Goal: Contribute content: Contribute content

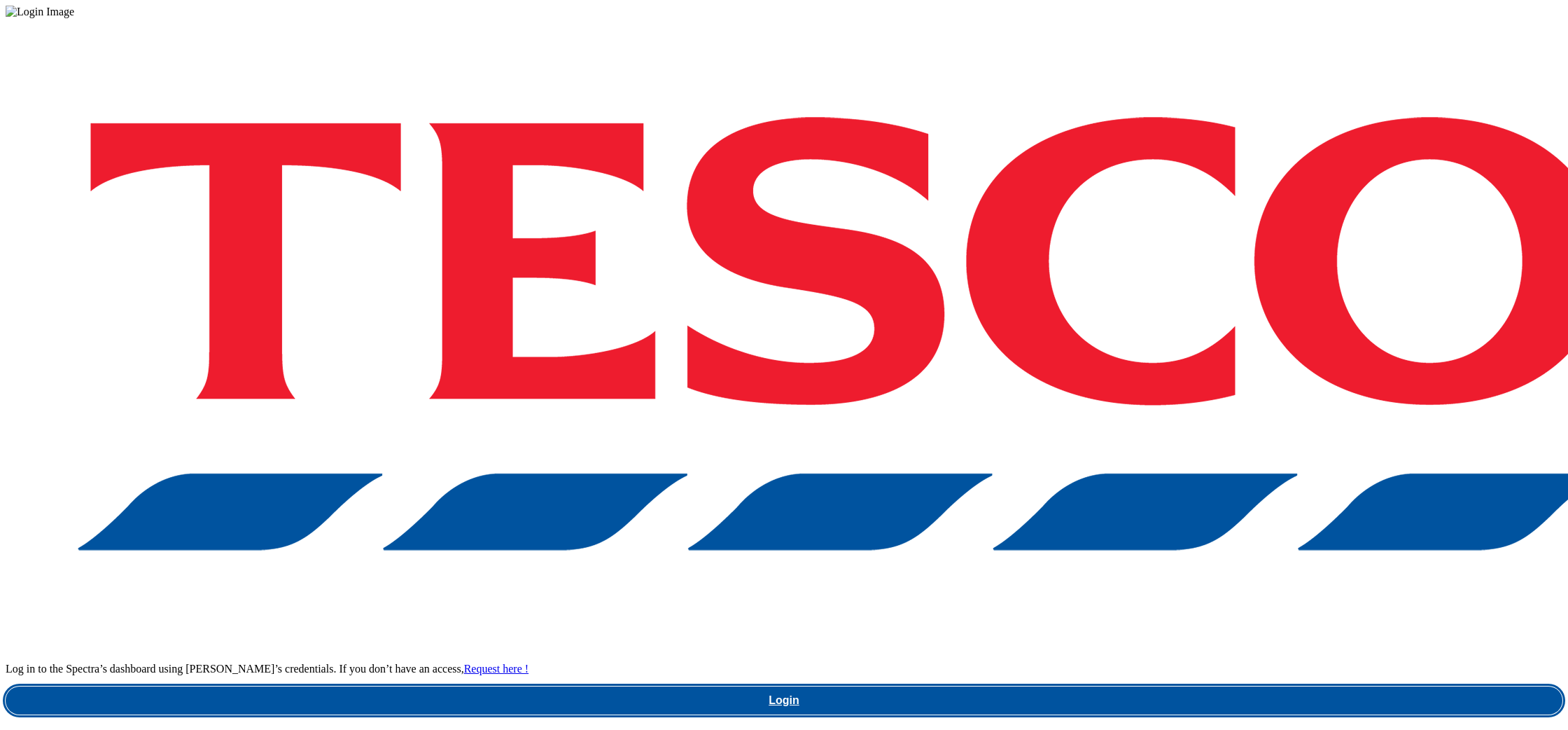
click at [1142, 687] on link "Login" at bounding box center [784, 700] width 1557 height 28
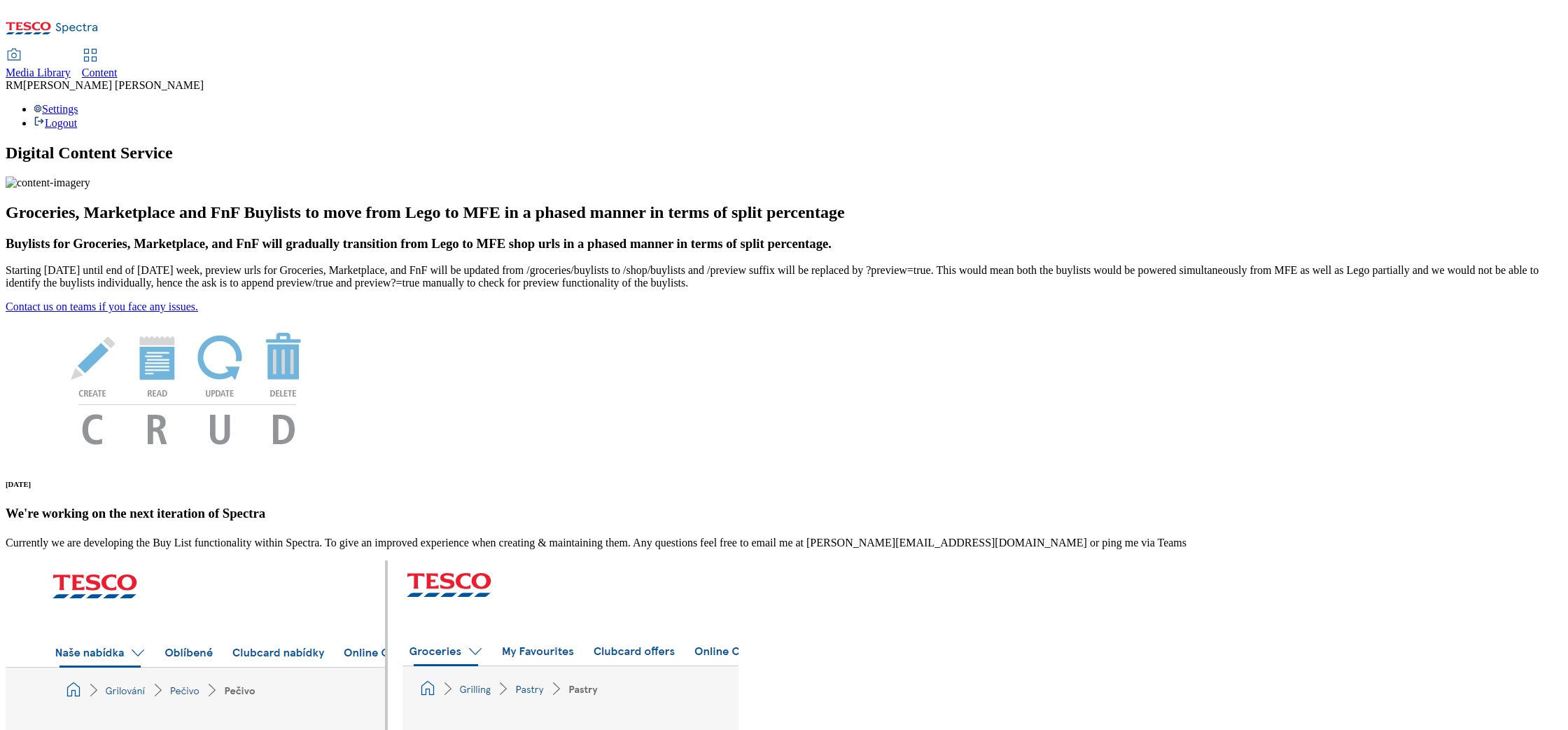
click at [71, 67] on span "Media Library" at bounding box center [38, 72] width 65 height 12
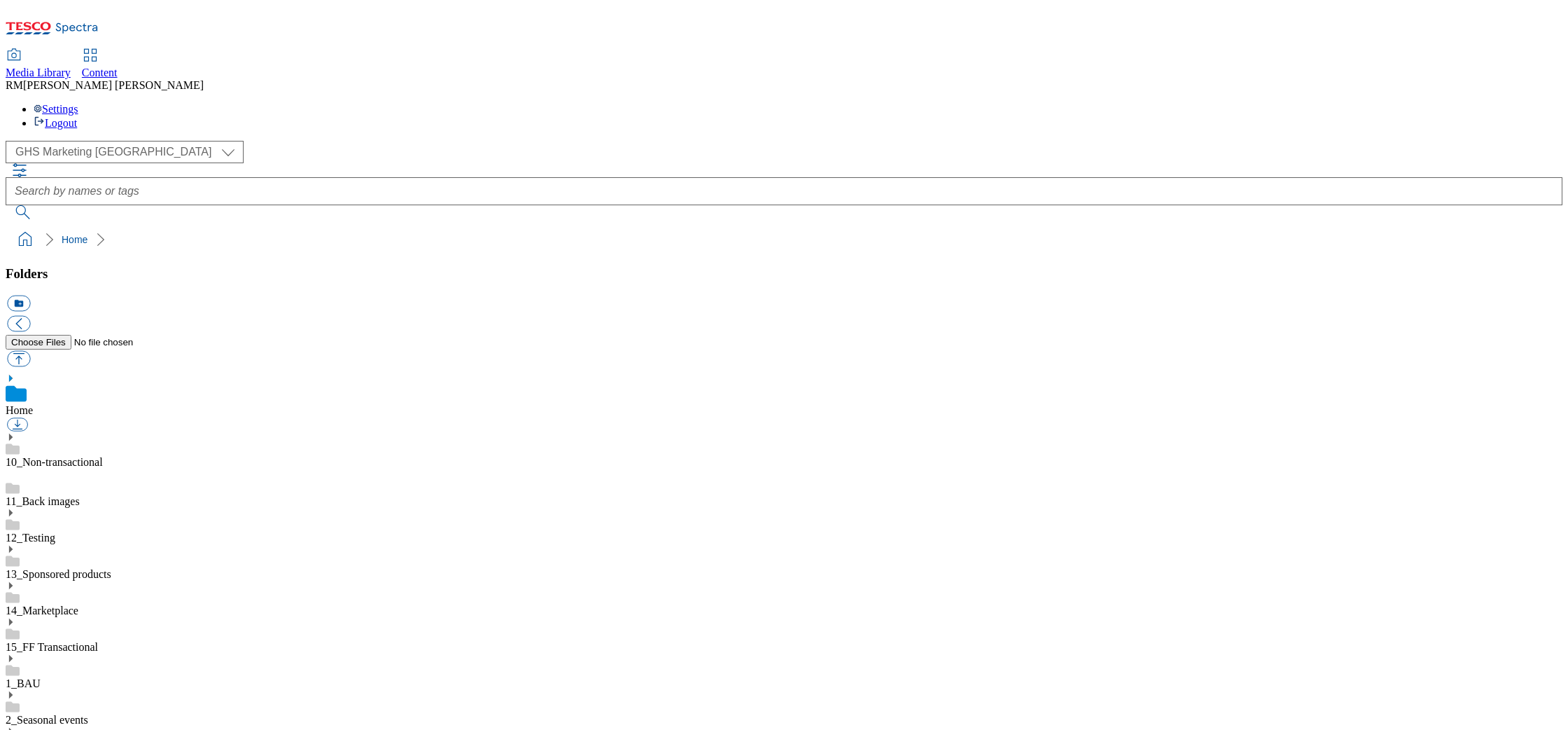
scroll to position [1, 0]
click at [123, 141] on select "GHS Marketing UK iGHS Marketing CE MCA CZ MCA HU MCA SK" at bounding box center [125, 152] width 238 height 23
select select "flare-ighs-ce-mktg"
click at [10, 141] on select "GHS Marketing UK iGHS Marketing CE MCA CZ MCA HU MCA SK" at bounding box center [125, 152] width 238 height 23
click at [33, 620] on div "IGHS-HU" at bounding box center [784, 637] width 1557 height 36
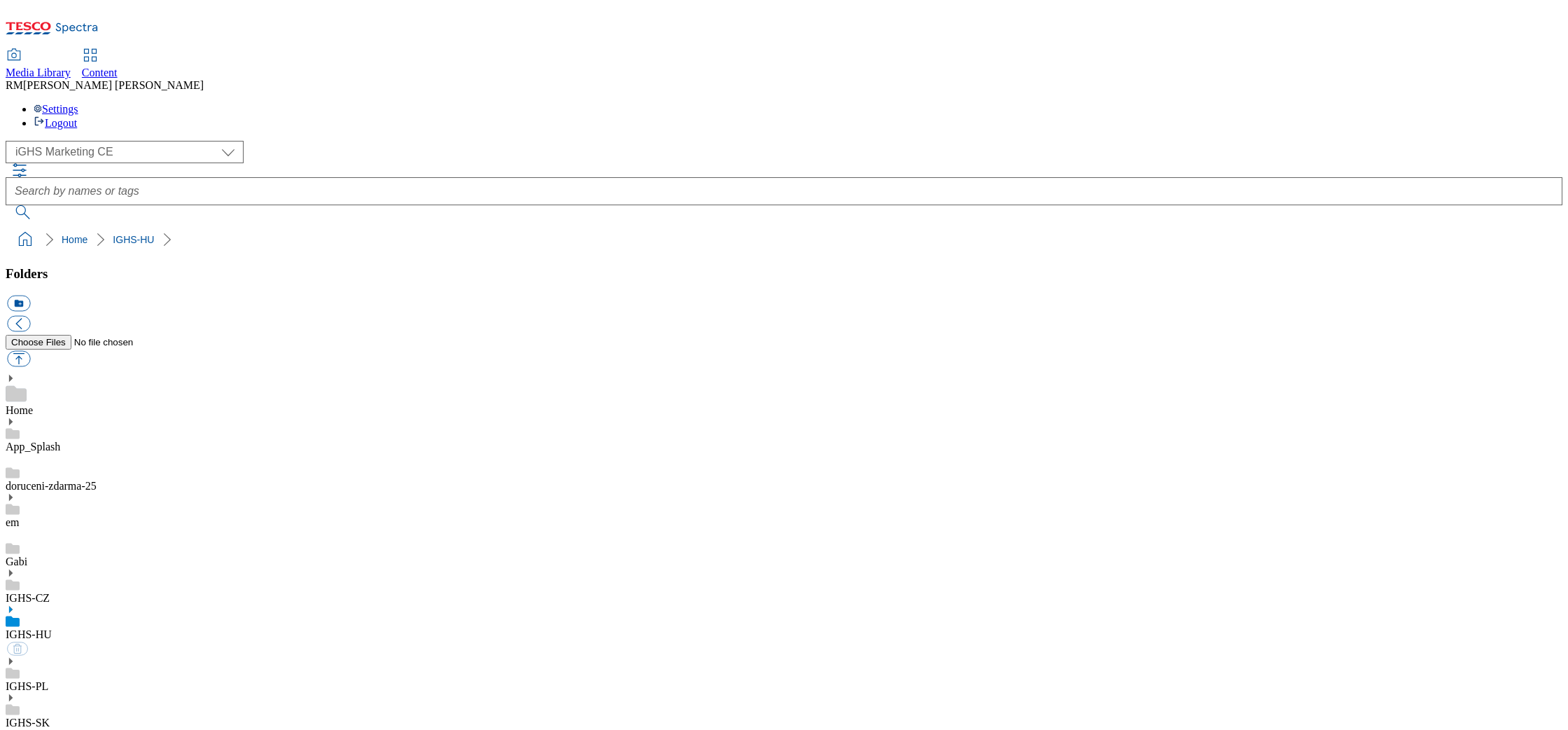
click at [15, 604] on icon at bounding box center [10, 609] width 10 height 10
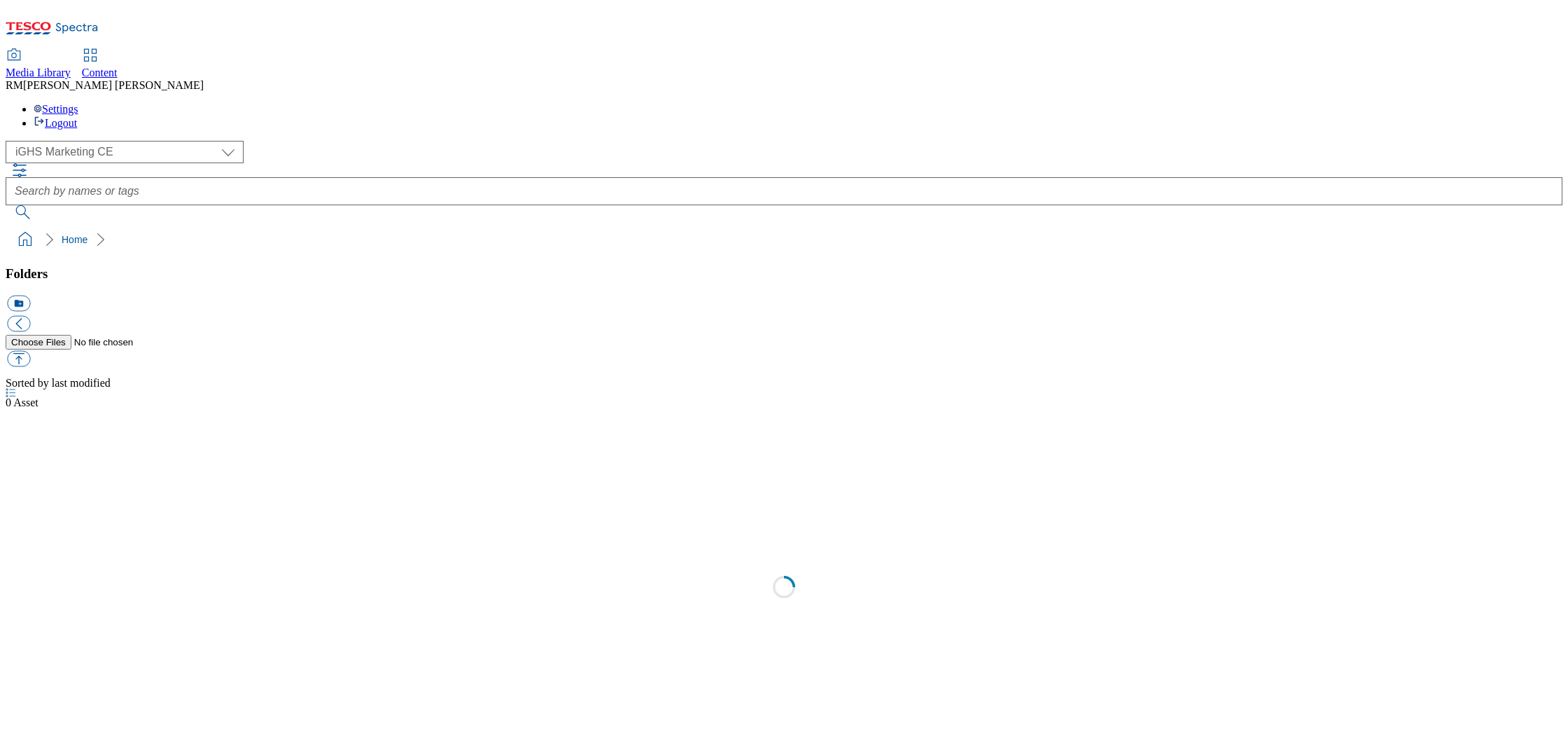
select select "flare-ighs-ce-mktg"
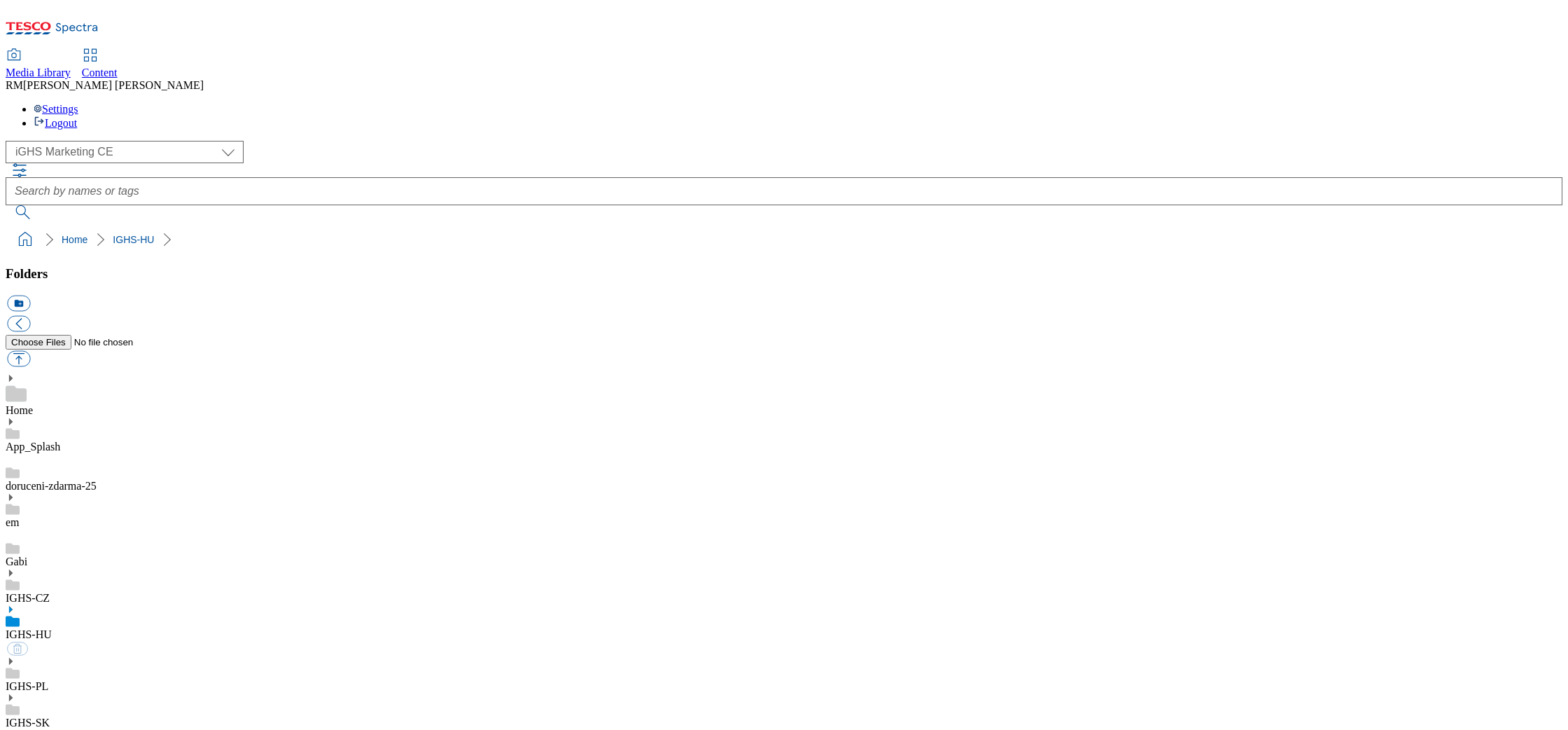
select select "flare-ighs-ce-mktg"
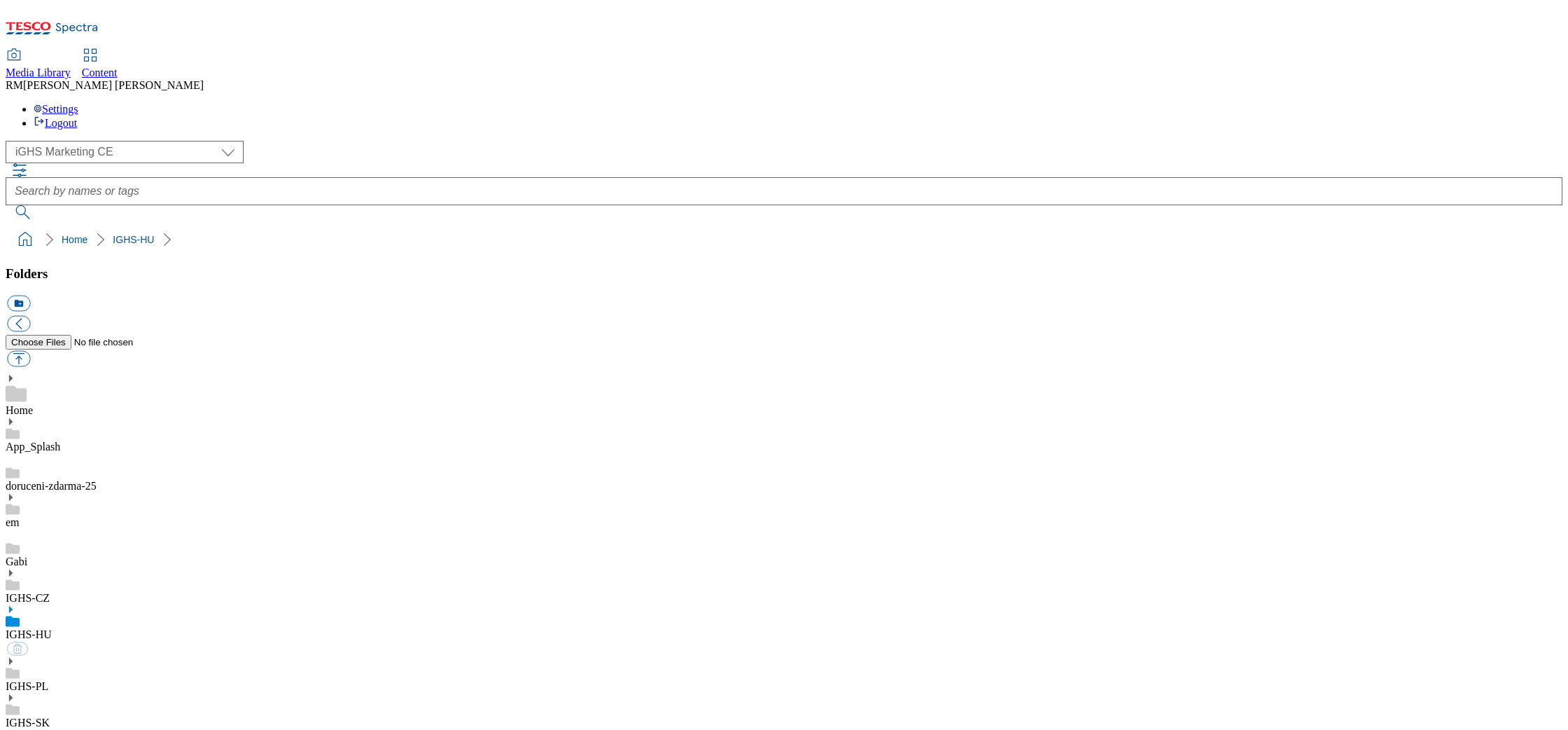
select select "flare-ighs-ce-mktg"
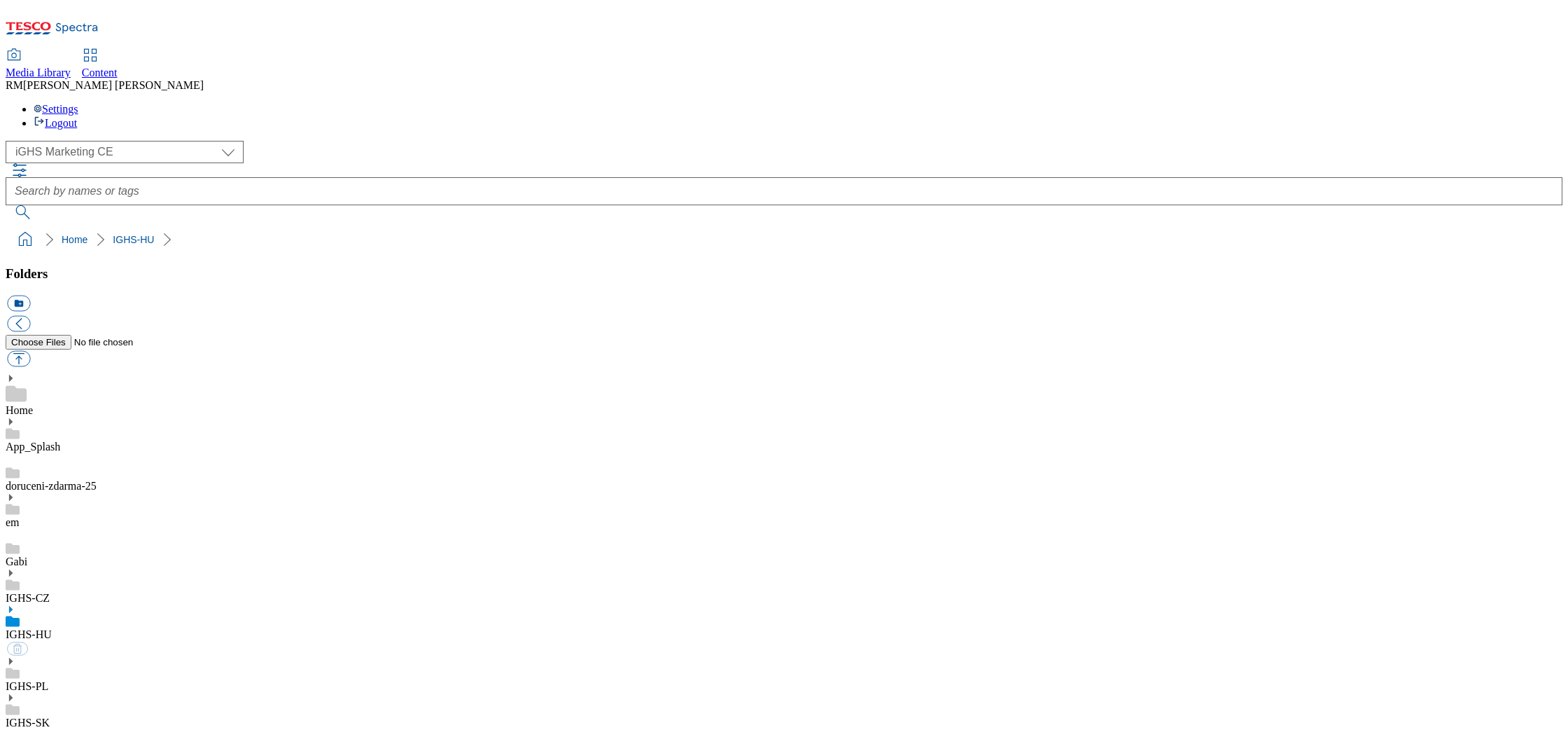
select select "flare-ighs-ce-mktg"
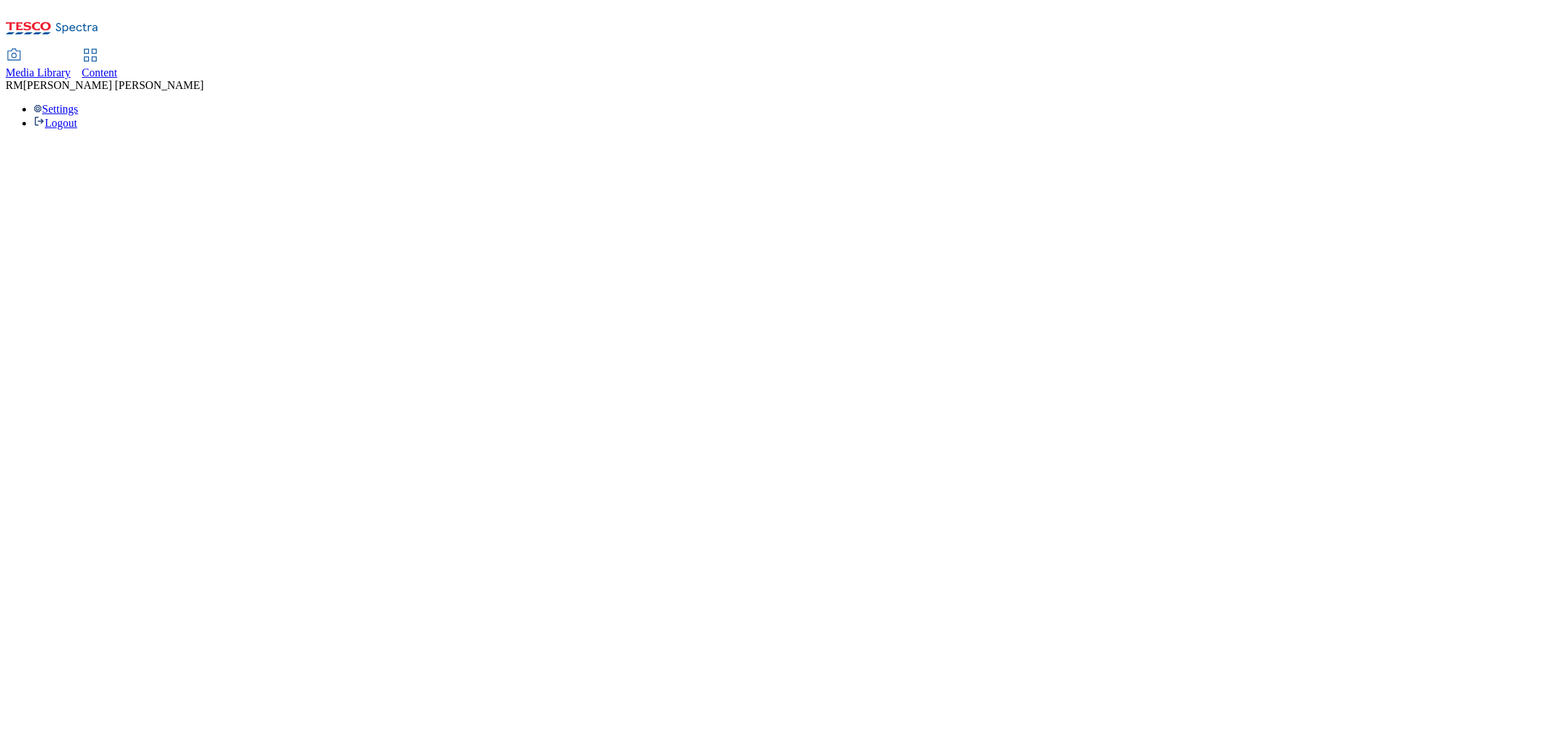
select select "flare-ighs-ce-mktg"
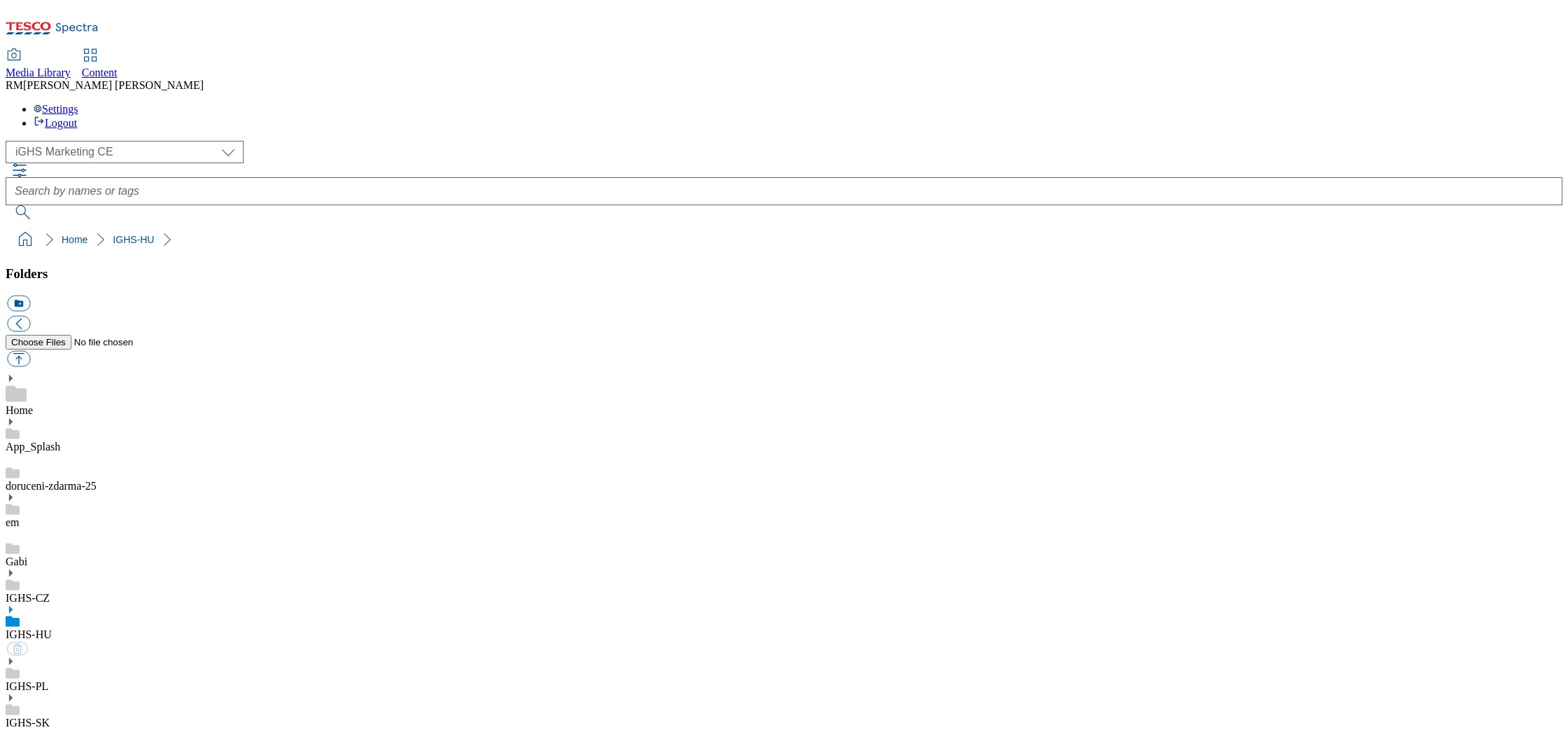
select select "flare-ighs-ce-mktg"
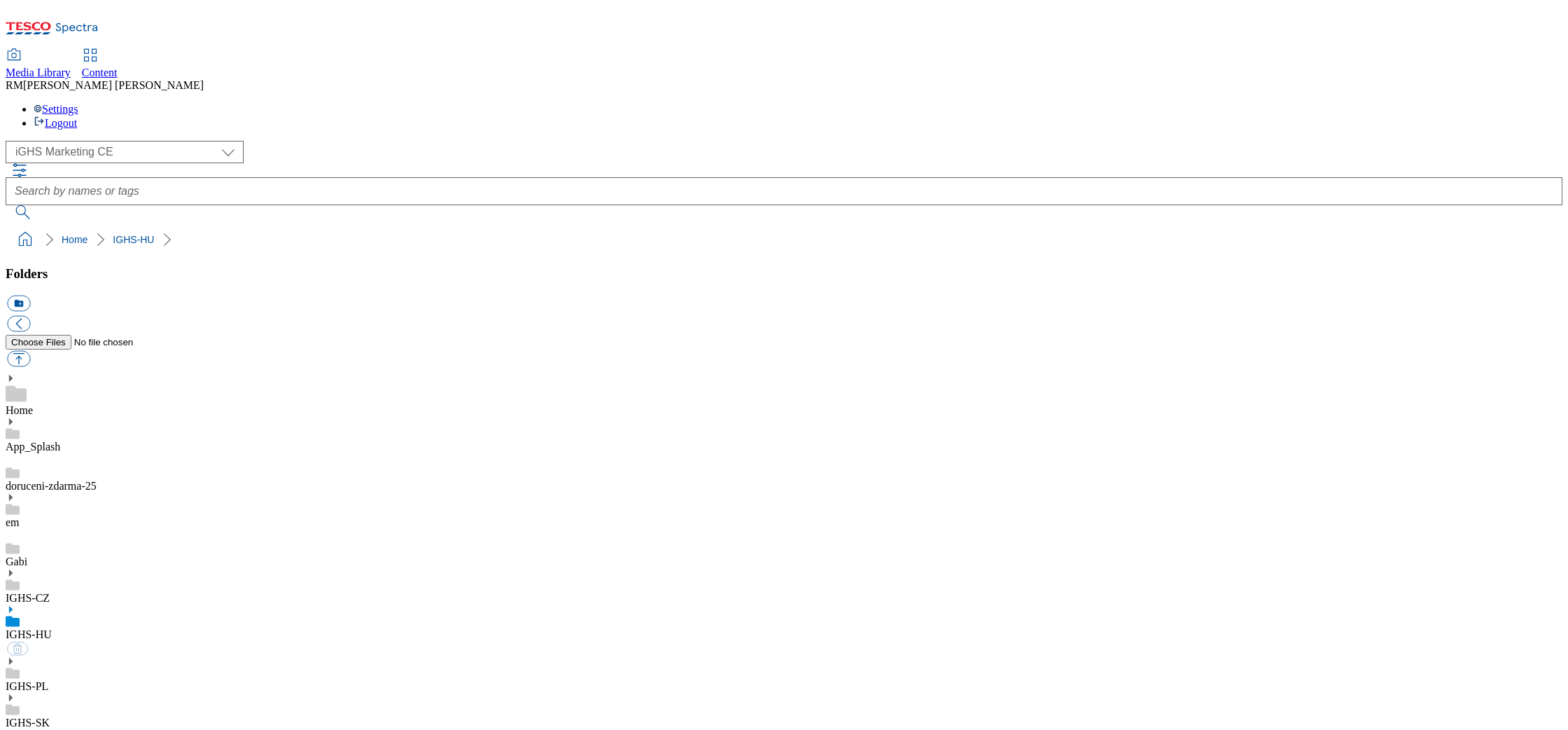
select select "flare-ighs-ce-mktg"
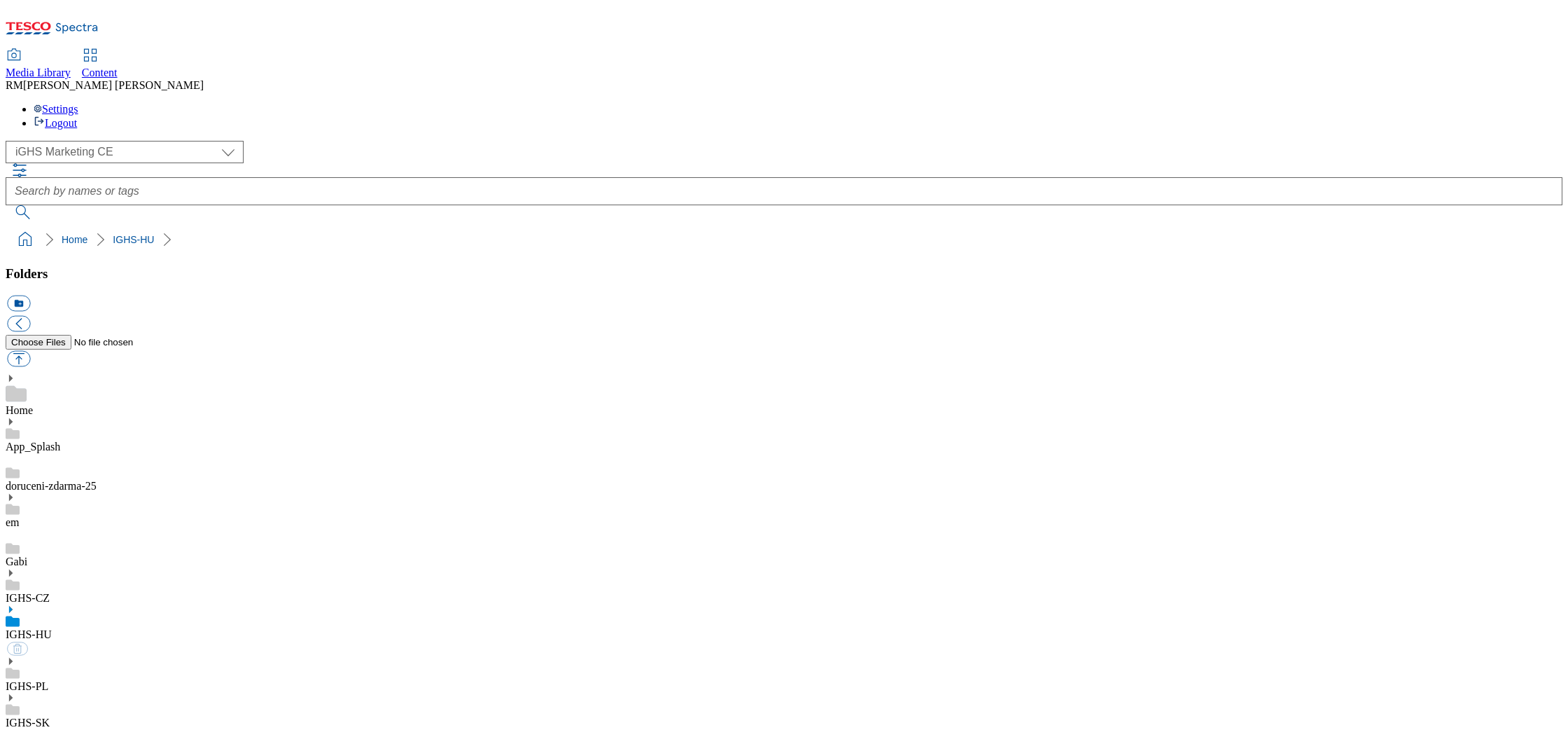
select select "flare-ighs-ce-mktg"
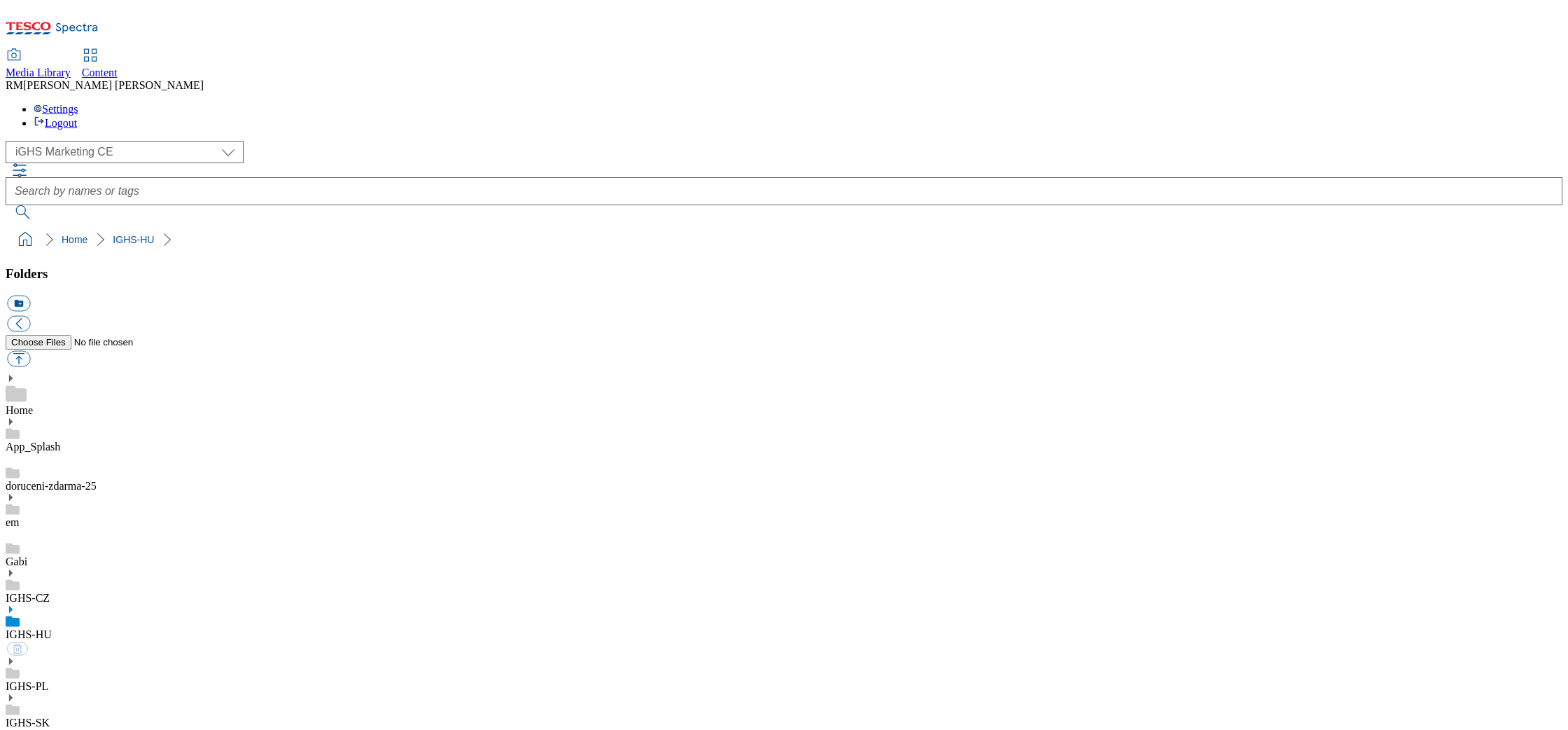
select select "flare-ighs-ce-mktg"
click at [116, 141] on select "GHS Marketing UK iGHS Marketing CE MCA CZ MCA HU MCA SK" at bounding box center [125, 152] width 238 height 23
click at [15, 604] on icon at bounding box center [10, 609] width 10 height 10
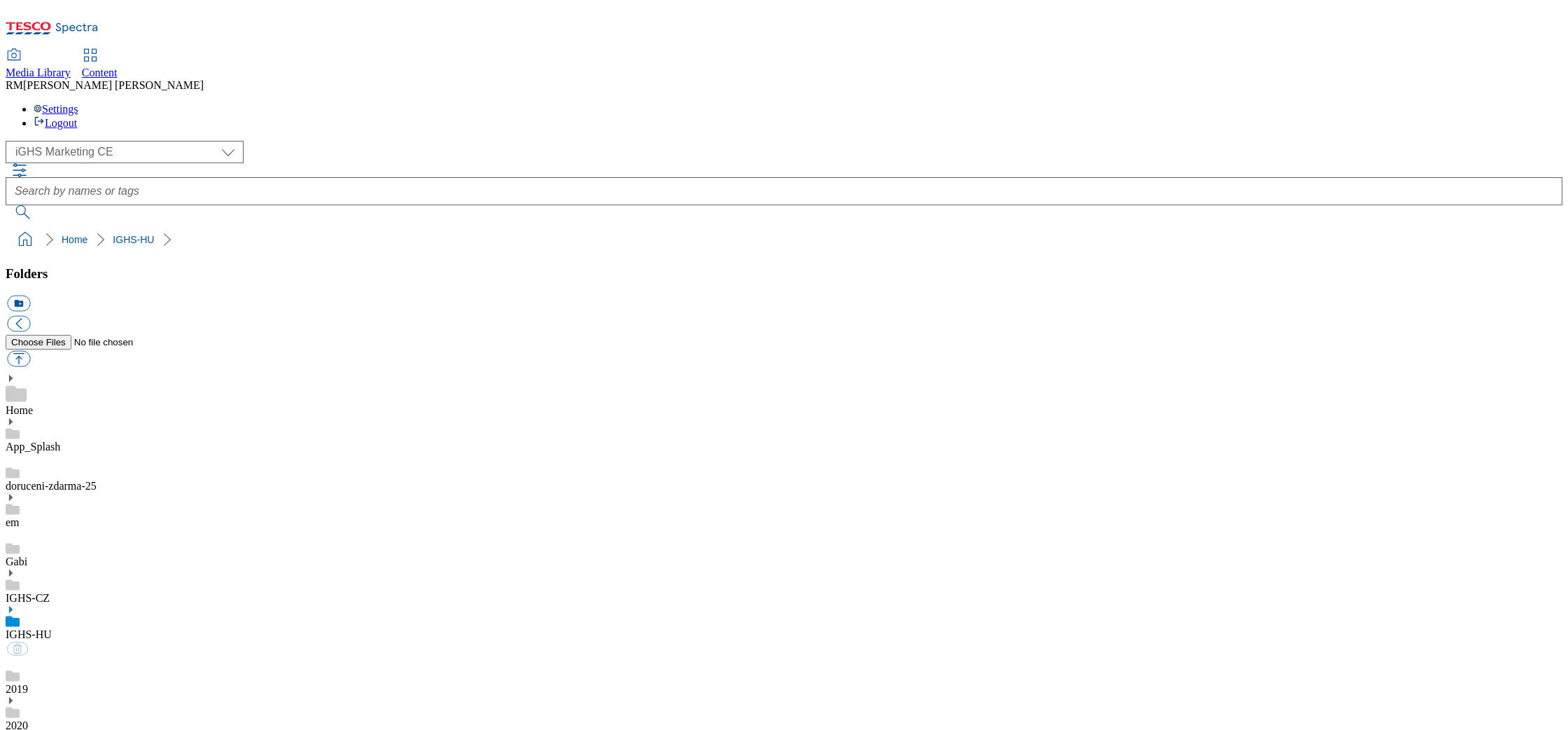
click at [15, 604] on icon at bounding box center [10, 609] width 10 height 10
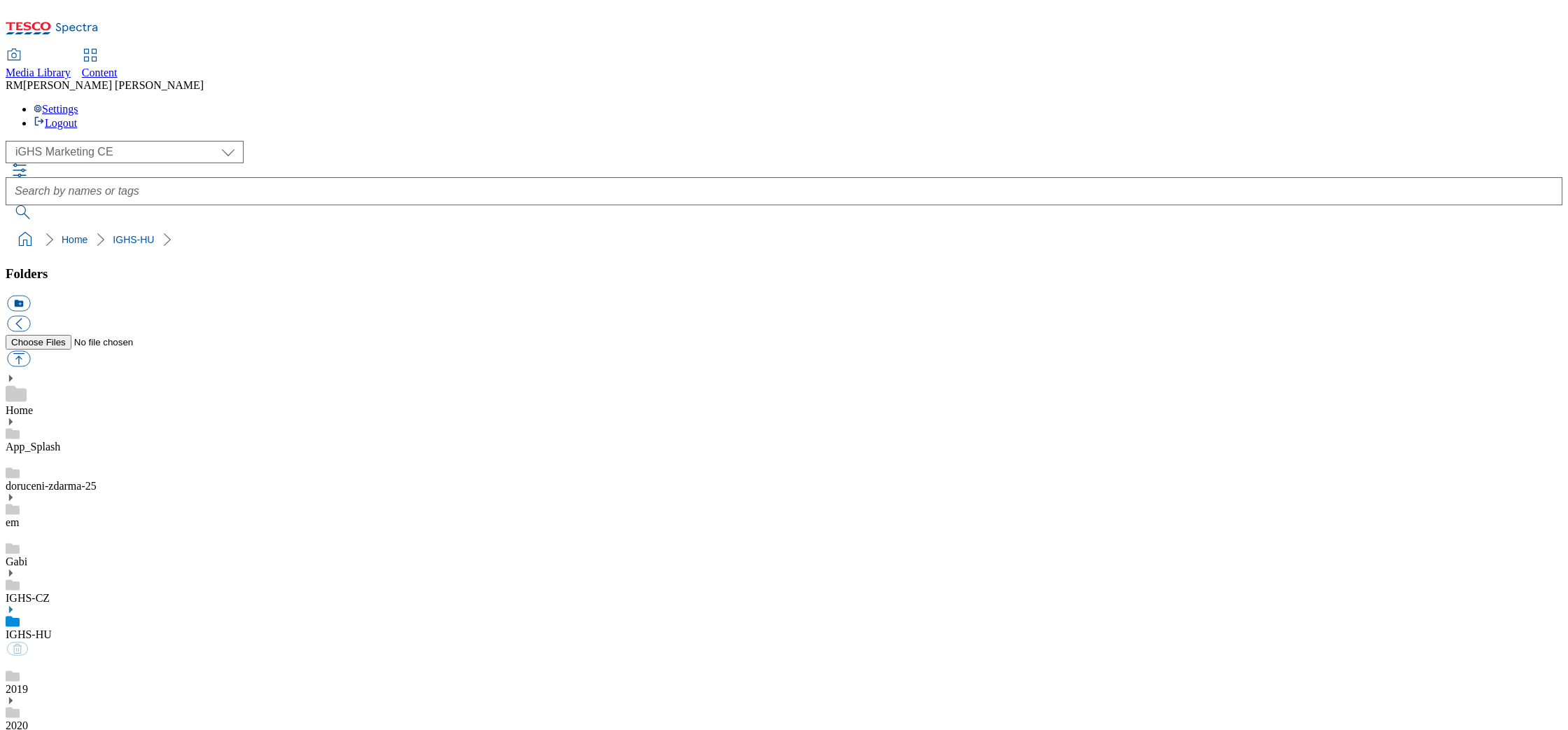
click at [30, 351] on button "button" at bounding box center [19, 359] width 23 height 16
type input "C:\fakepath\FTS_Coupon_EN.jpg"
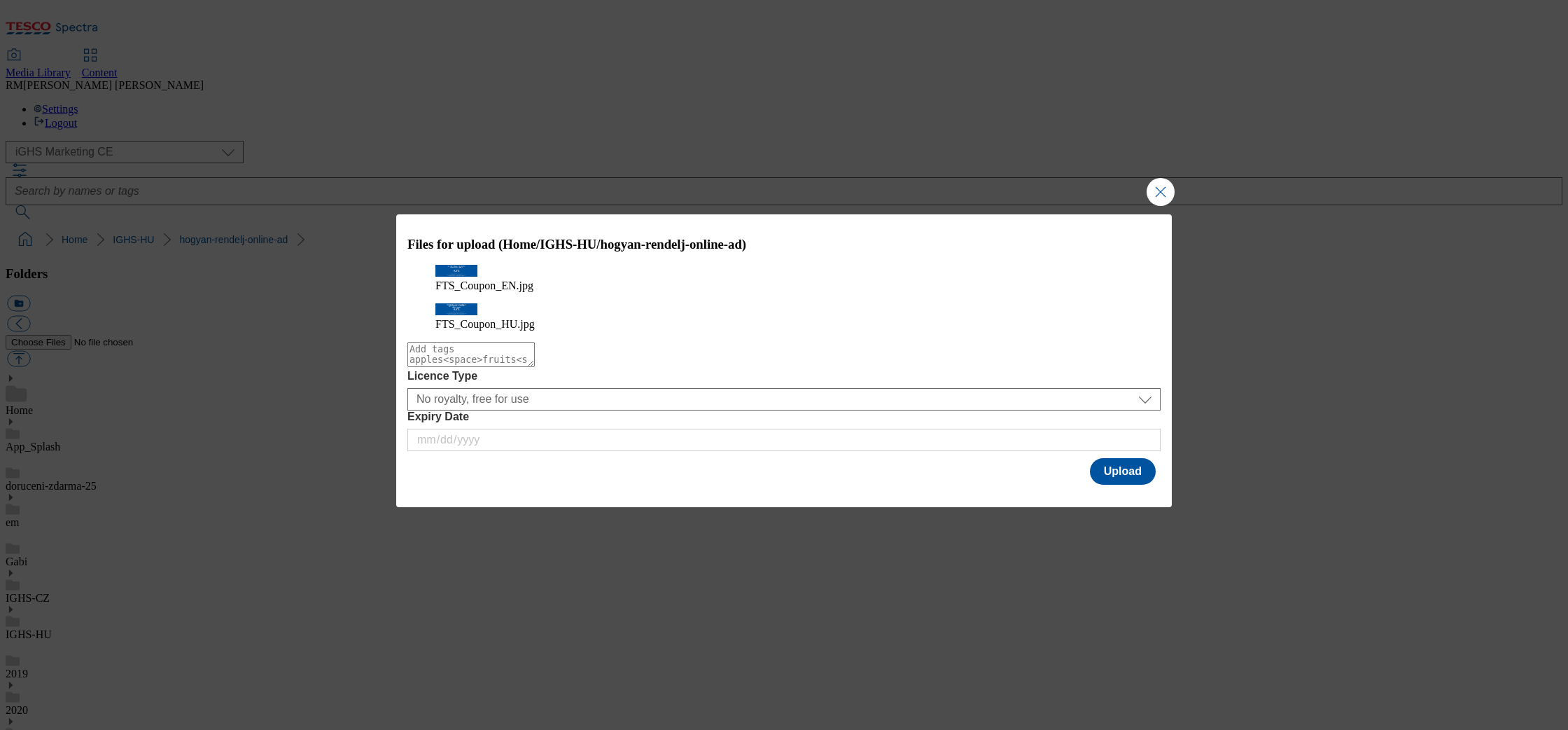
click at [535, 367] on textarea "Modal" at bounding box center [471, 354] width 127 height 25
type textarea "Coupon"
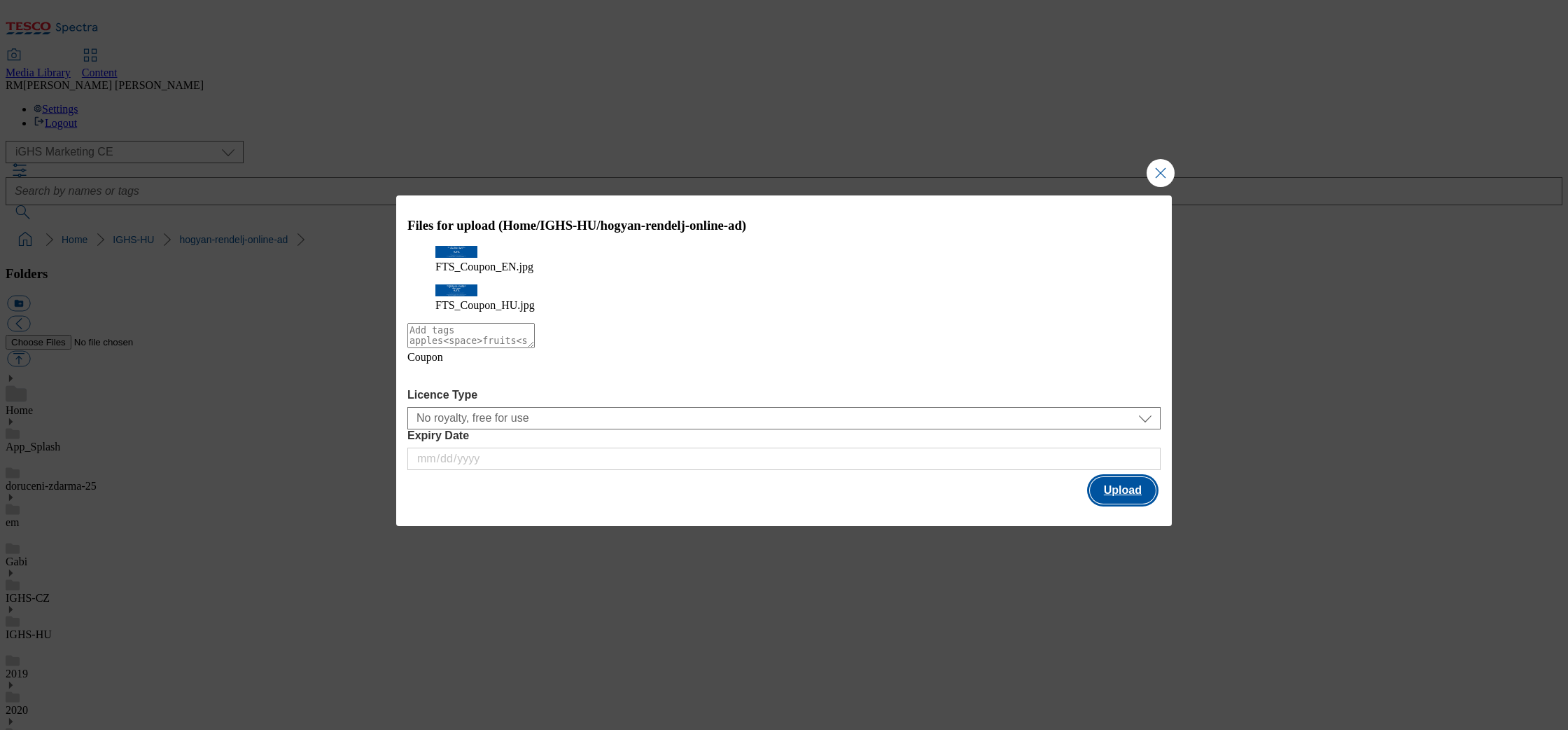
click at [1126, 486] on button "Upload" at bounding box center [1123, 490] width 66 height 27
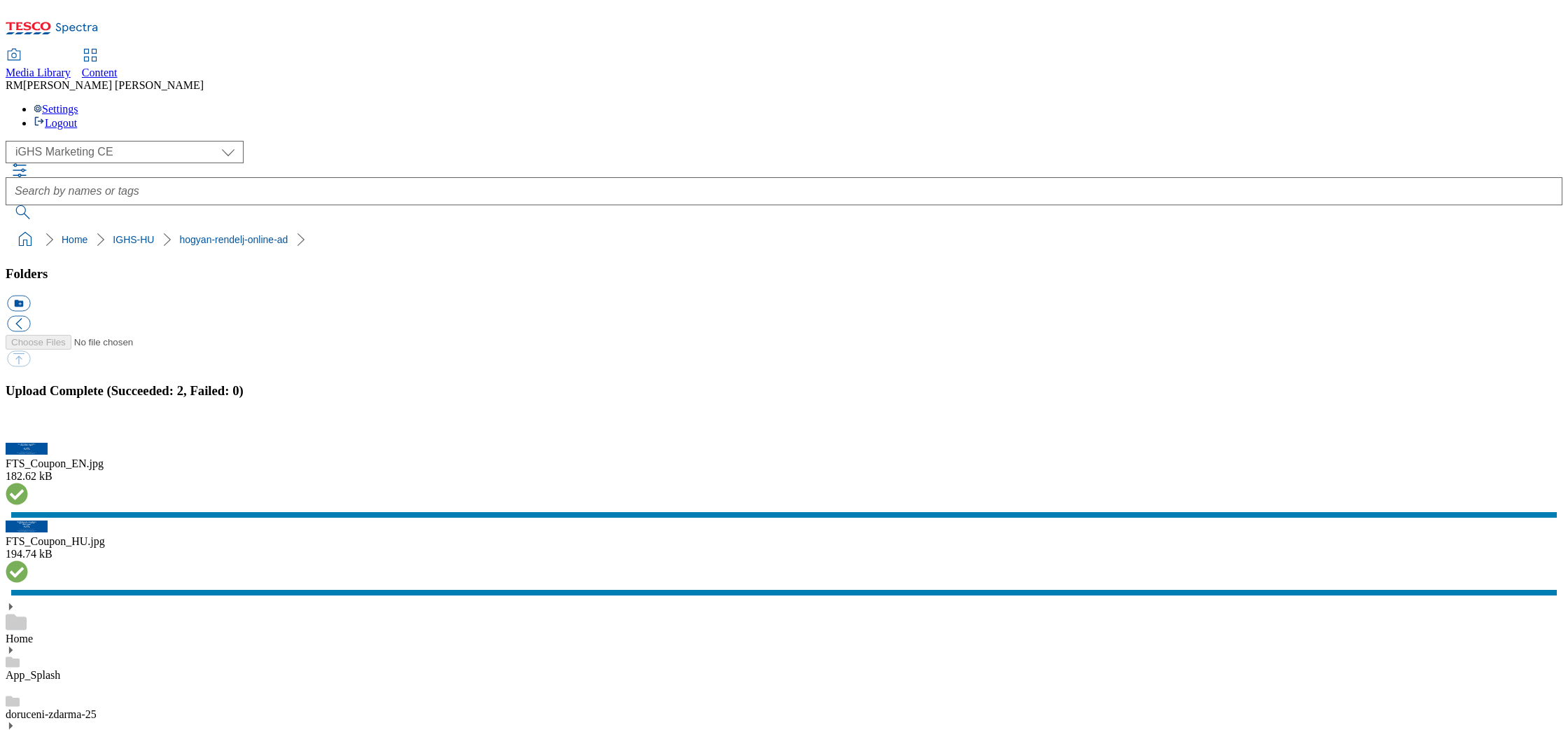
click at [28, 432] on button "button" at bounding box center [18, 435] width 21 height 14
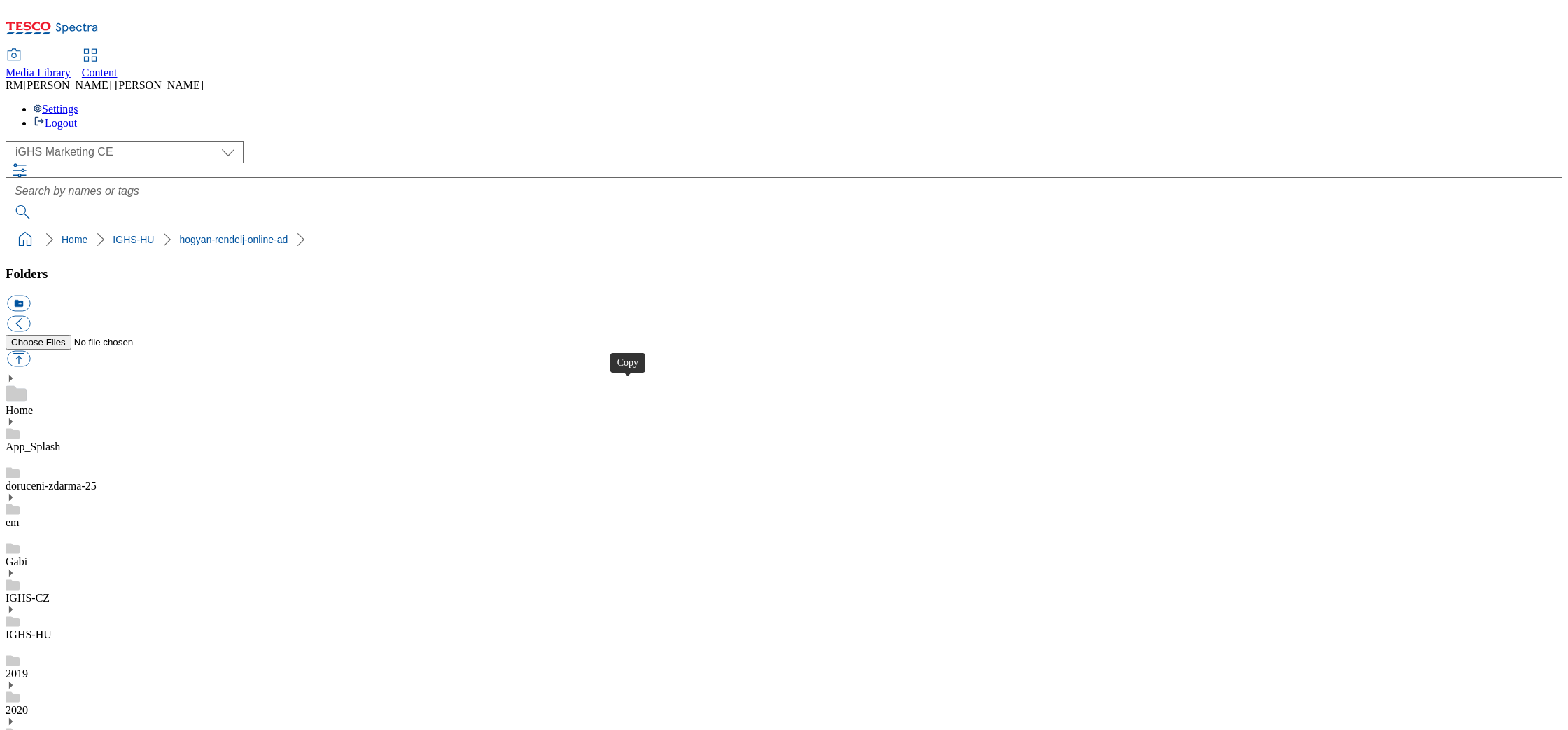
drag, startPoint x: 455, startPoint y: 390, endPoint x: 455, endPoint y: 402, distance: 12.0
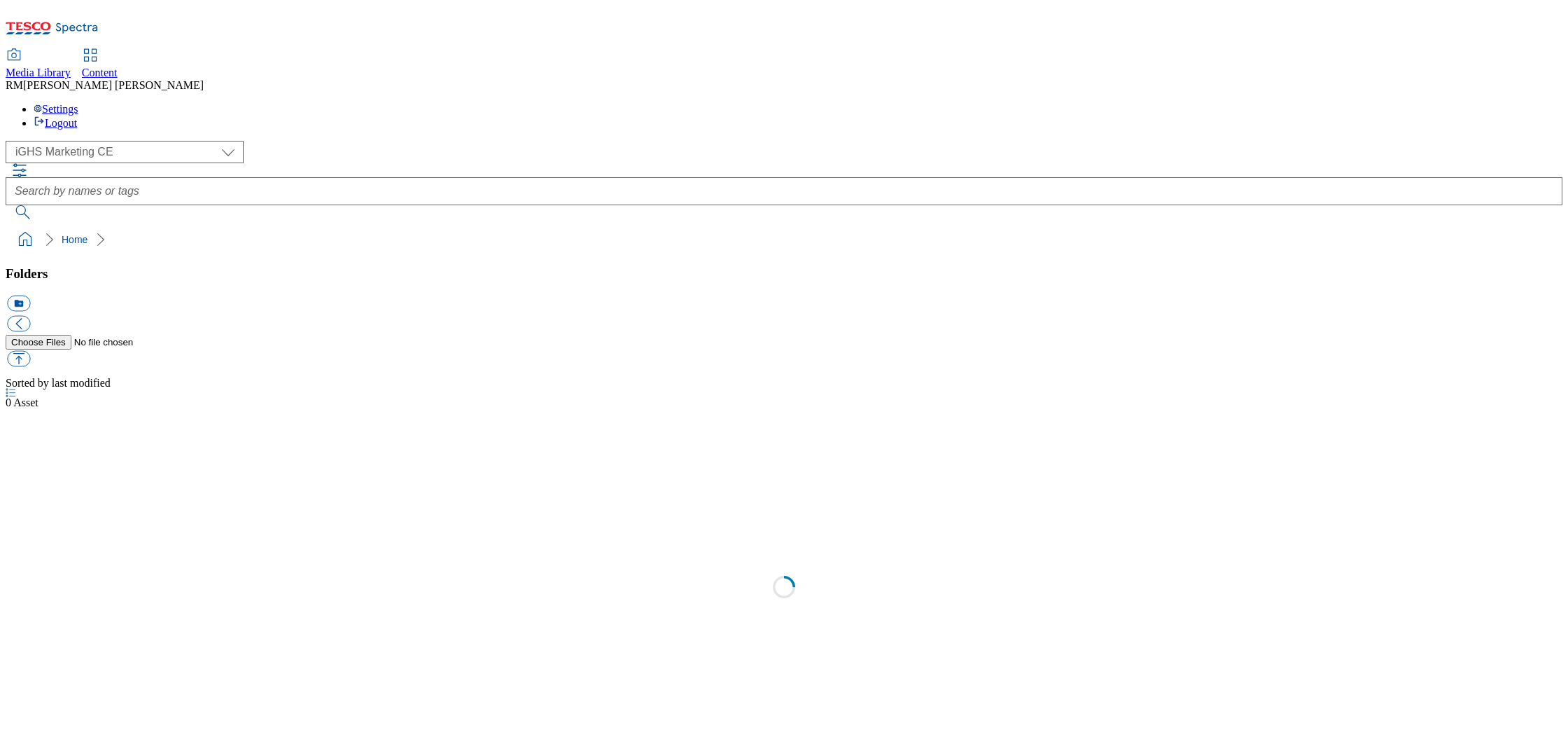
select select "flare-ighs-ce-mktg"
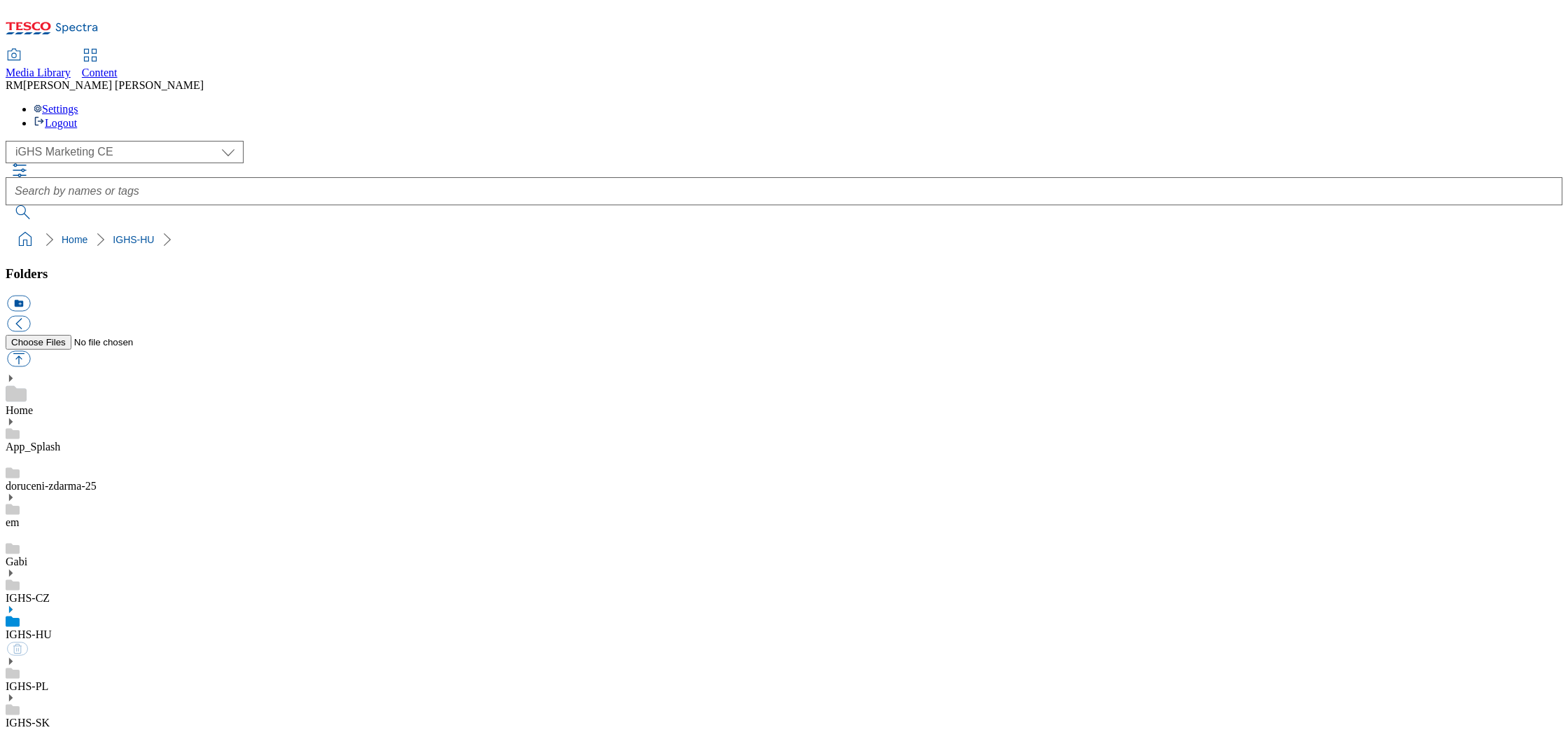
select select "flare-ighs-ce-mktg"
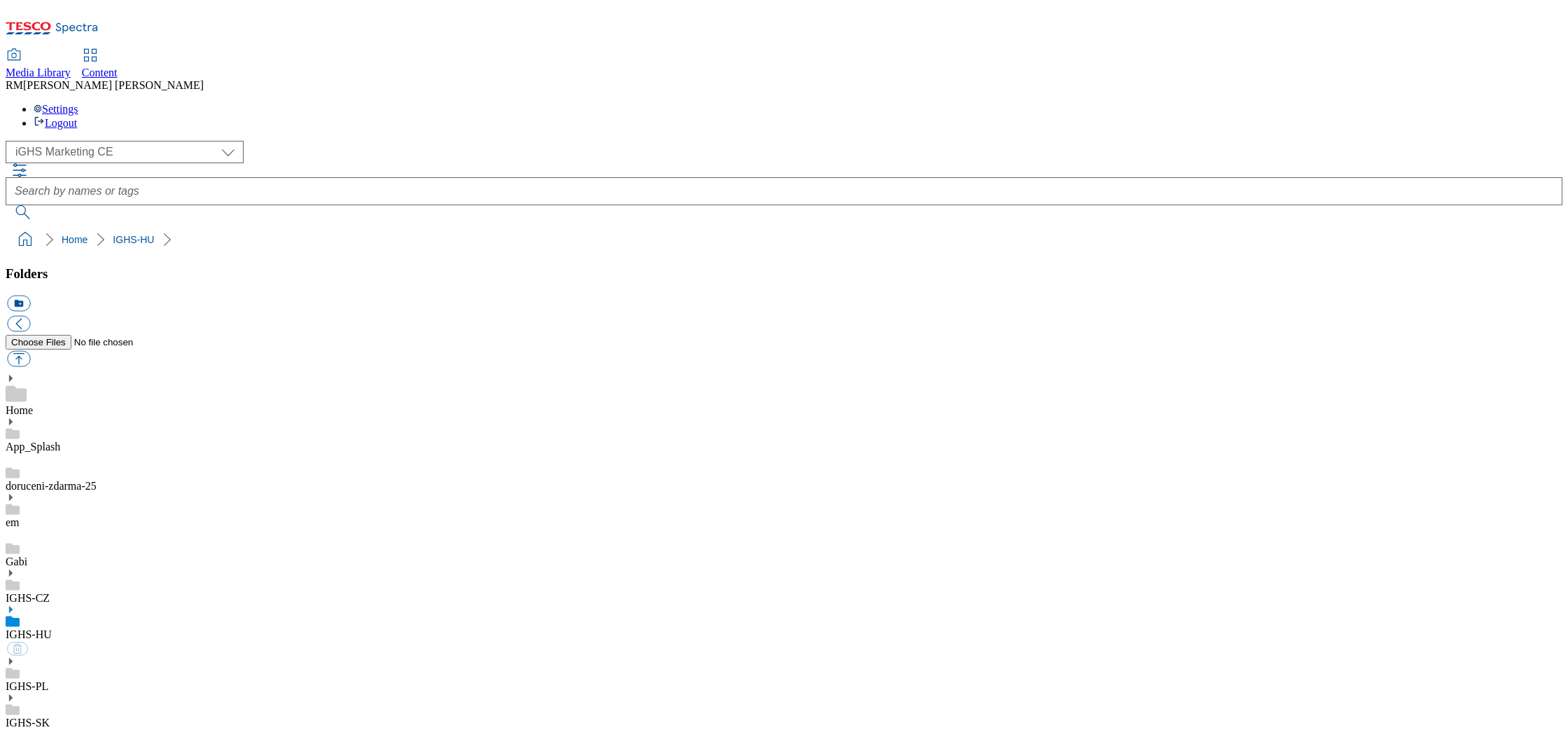
select select "flare-ighs-ce-mktg"
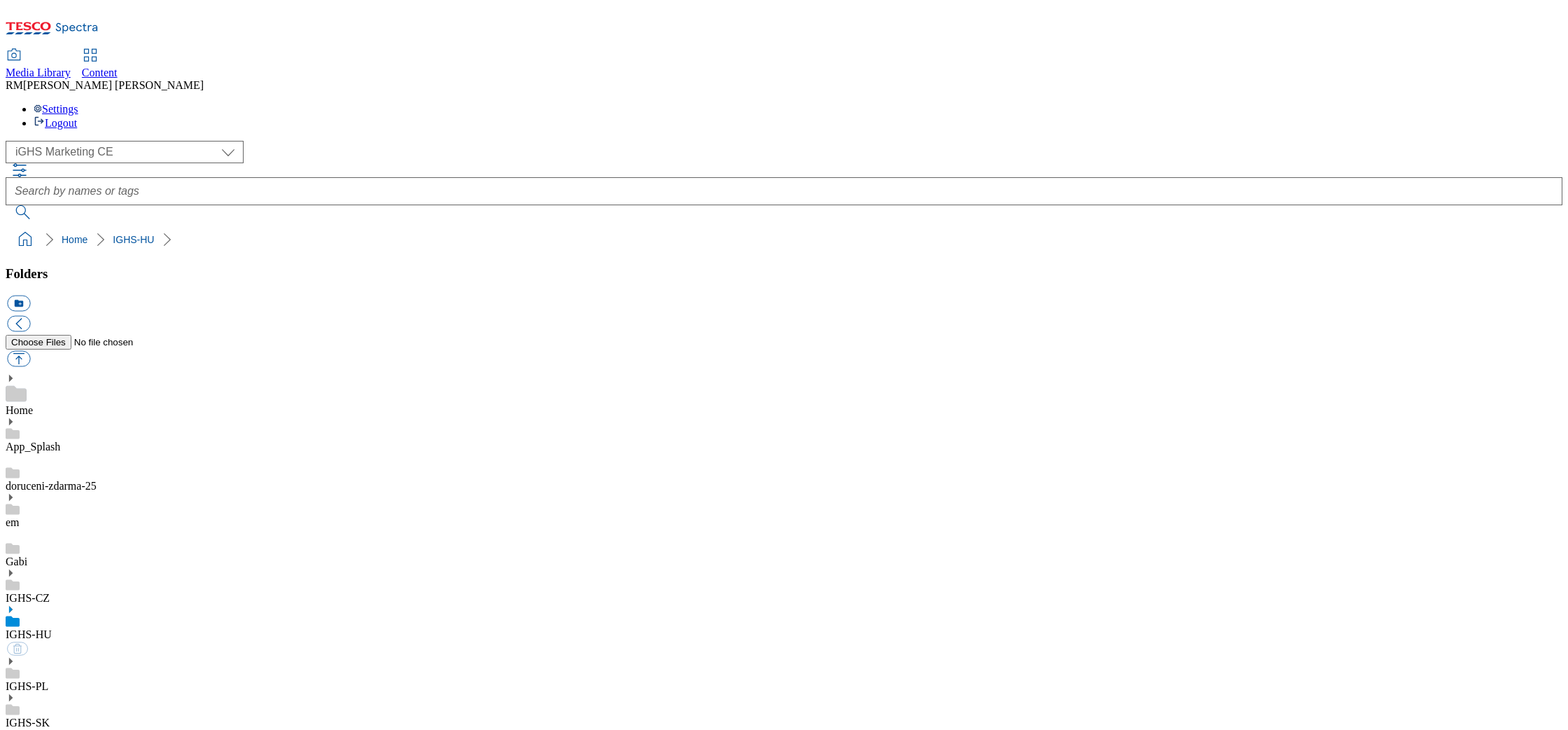
select select "flare-ighs-ce-mktg"
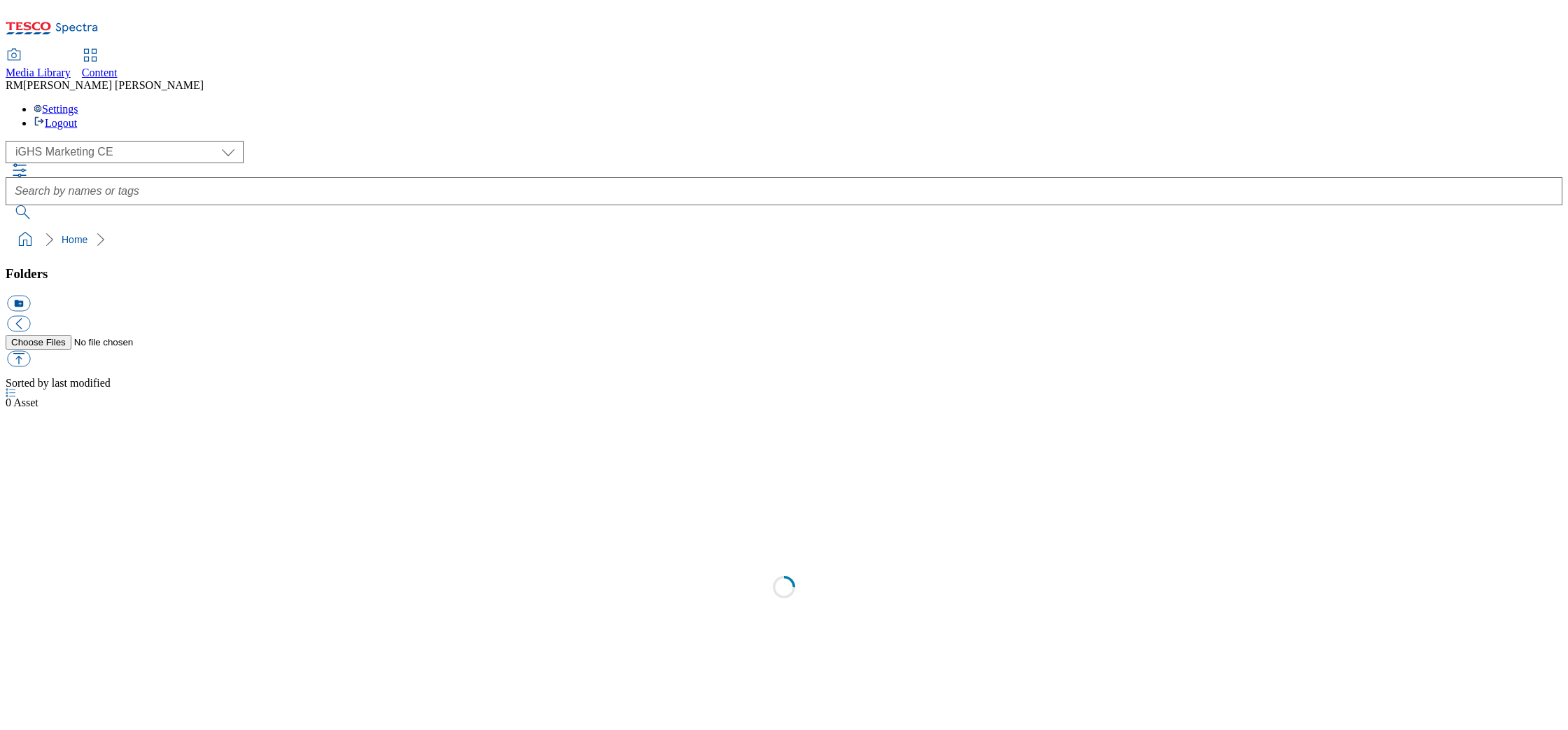
select select "flare-ighs-ce-mktg"
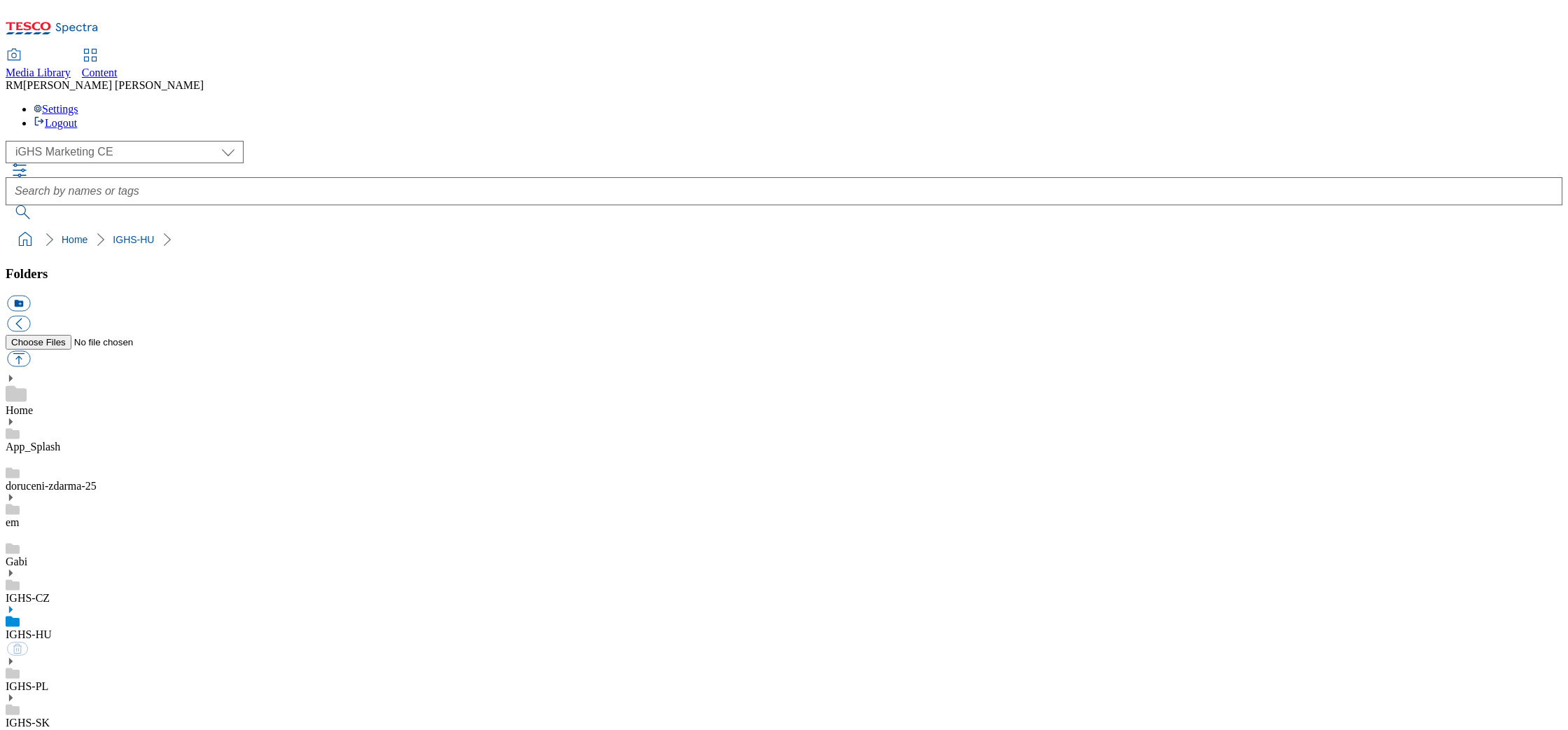
select select "flare-ighs-ce-mktg"
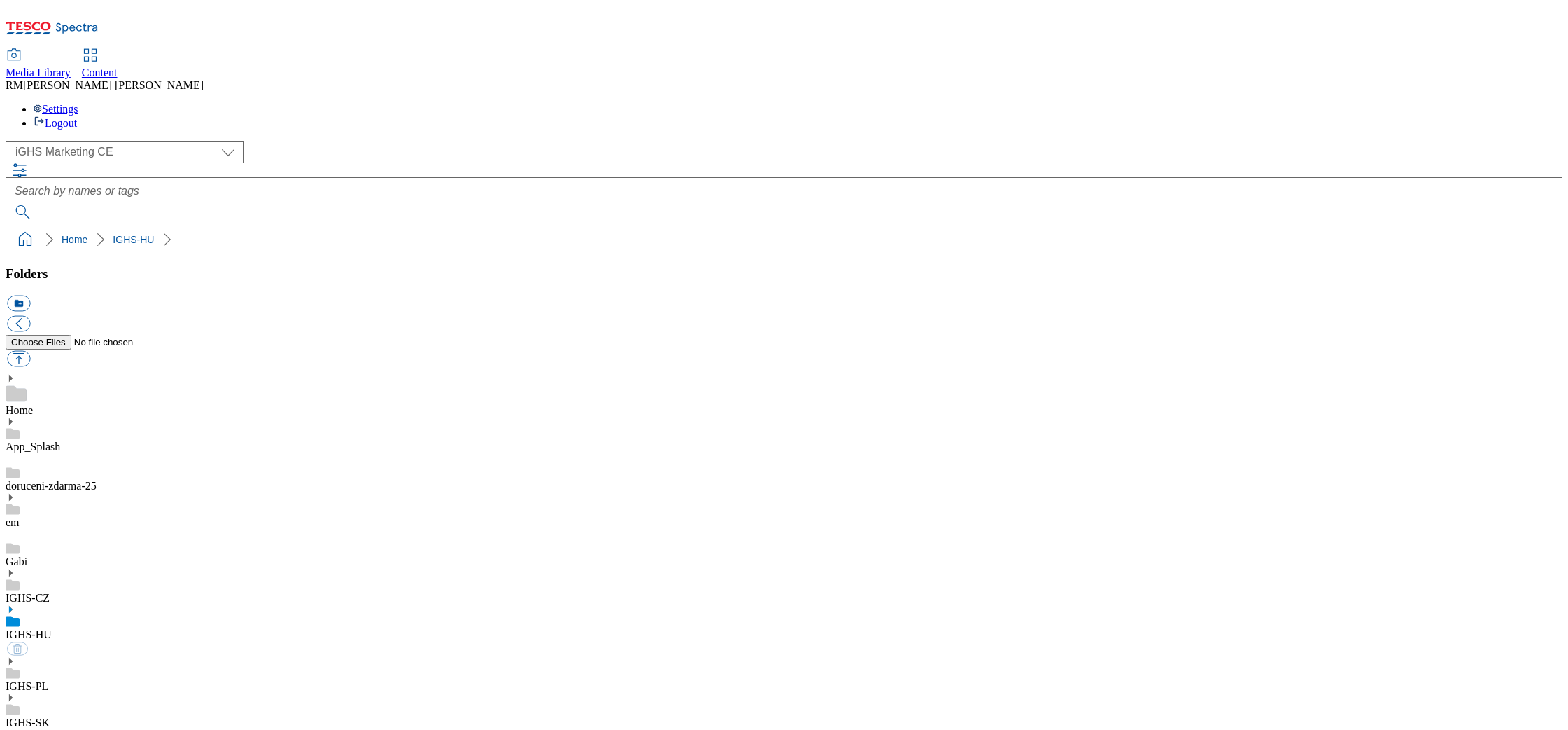
select select "flare-ighs-ce-mktg"
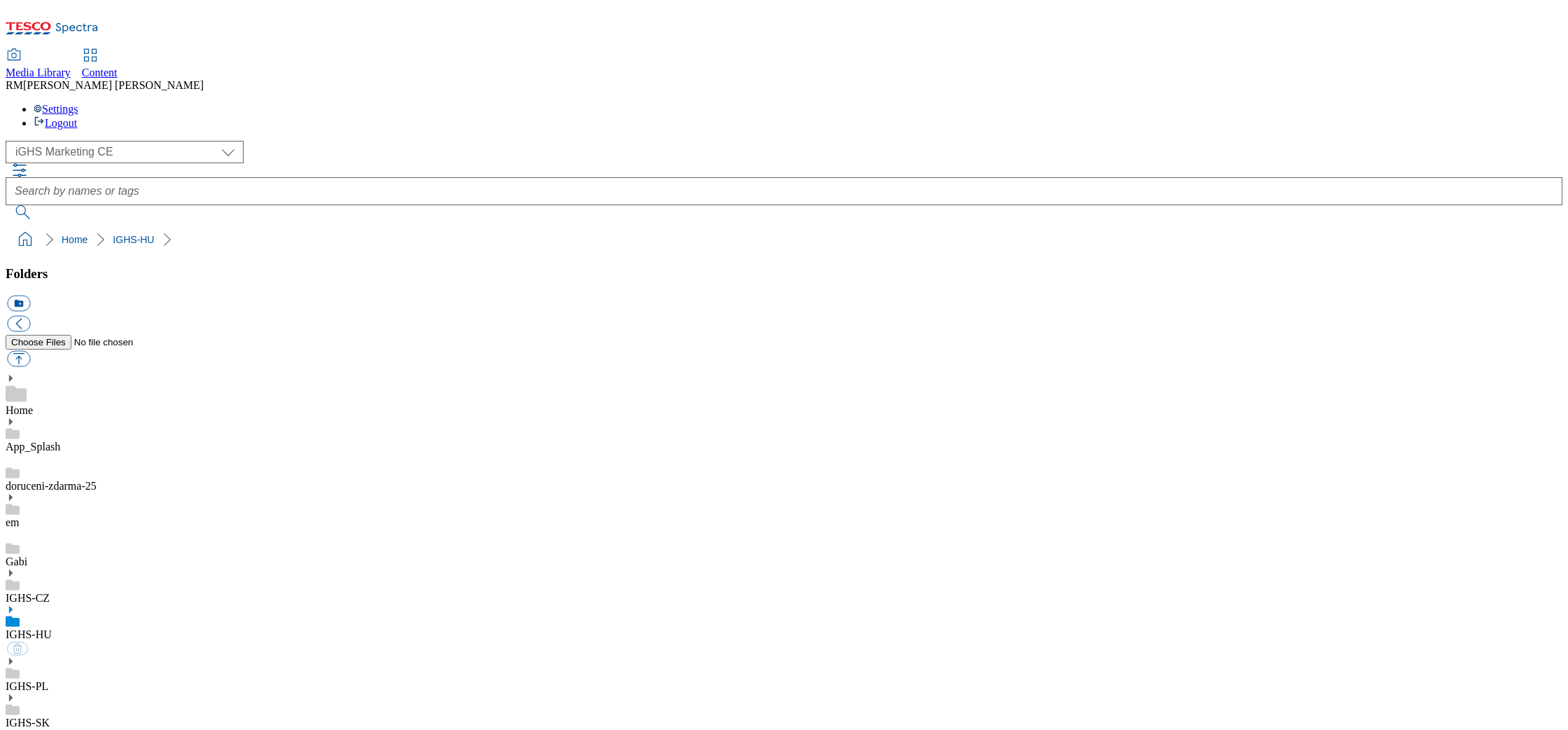
select select "flare-ighs-ce-mktg"
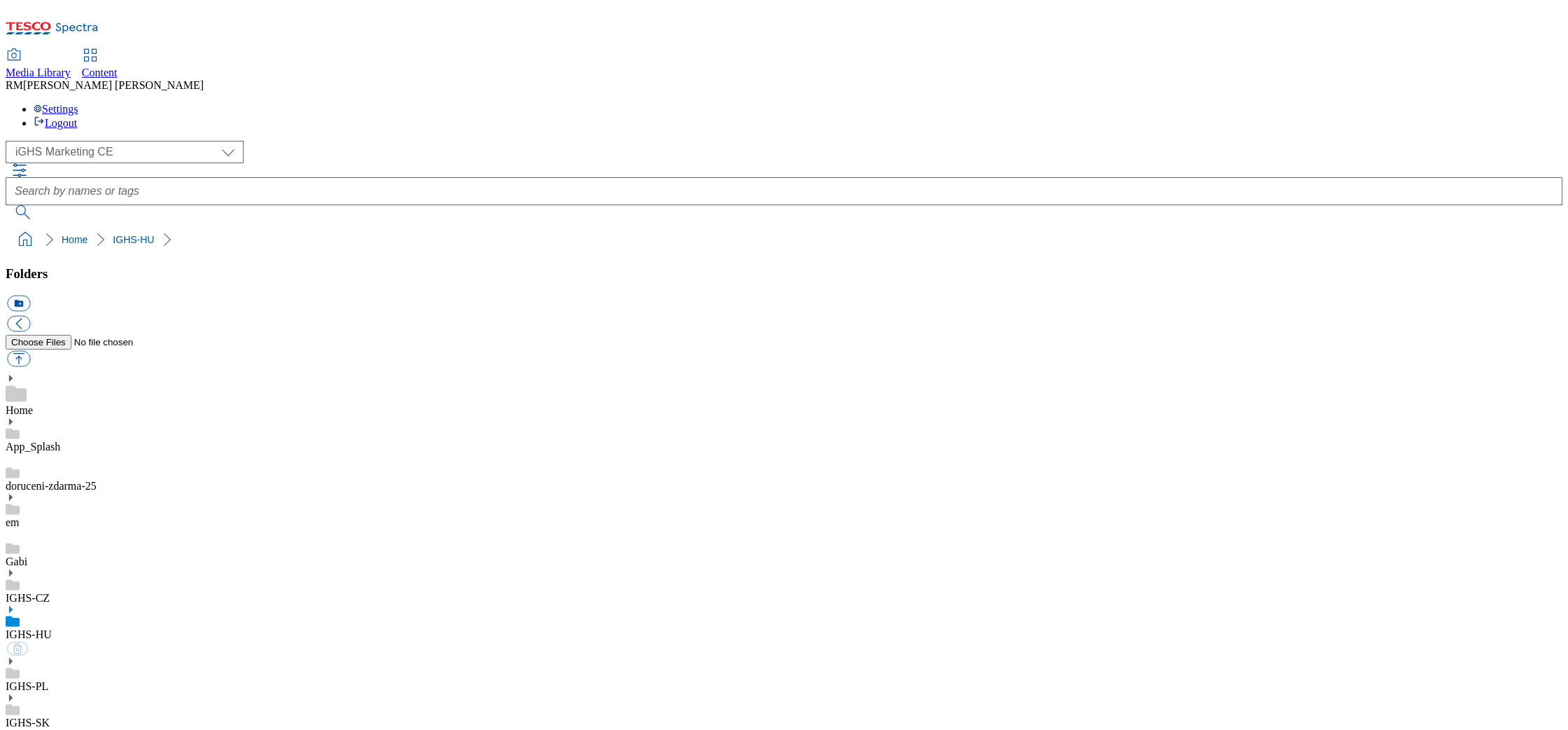
select select "flare-ighs-ce-mktg"
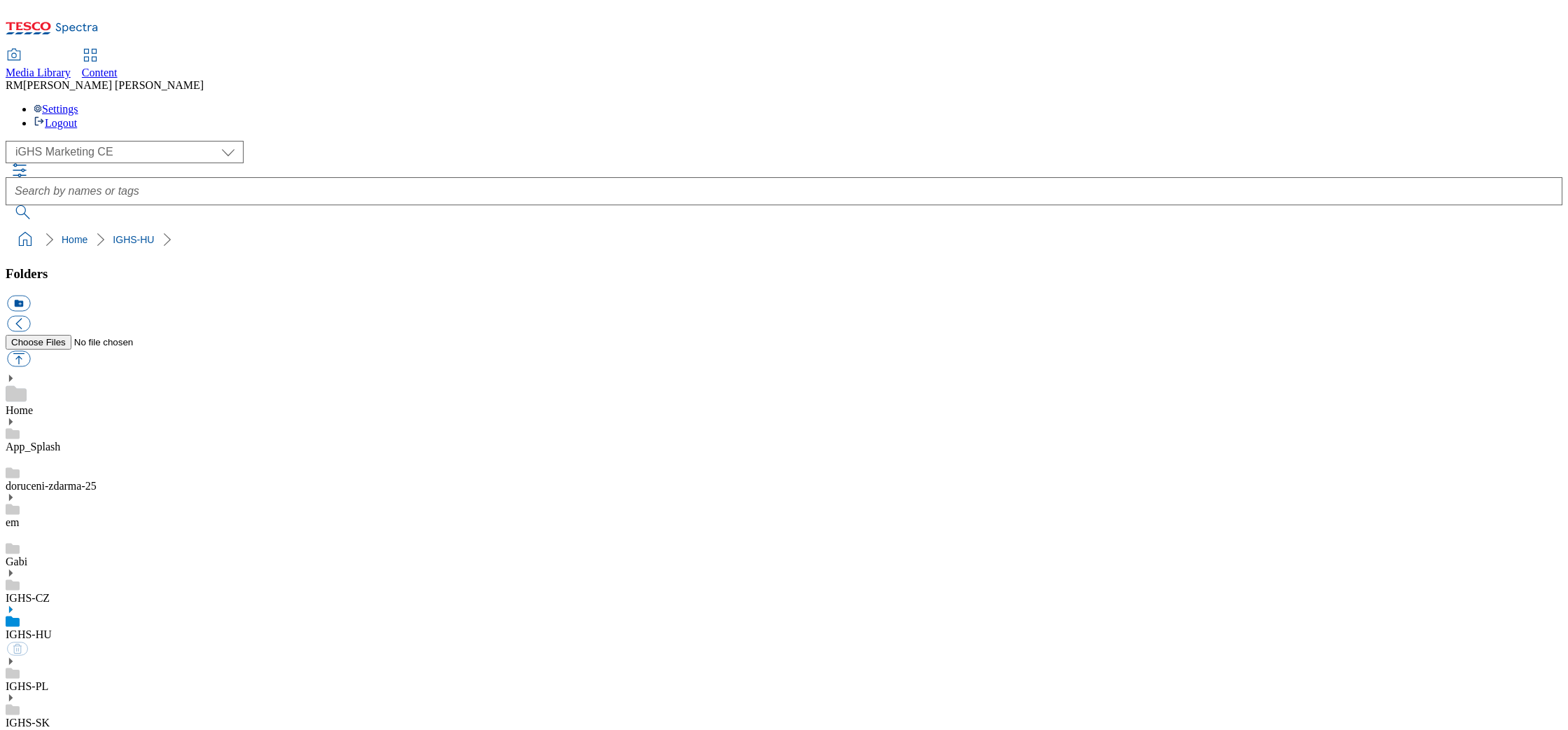
select select "flare-ighs-ce-mktg"
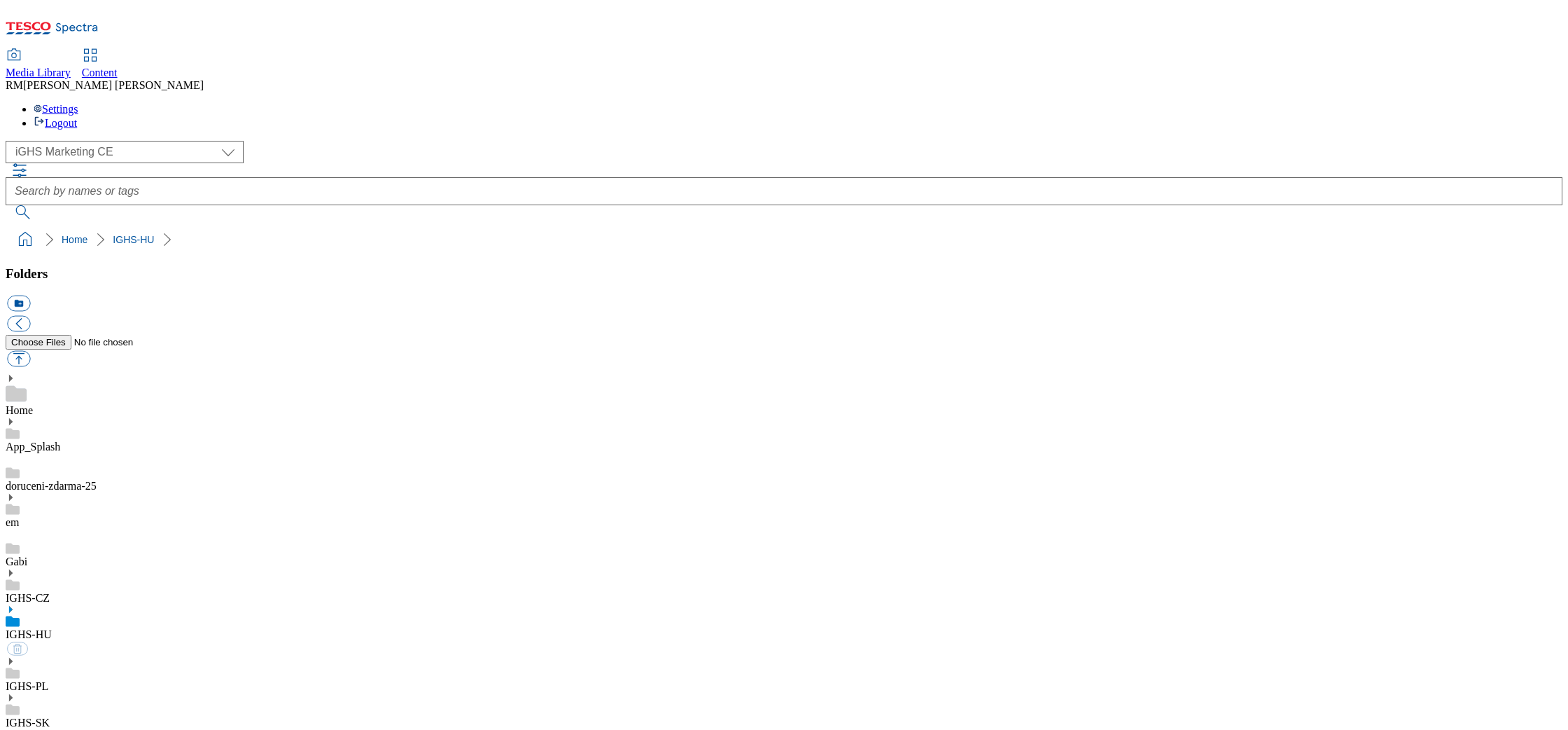
select select "flare-ighs-ce-mktg"
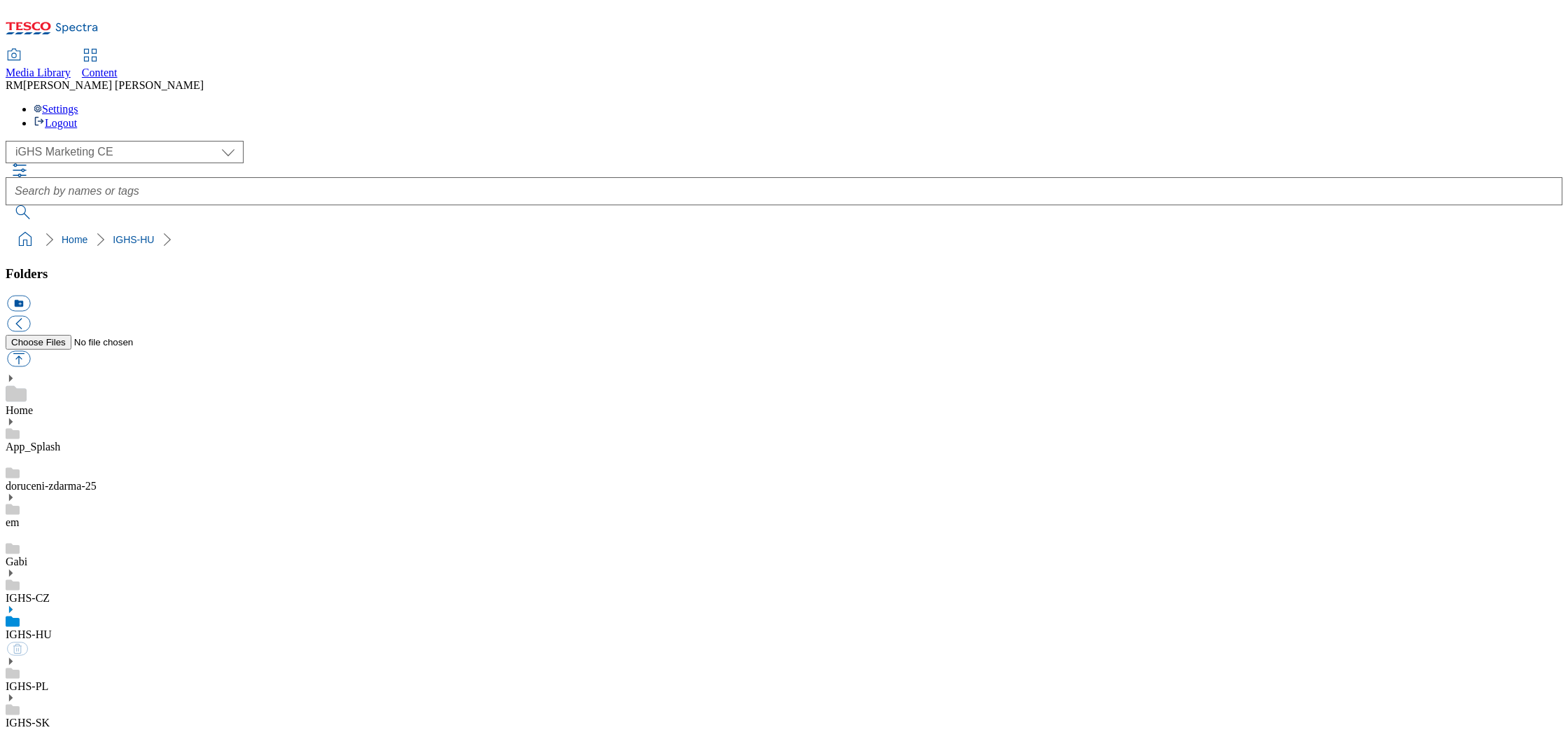
select select "flare-ighs-ce-mktg"
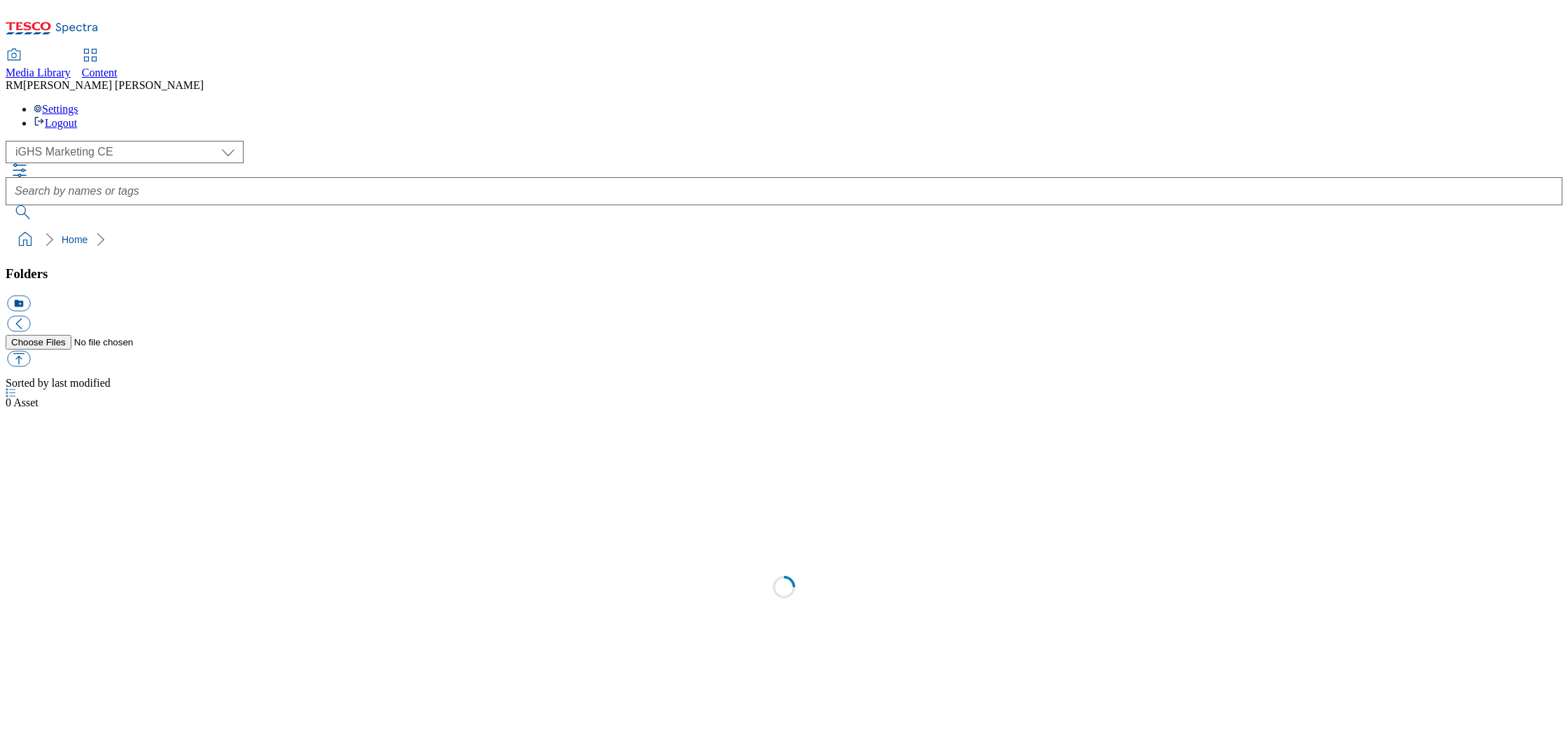
select select "flare-ighs-ce-mktg"
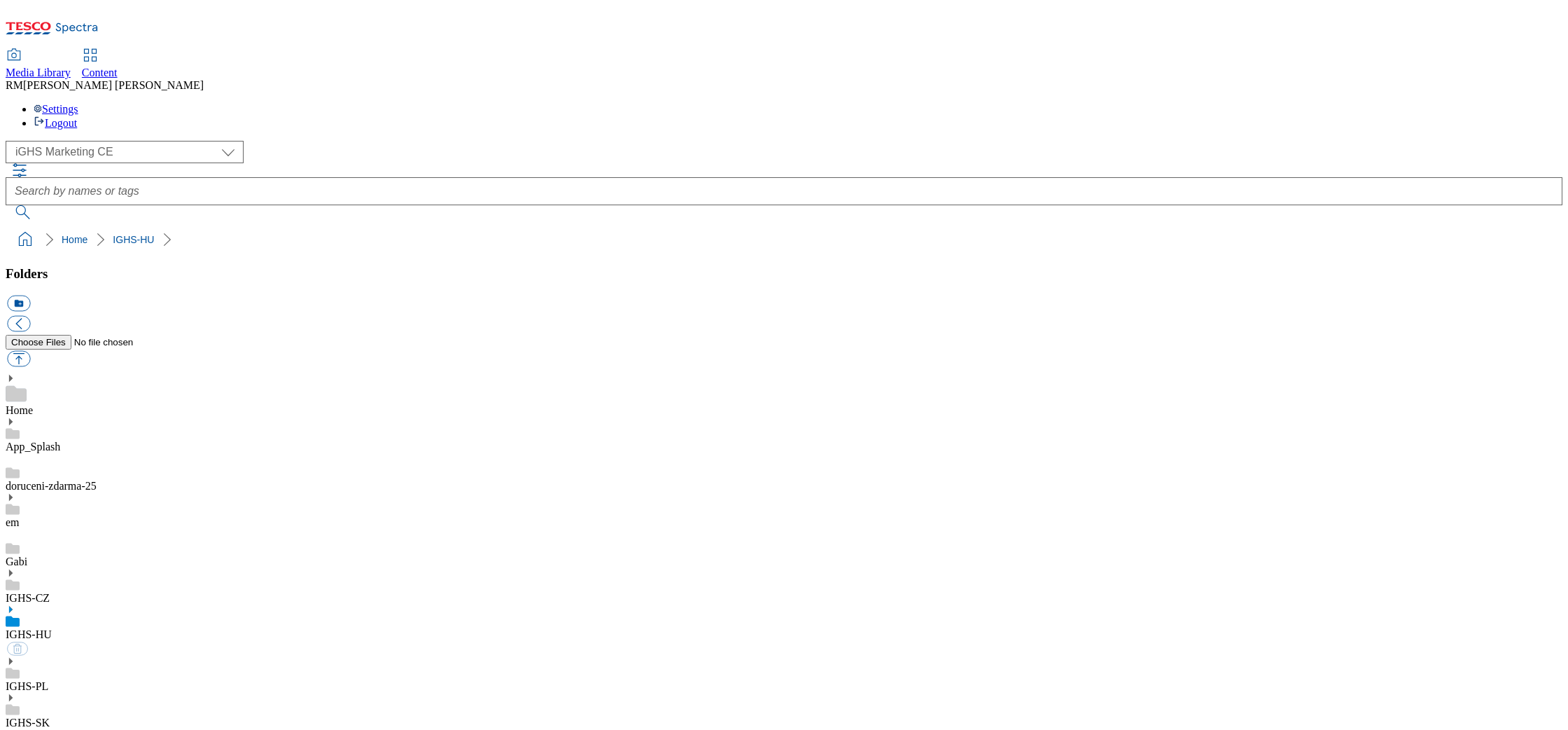
select select "flare-ighs-ce-mktg"
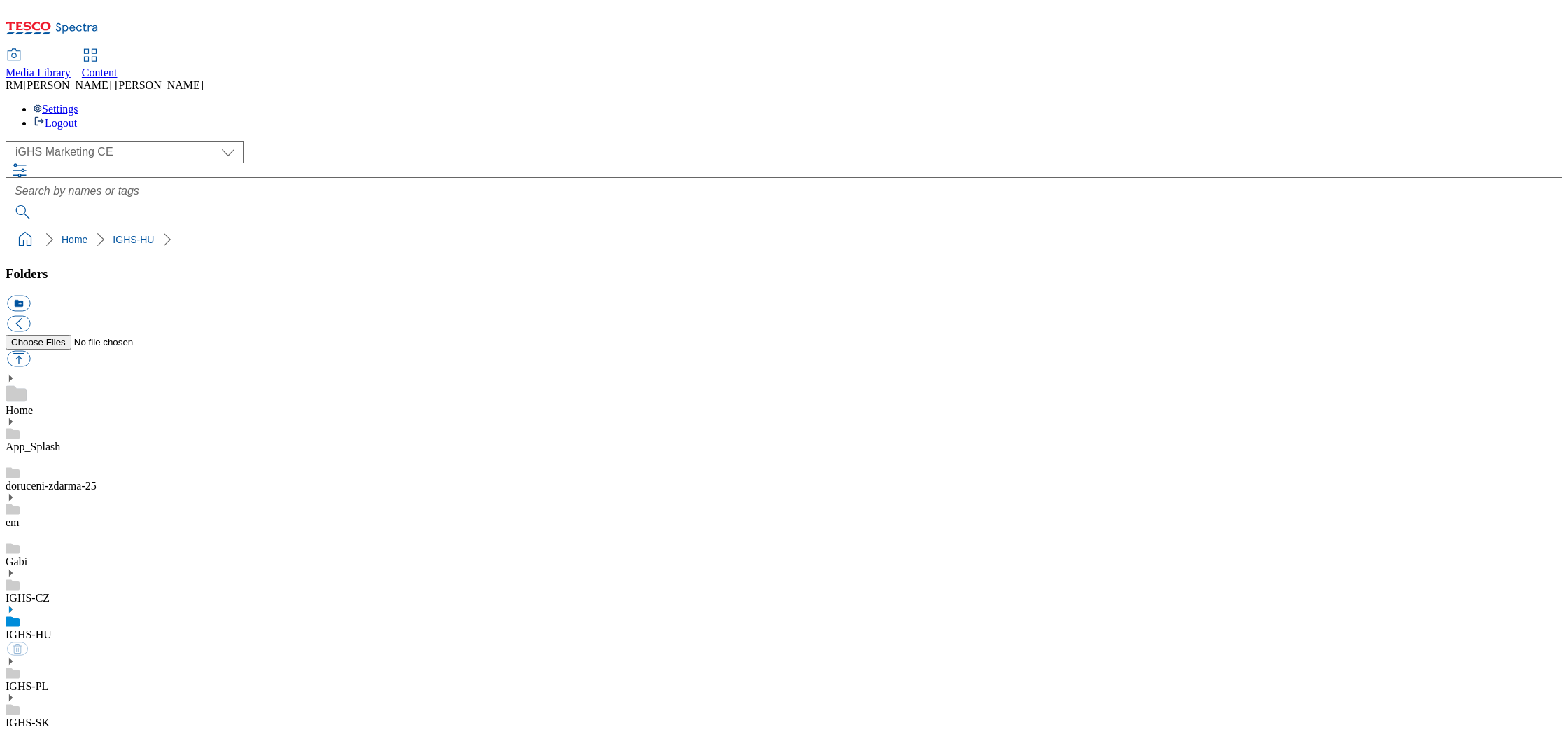
select select "flare-ighs-ce-mktg"
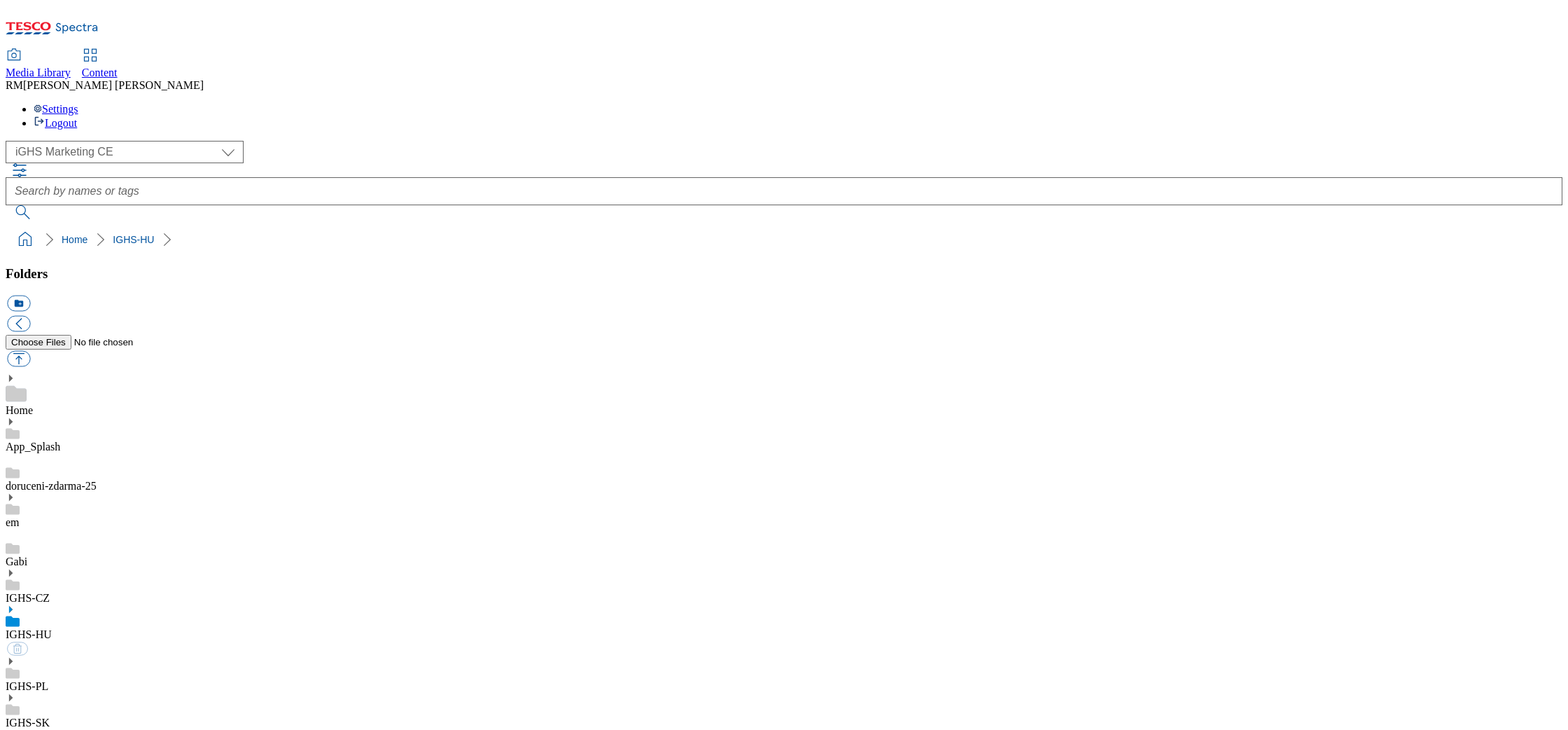
select select "flare-ighs-ce-mktg"
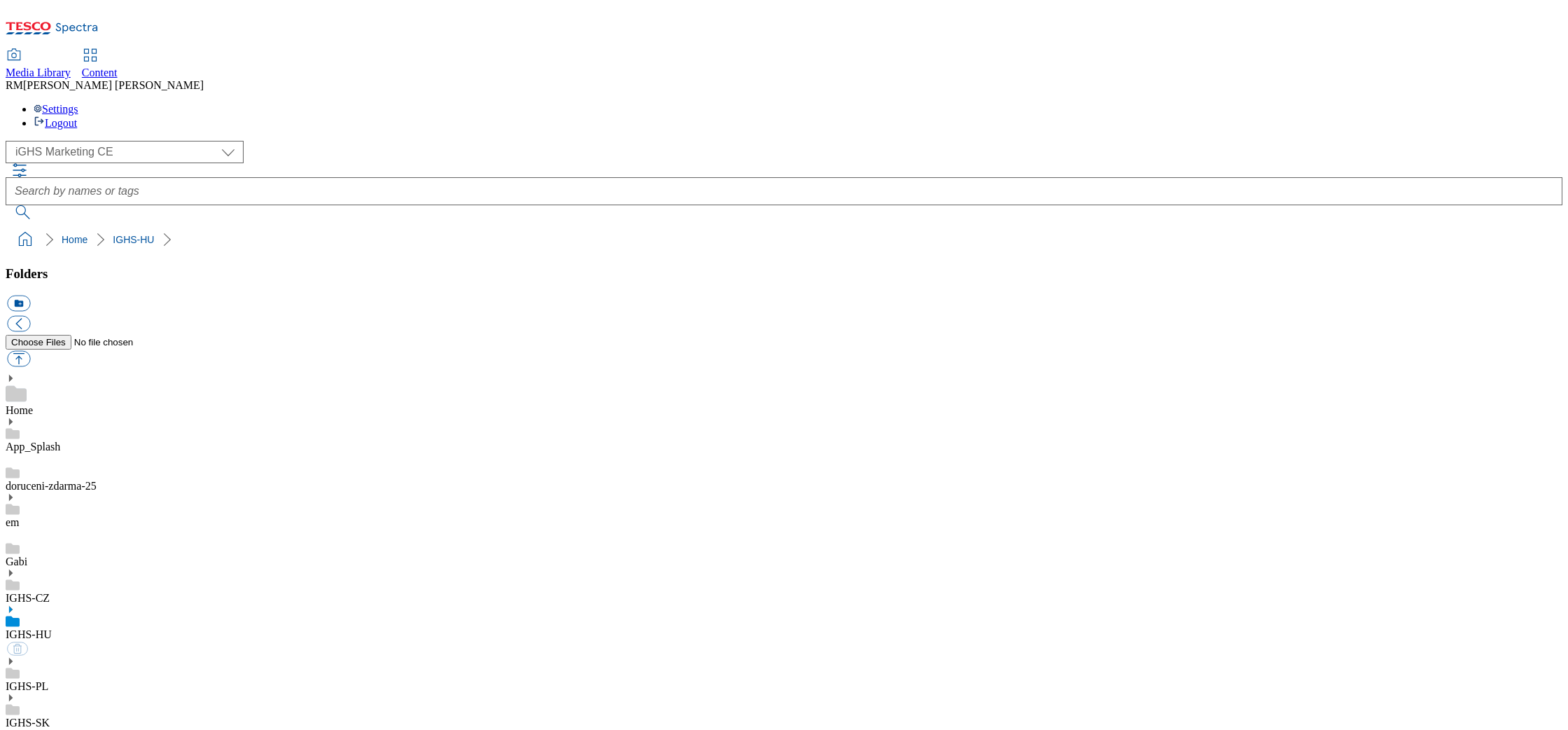
select select "flare-ighs-ce-mktg"
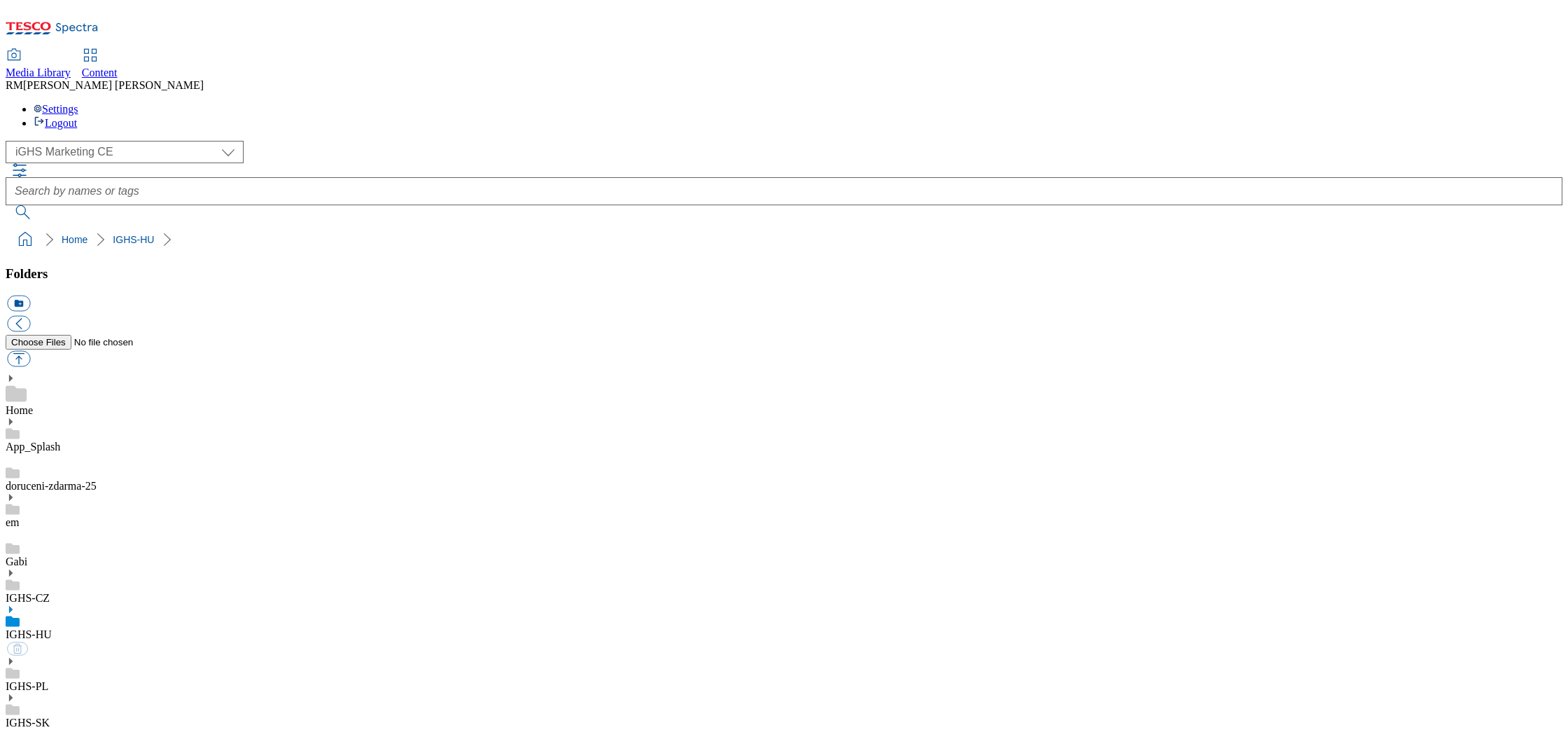
select select "flare-ighs-ce-mktg"
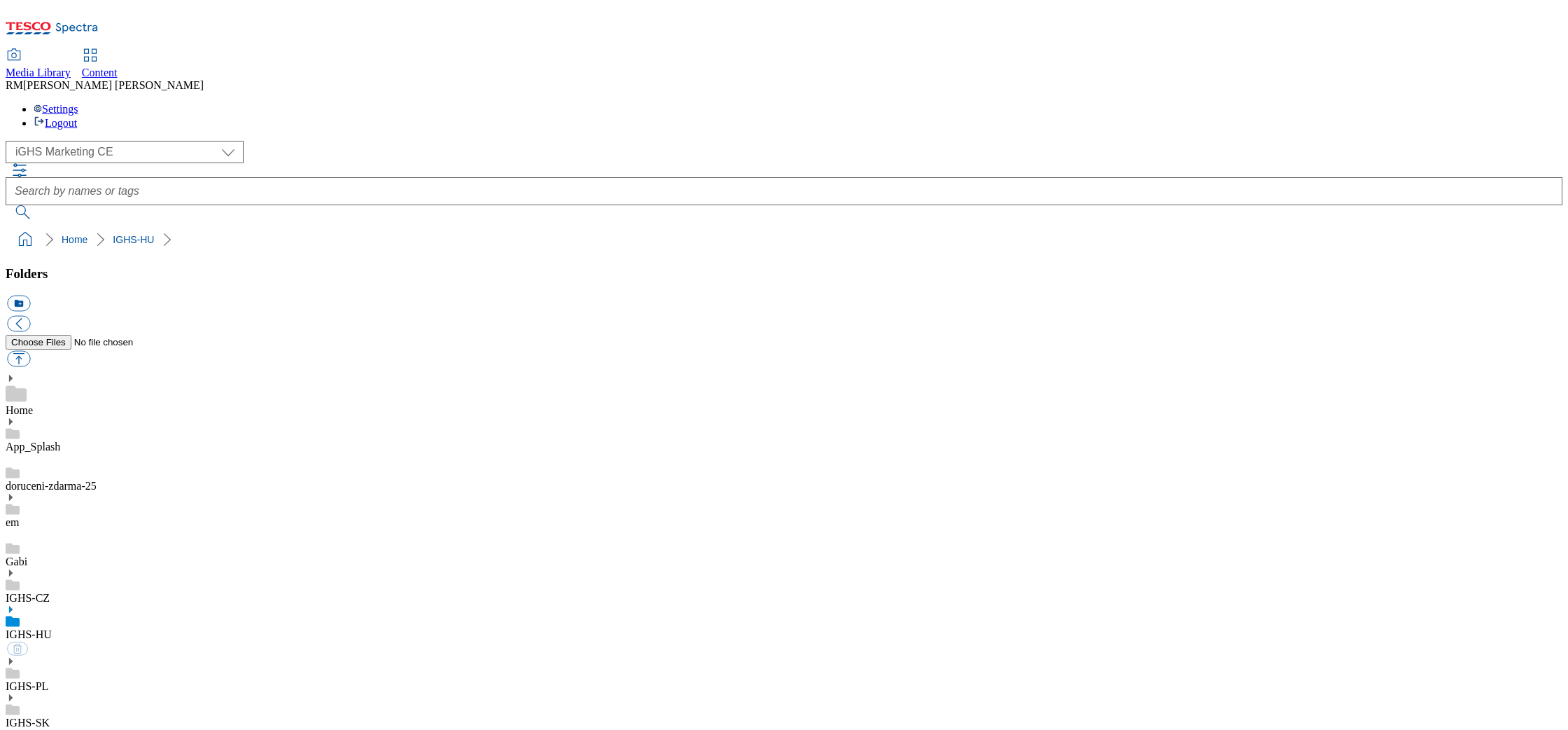
select select "flare-ighs-ce-mktg"
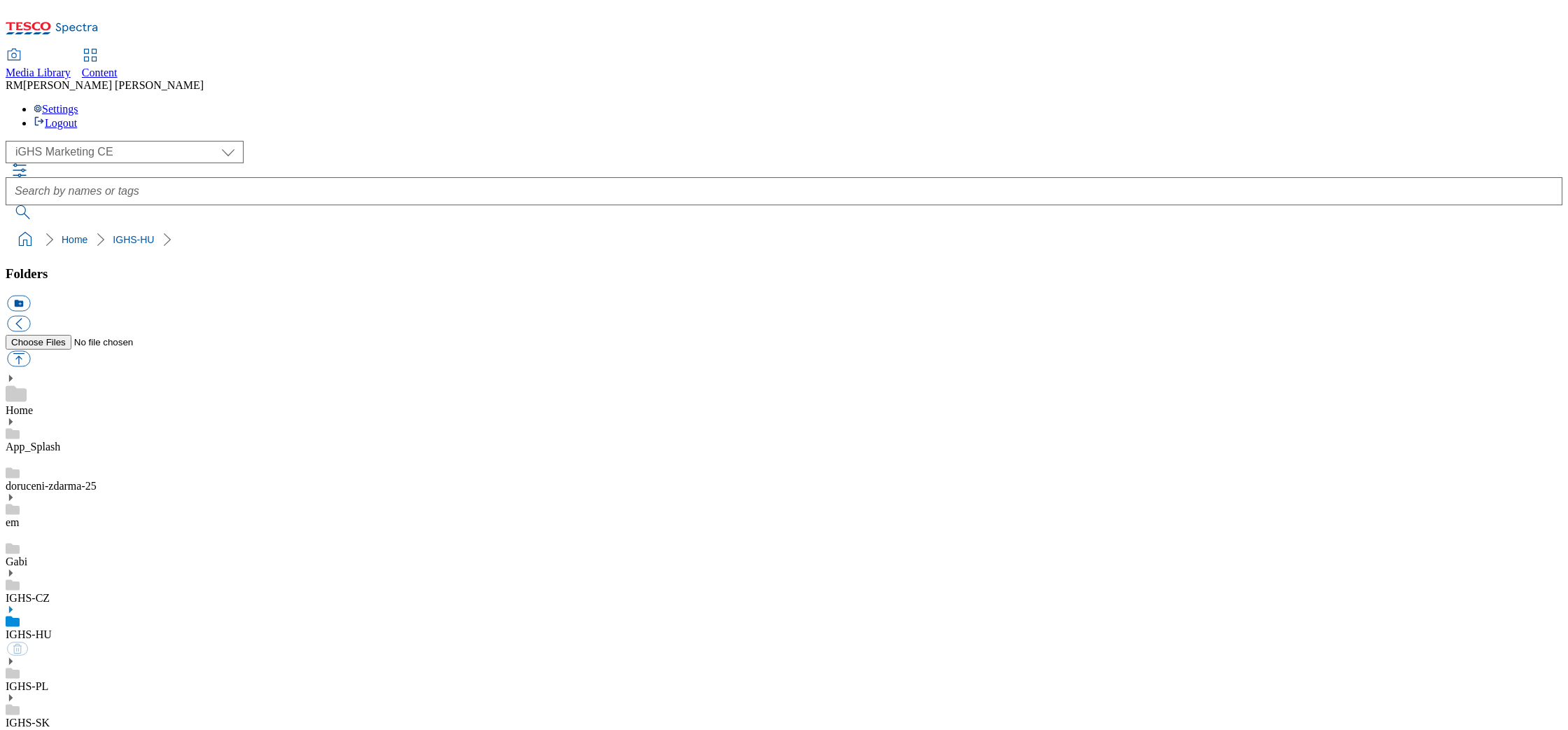
select select "flare-ighs-ce-mktg"
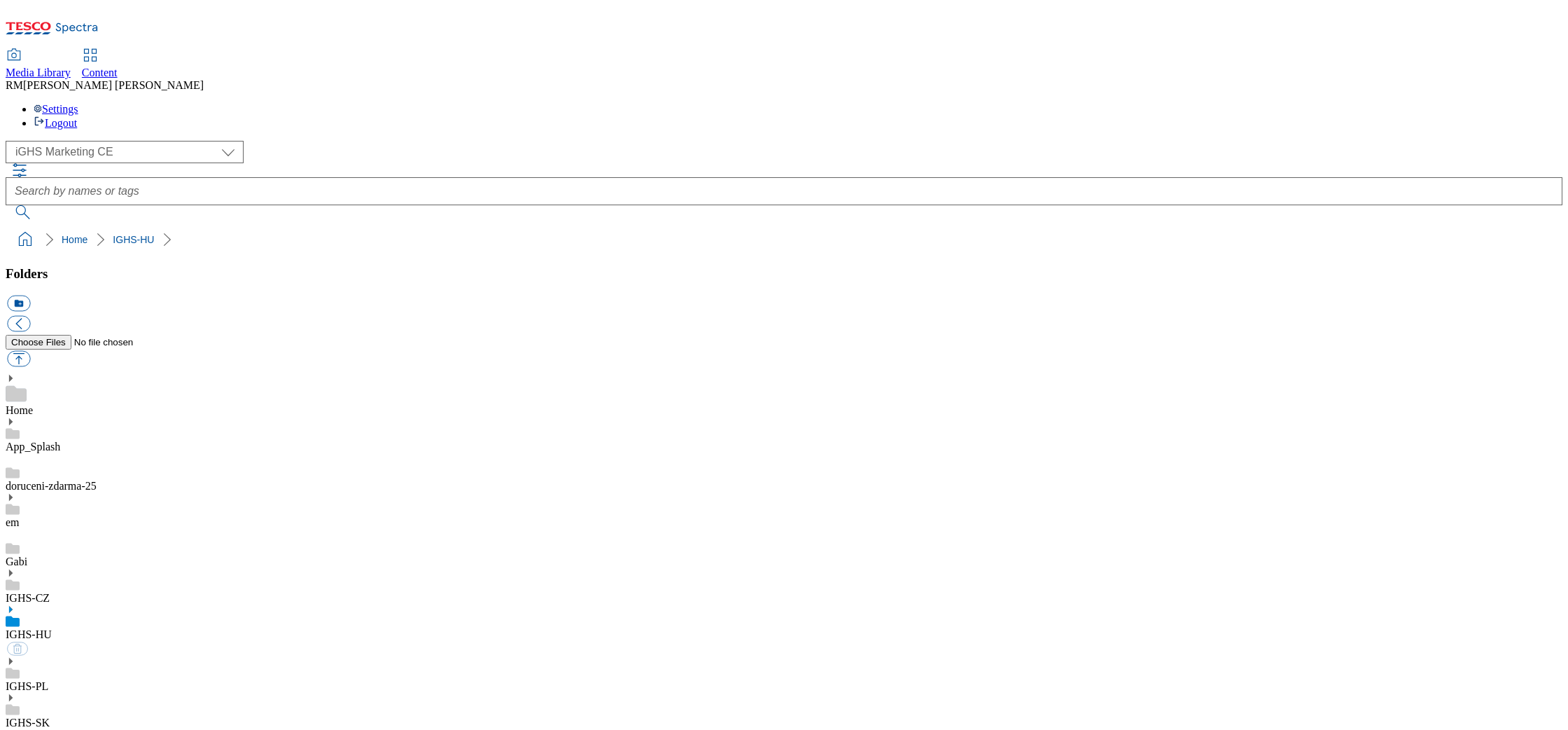
select select "flare-ighs-ce-mktg"
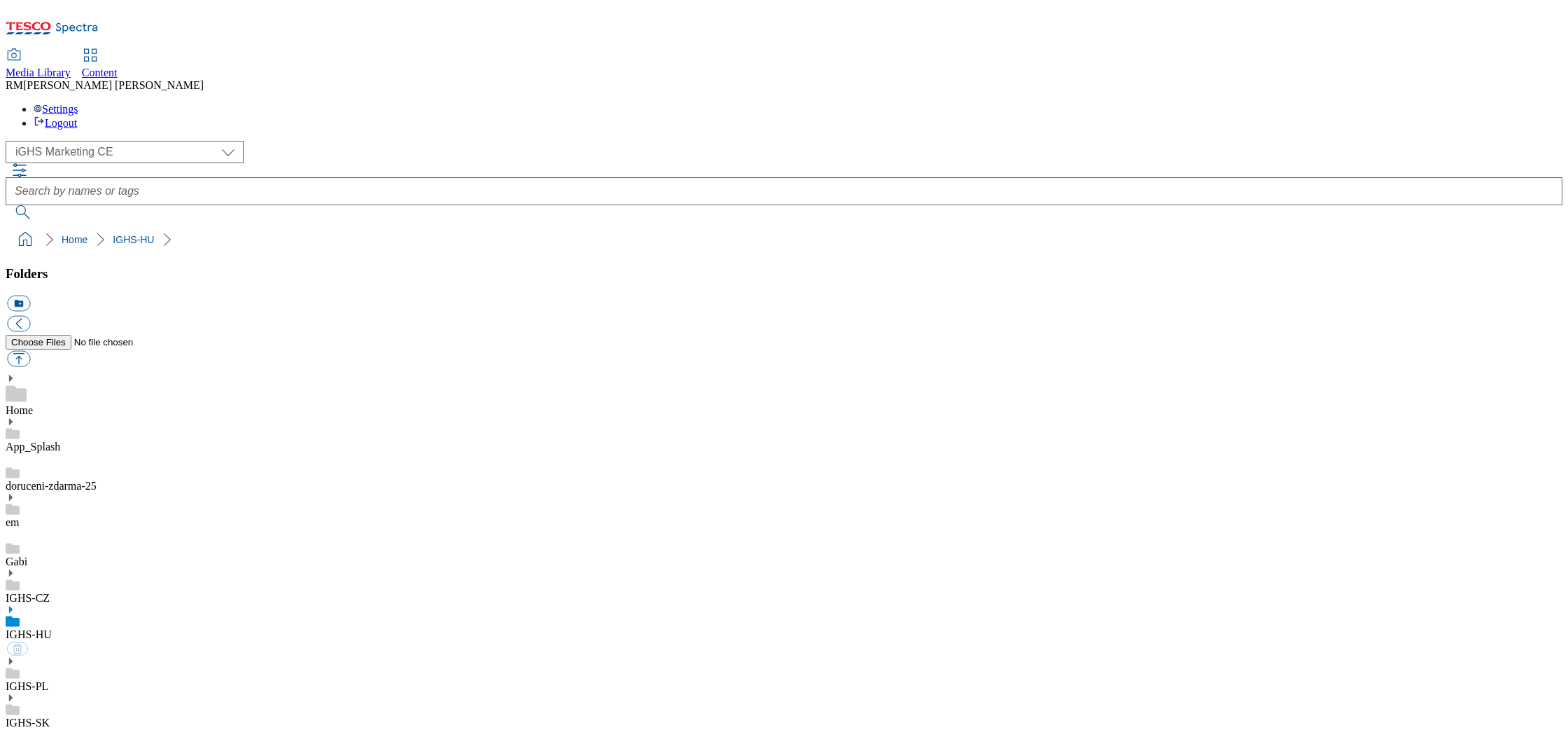
select select "flare-ighs-ce-mktg"
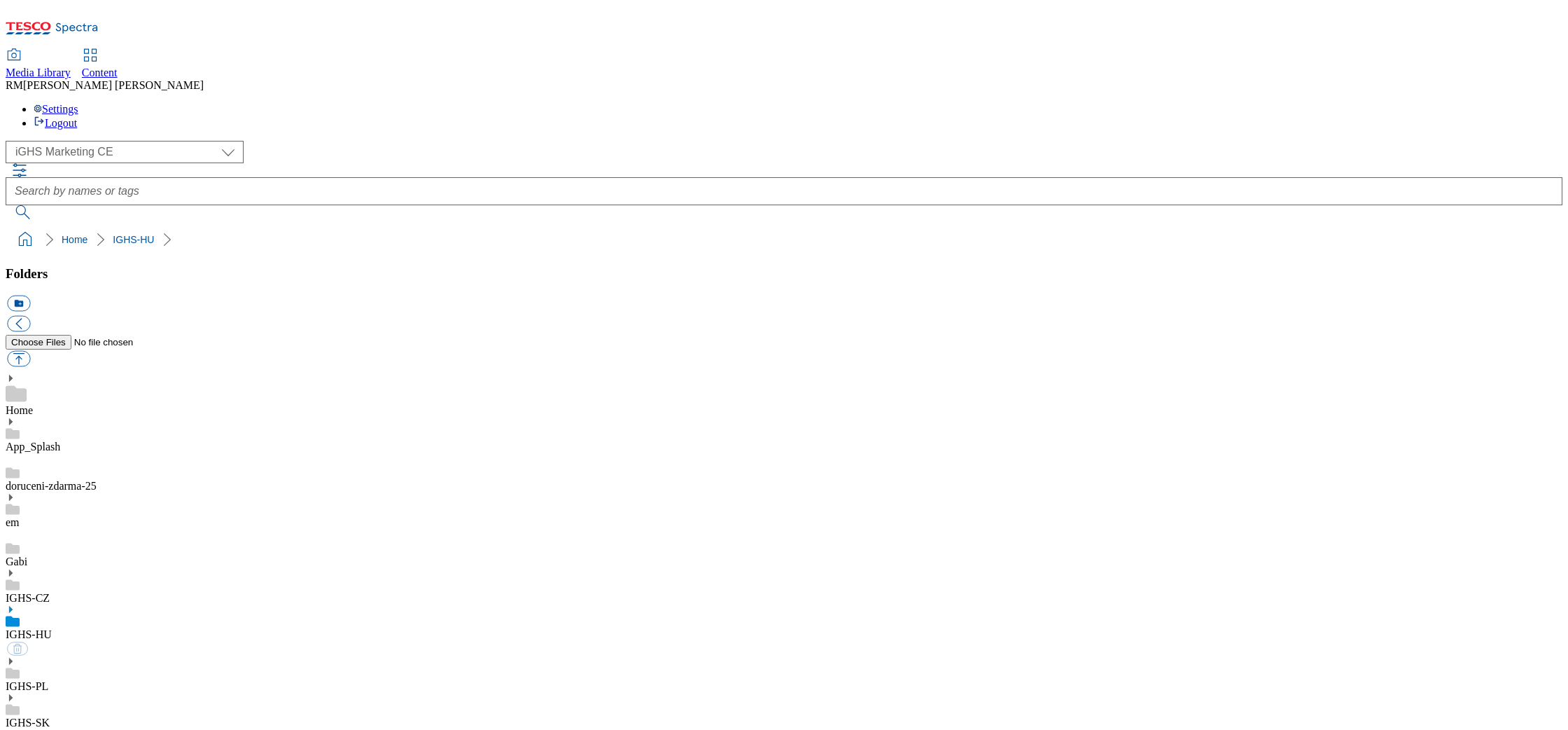
select select "flare-ighs-ce-mktg"
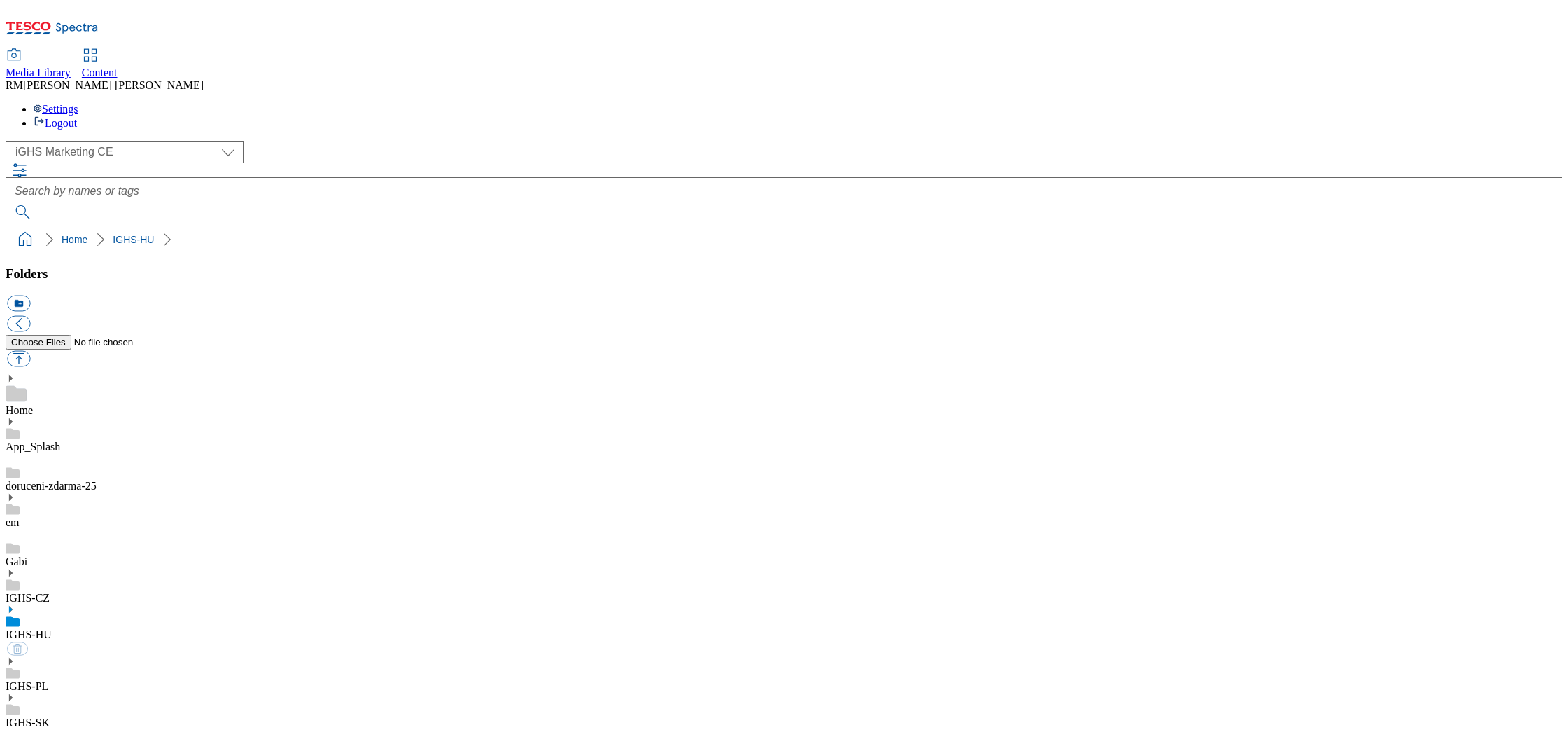
select select "flare-ighs-ce-mktg"
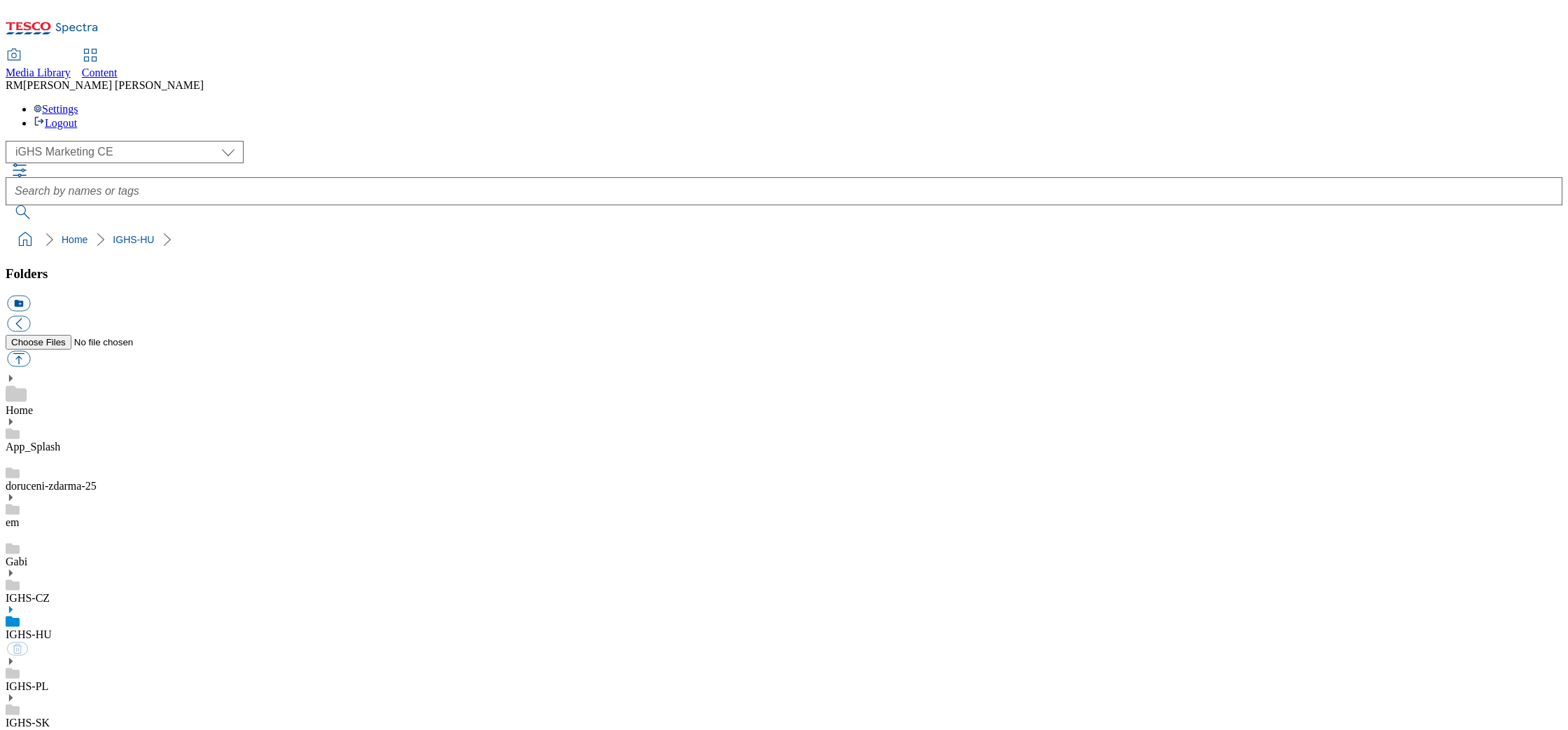
select select "flare-ighs-ce-mktg"
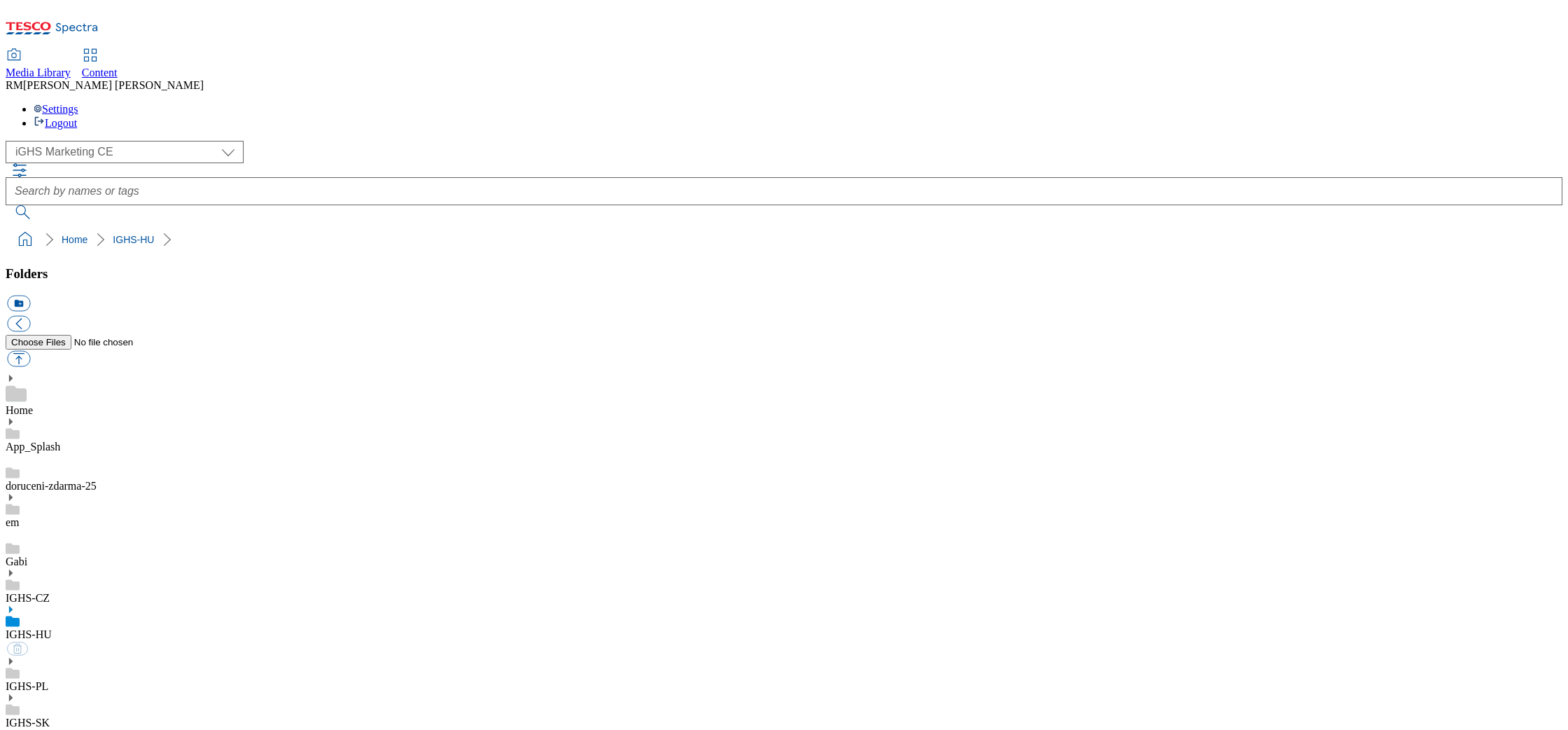
select select "flare-ighs-ce-mktg"
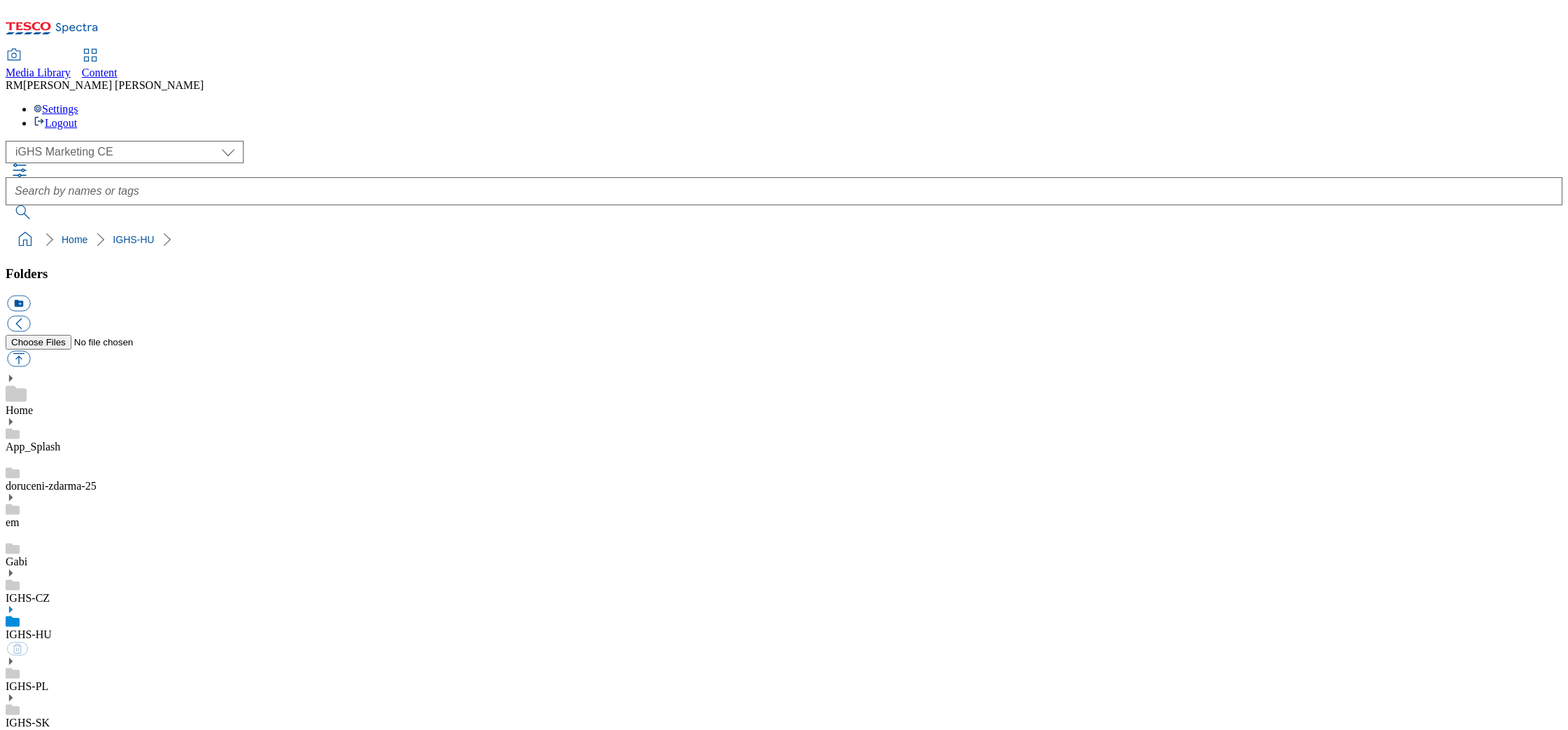
select select "flare-ighs-ce-mktg"
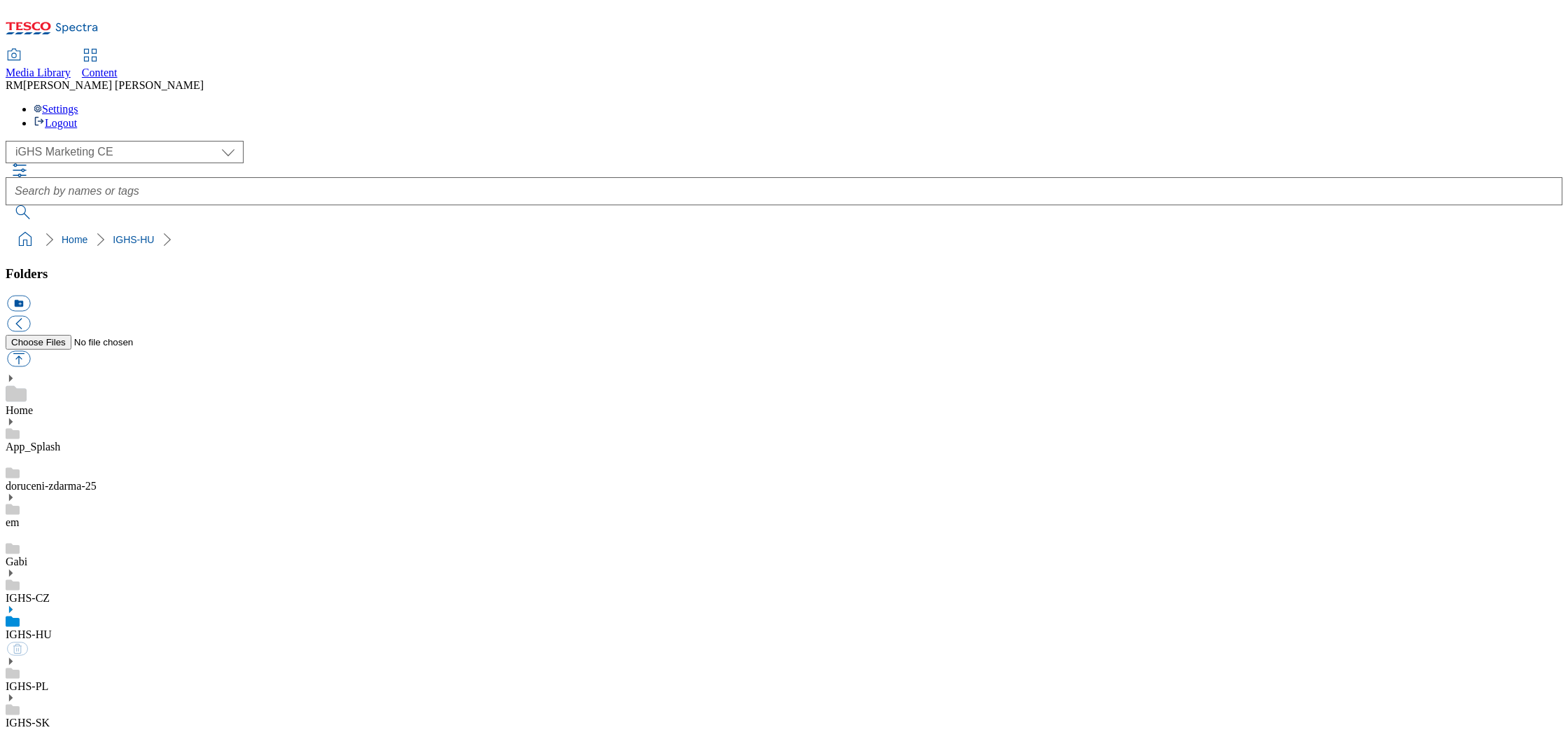
select select "flare-ighs-ce-mktg"
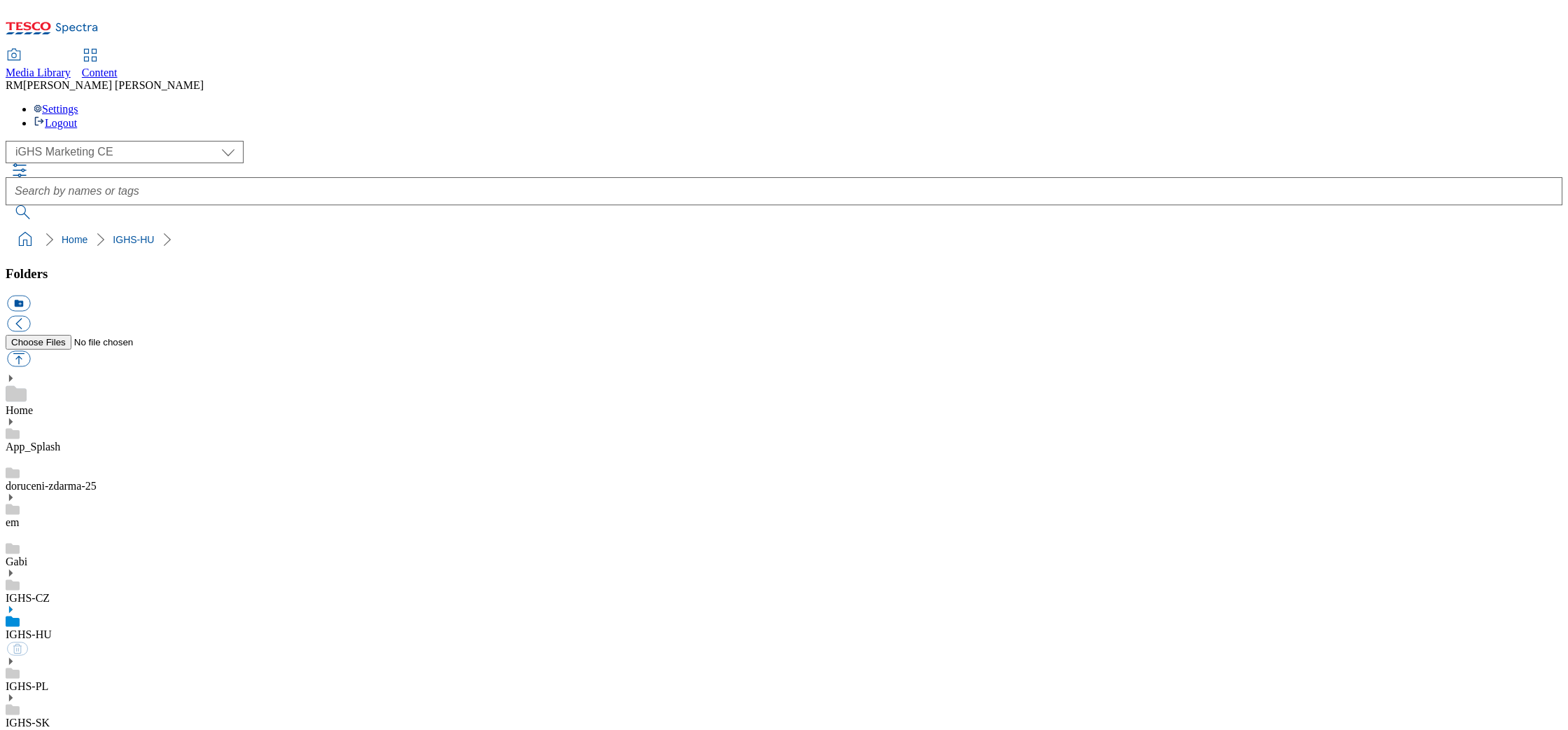
select select "flare-ighs-ce-mktg"
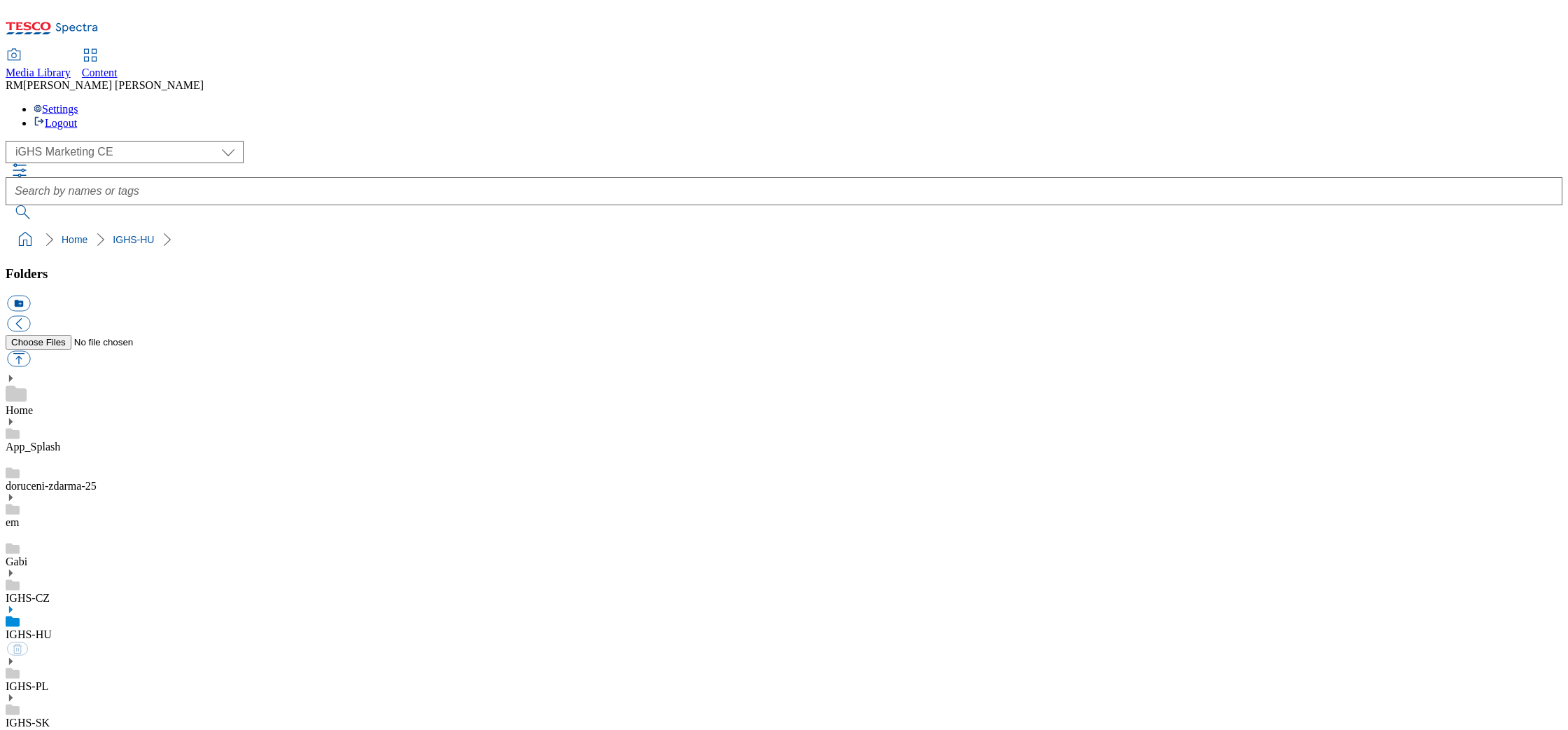
select select "flare-ighs-ce-mktg"
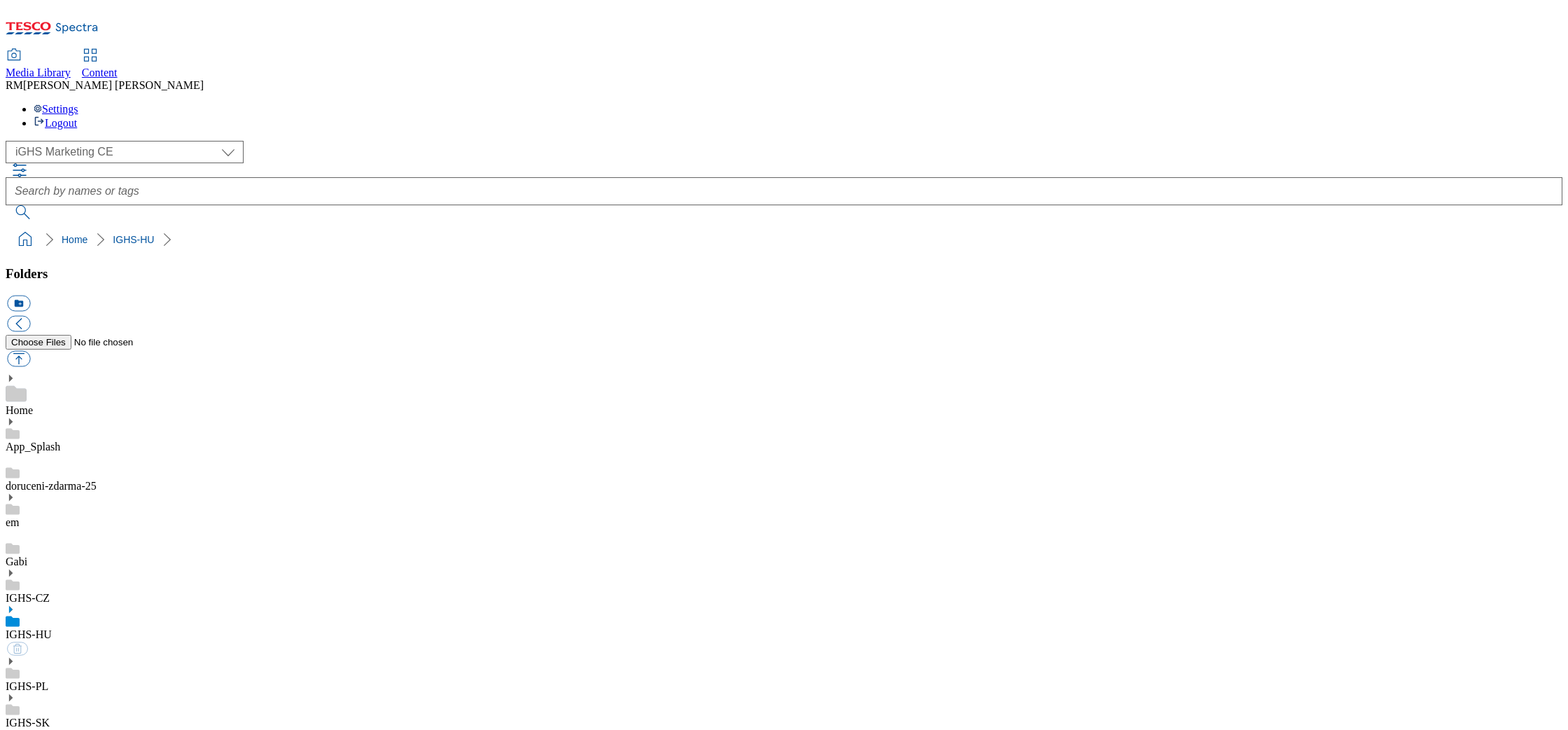
select select "flare-ighs-ce-mktg"
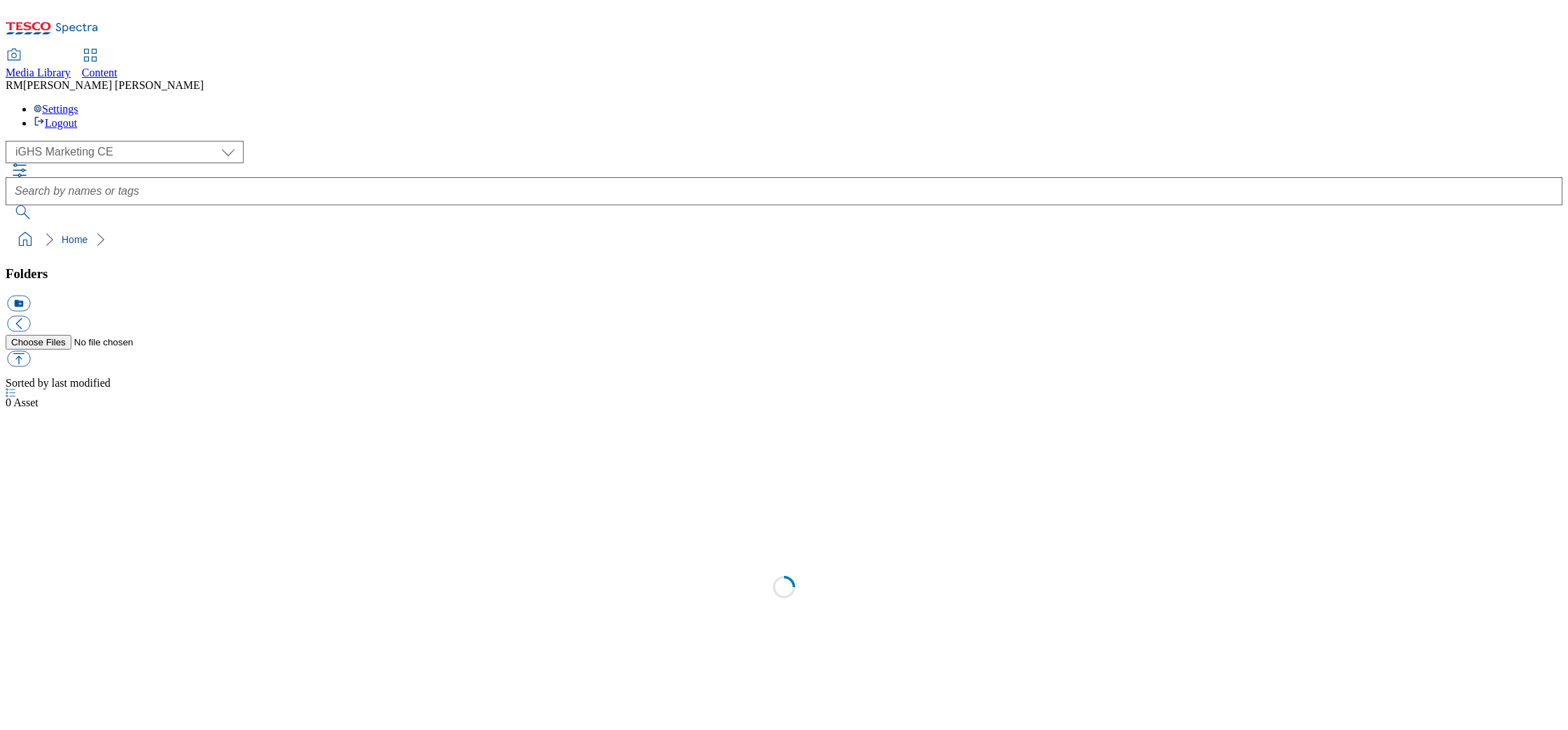
select select "flare-ighs-ce-mktg"
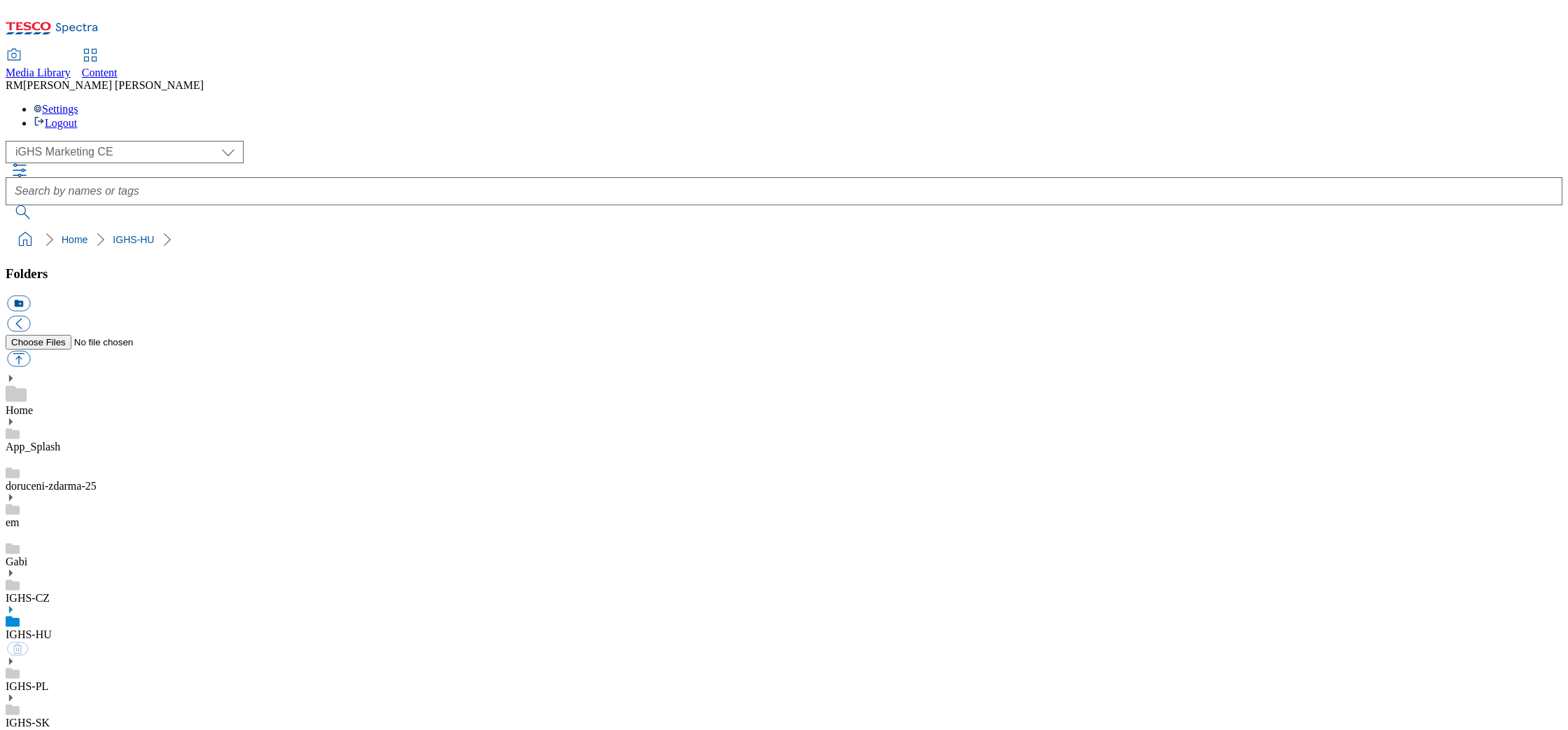
select select "flare-ighs-ce-mktg"
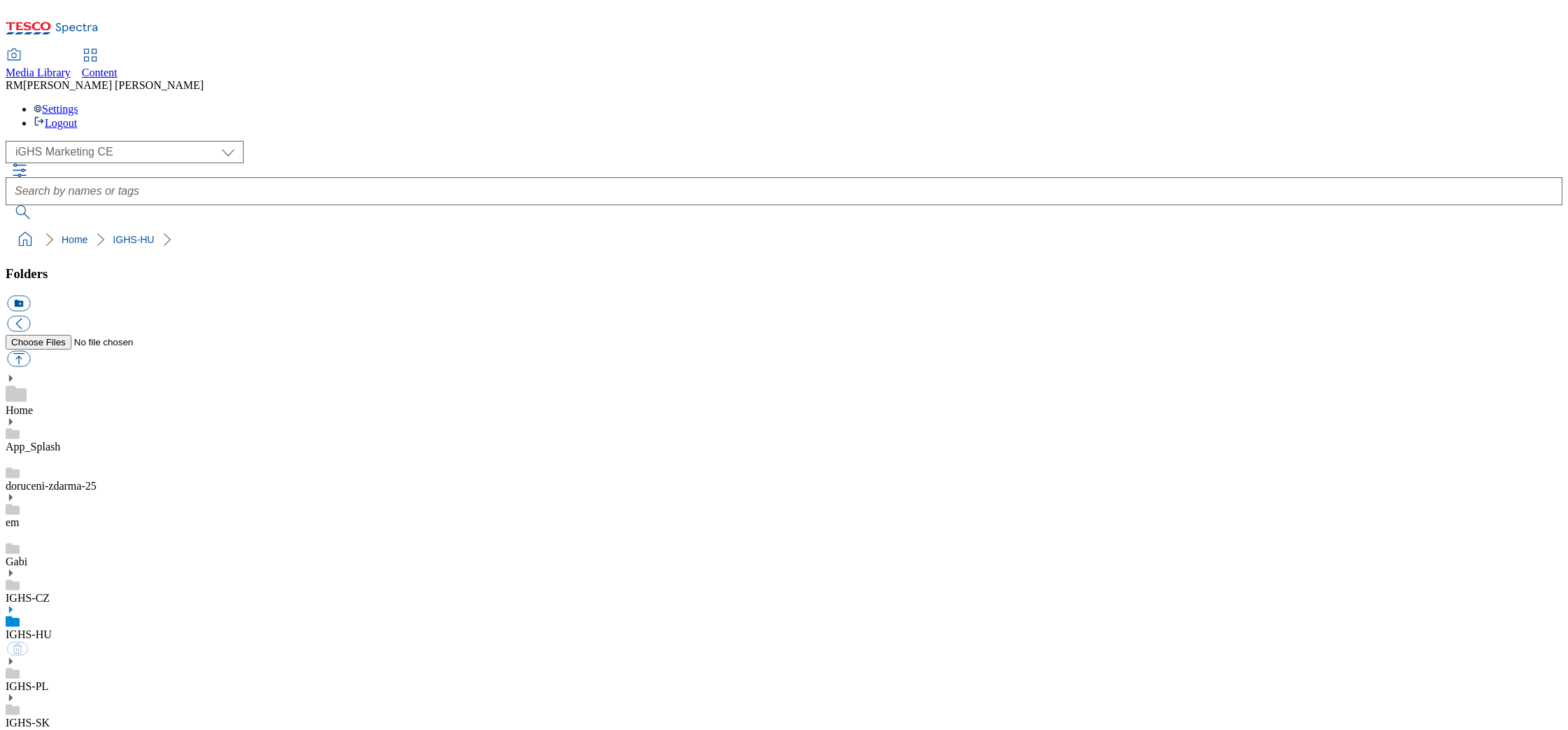
select select "flare-ighs-ce-mktg"
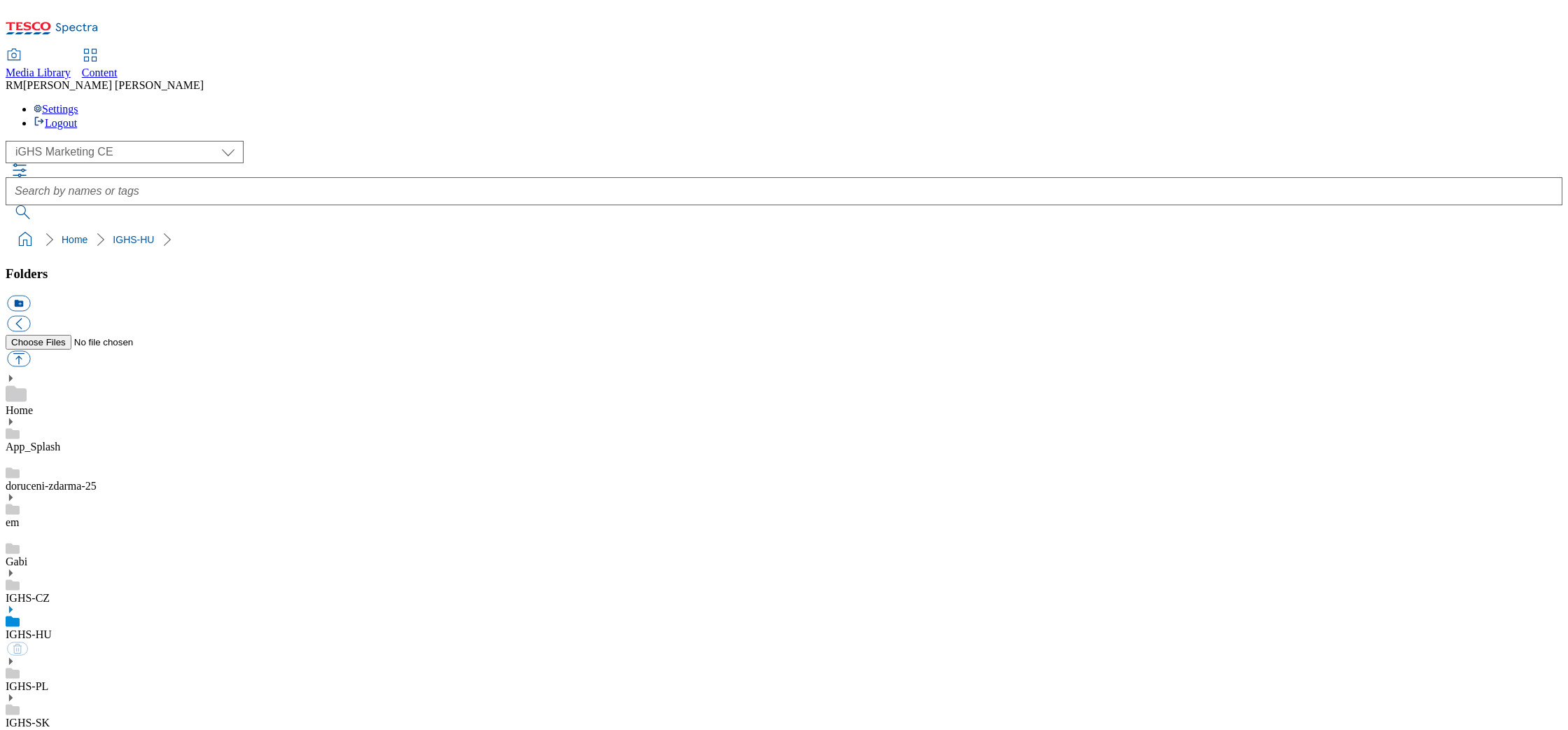
select select "flare-ighs-ce-mktg"
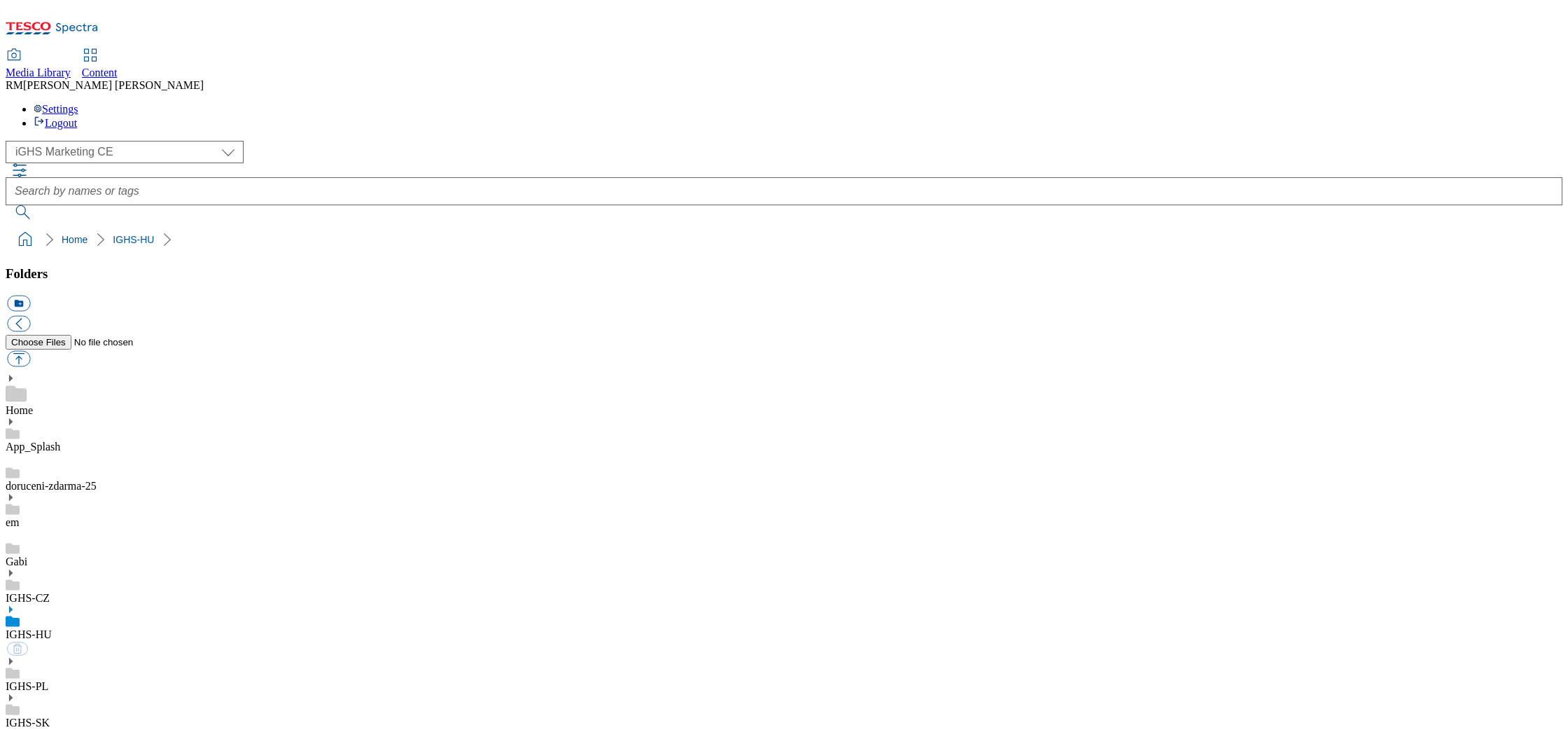
select select "flare-ighs-ce-mktg"
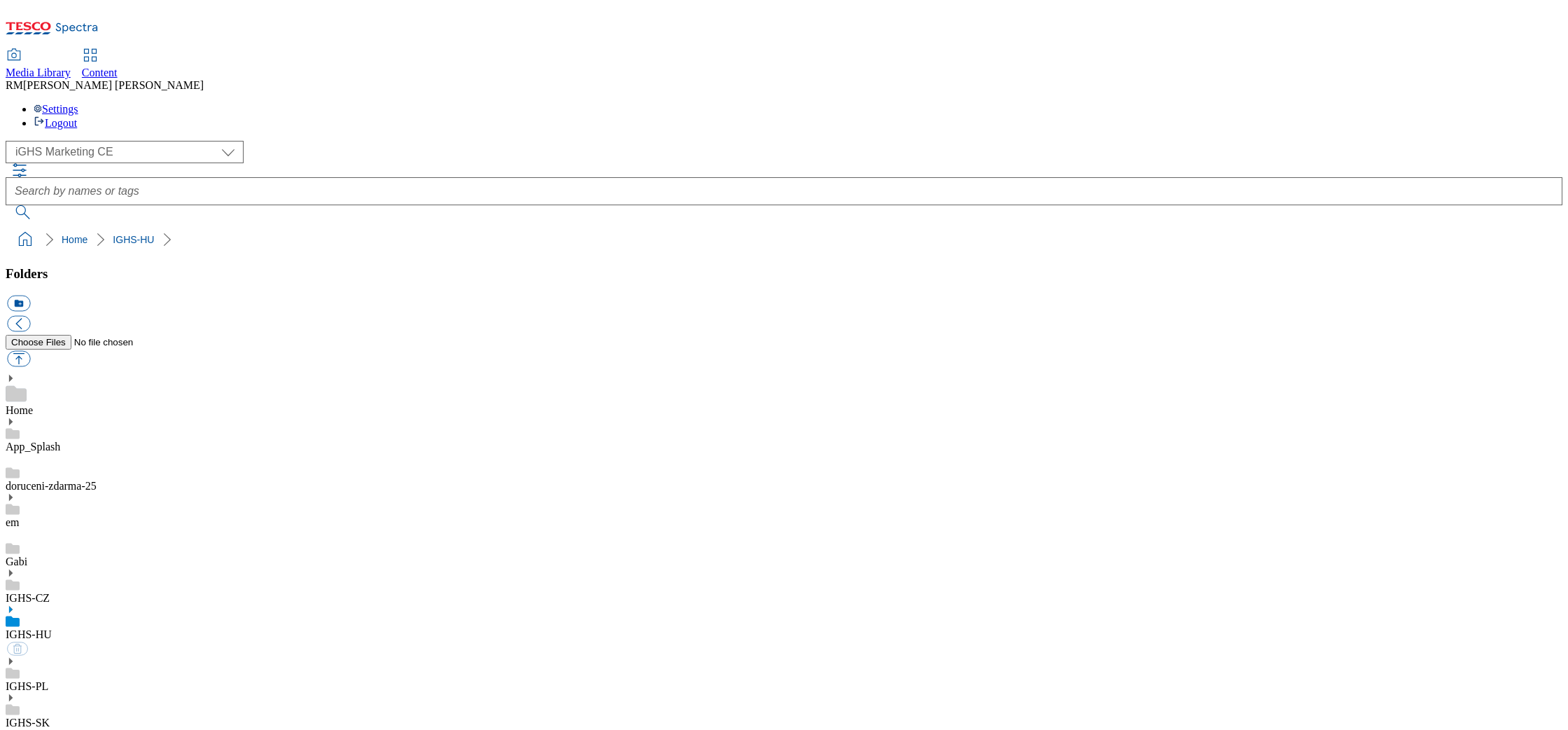
select select "flare-ighs-ce-mktg"
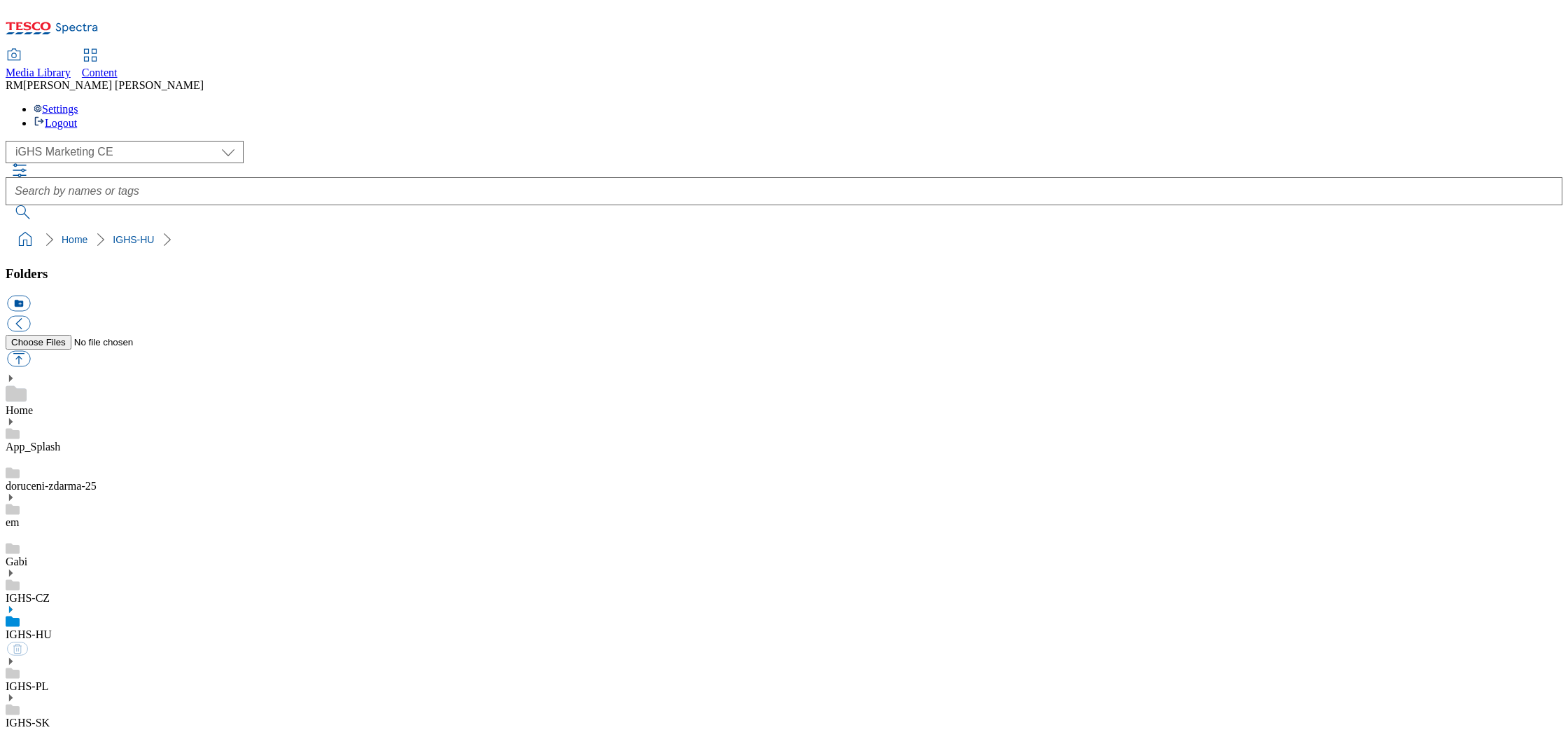
select select "flare-ighs-ce-mktg"
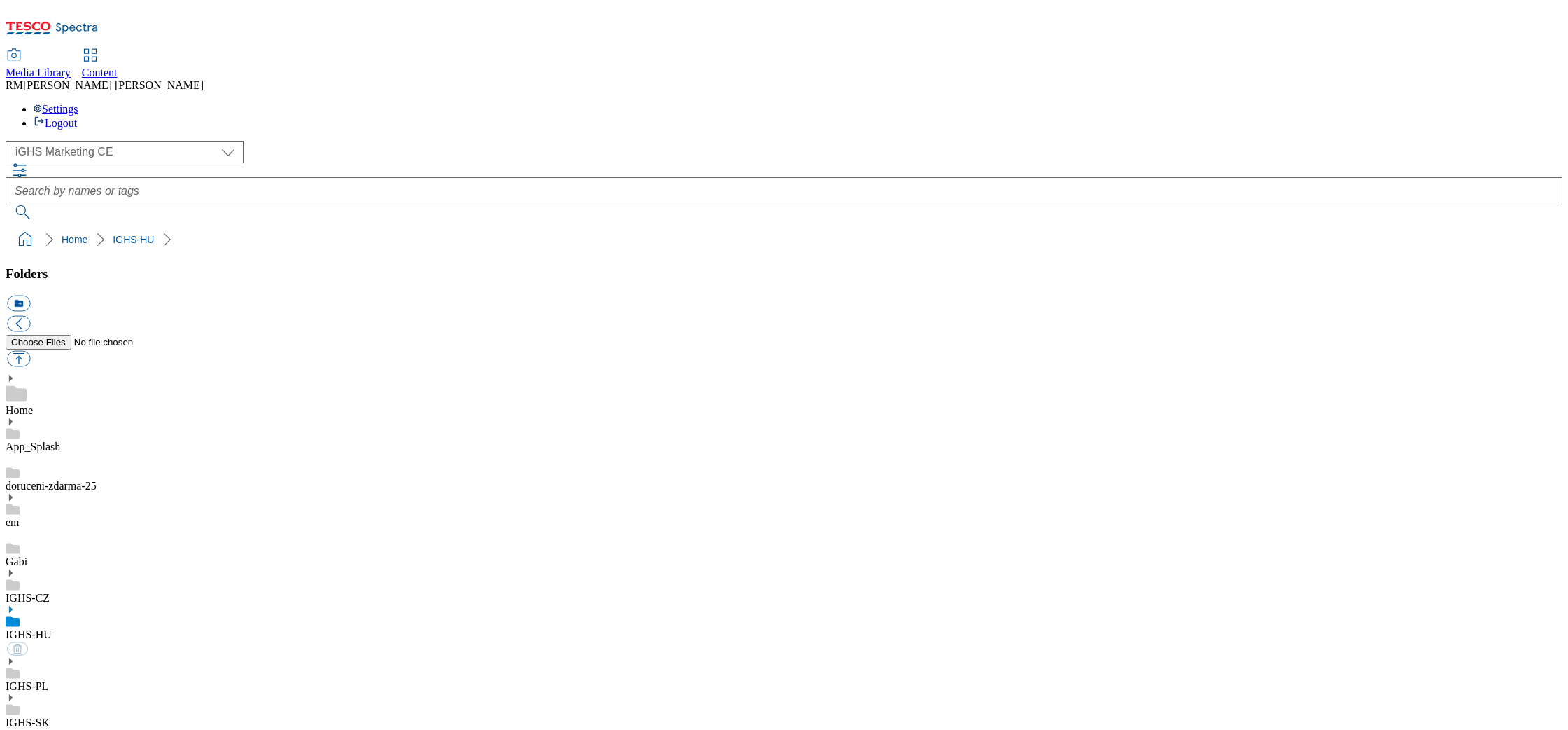
select select "flare-ighs-ce-mktg"
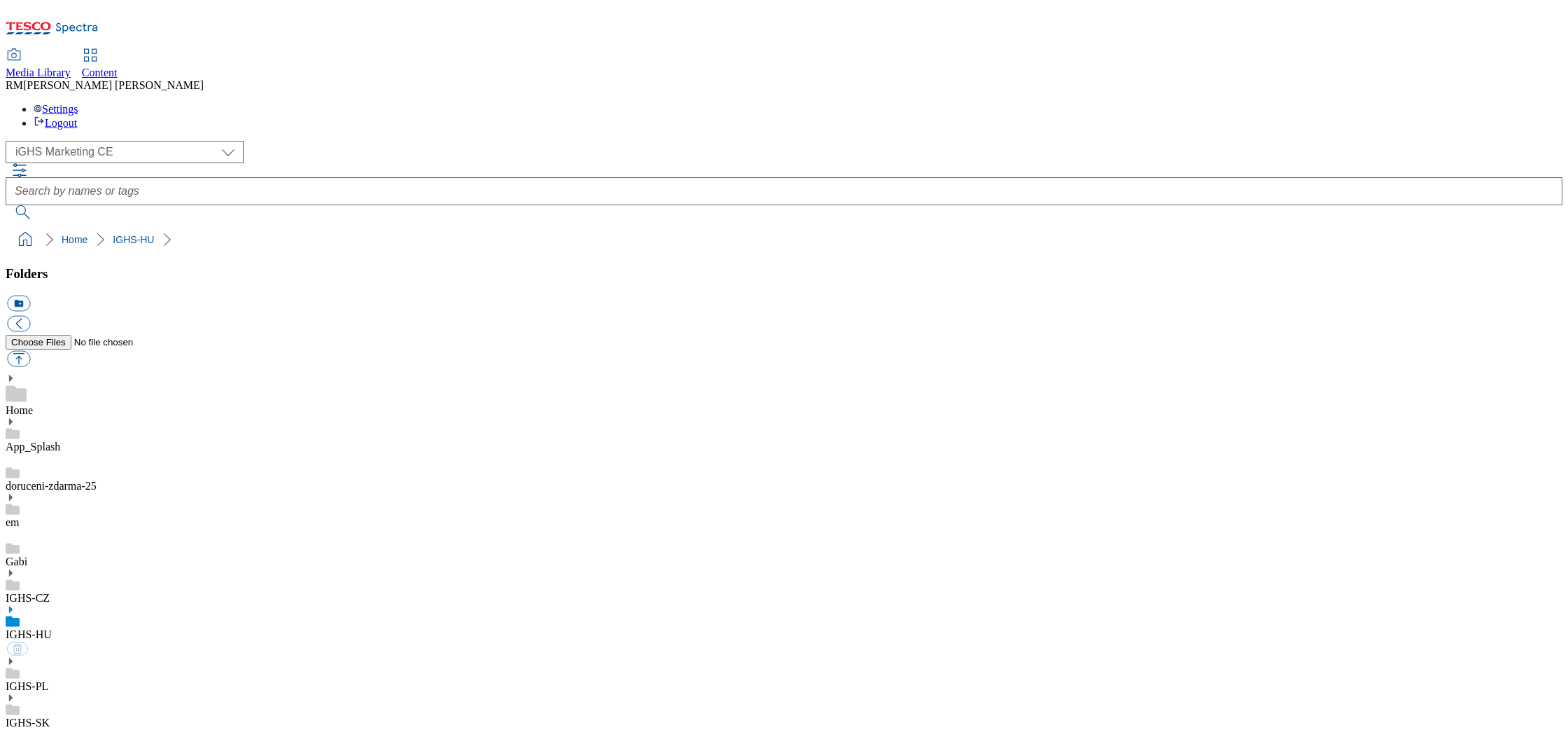
select select "flare-ighs-ce-mktg"
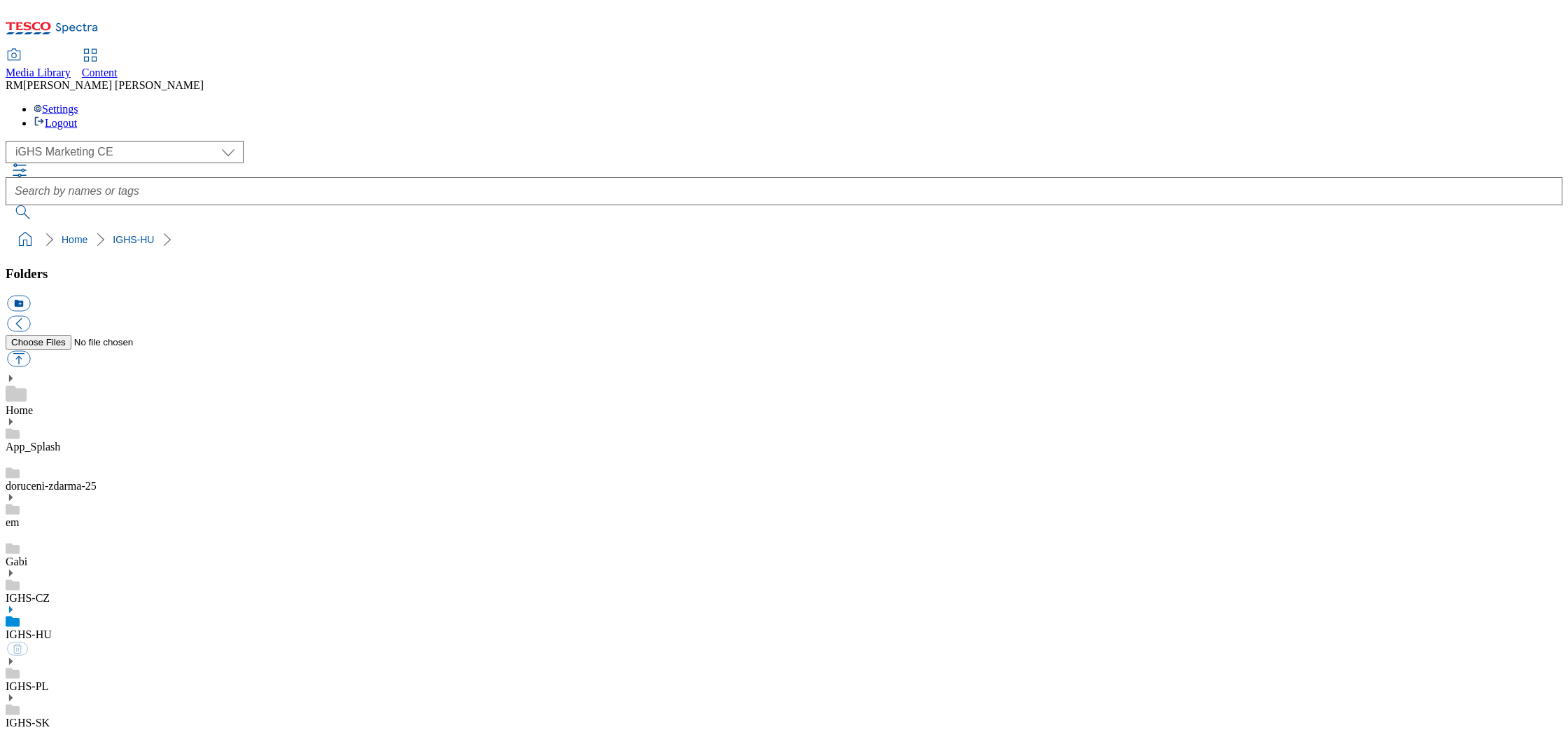
select select "flare-ighs-ce-mktg"
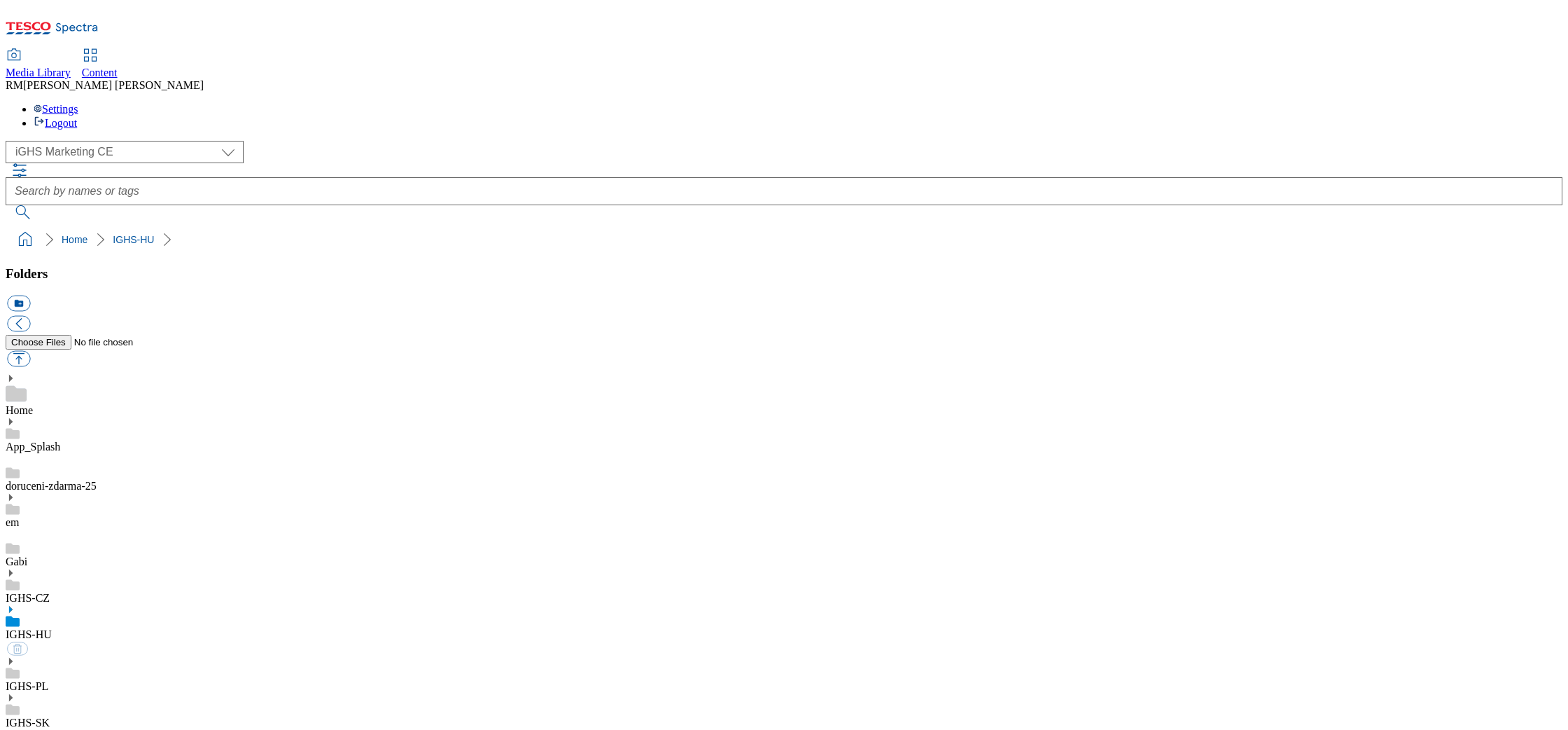
select select "flare-ighs-ce-mktg"
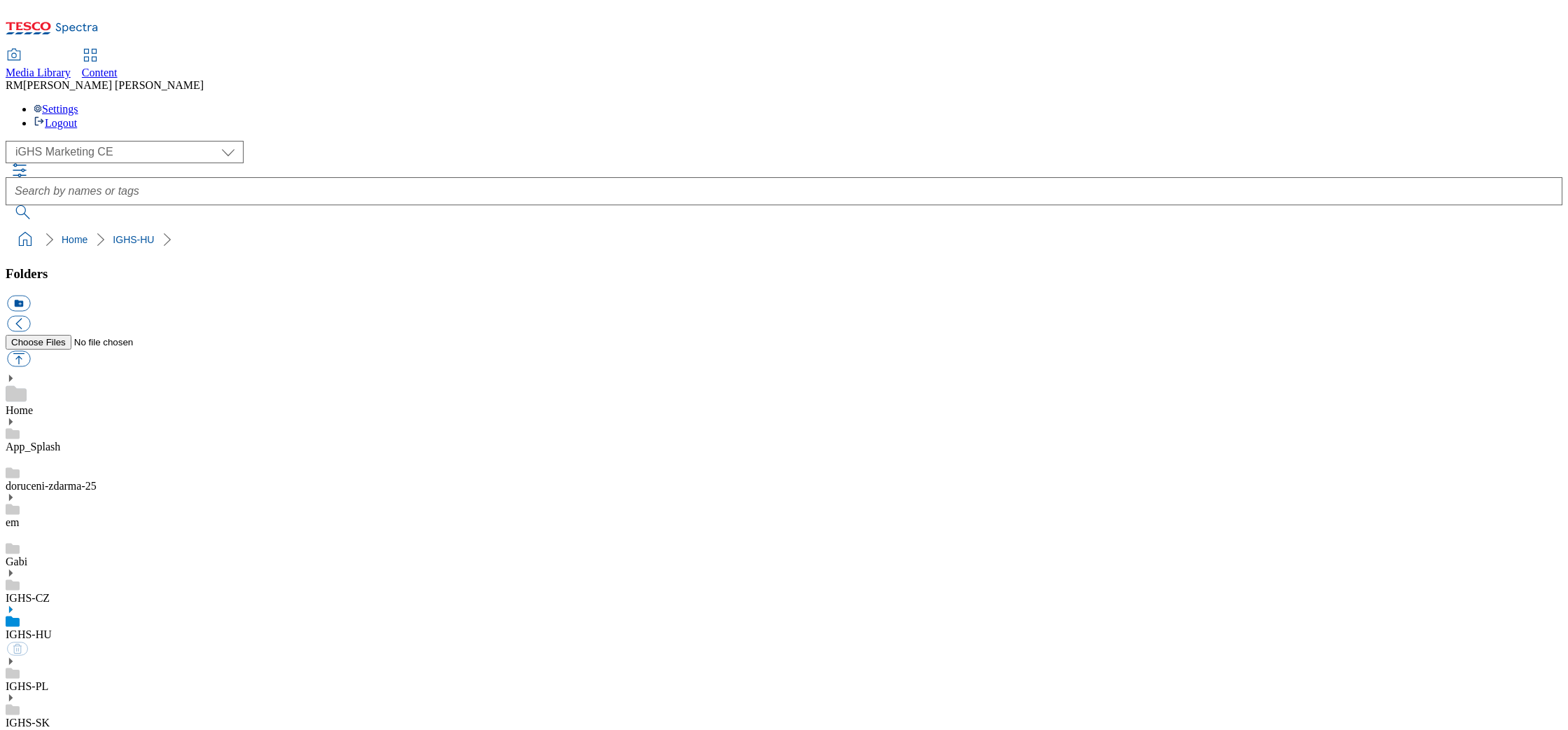
select select "flare-ighs-ce-mktg"
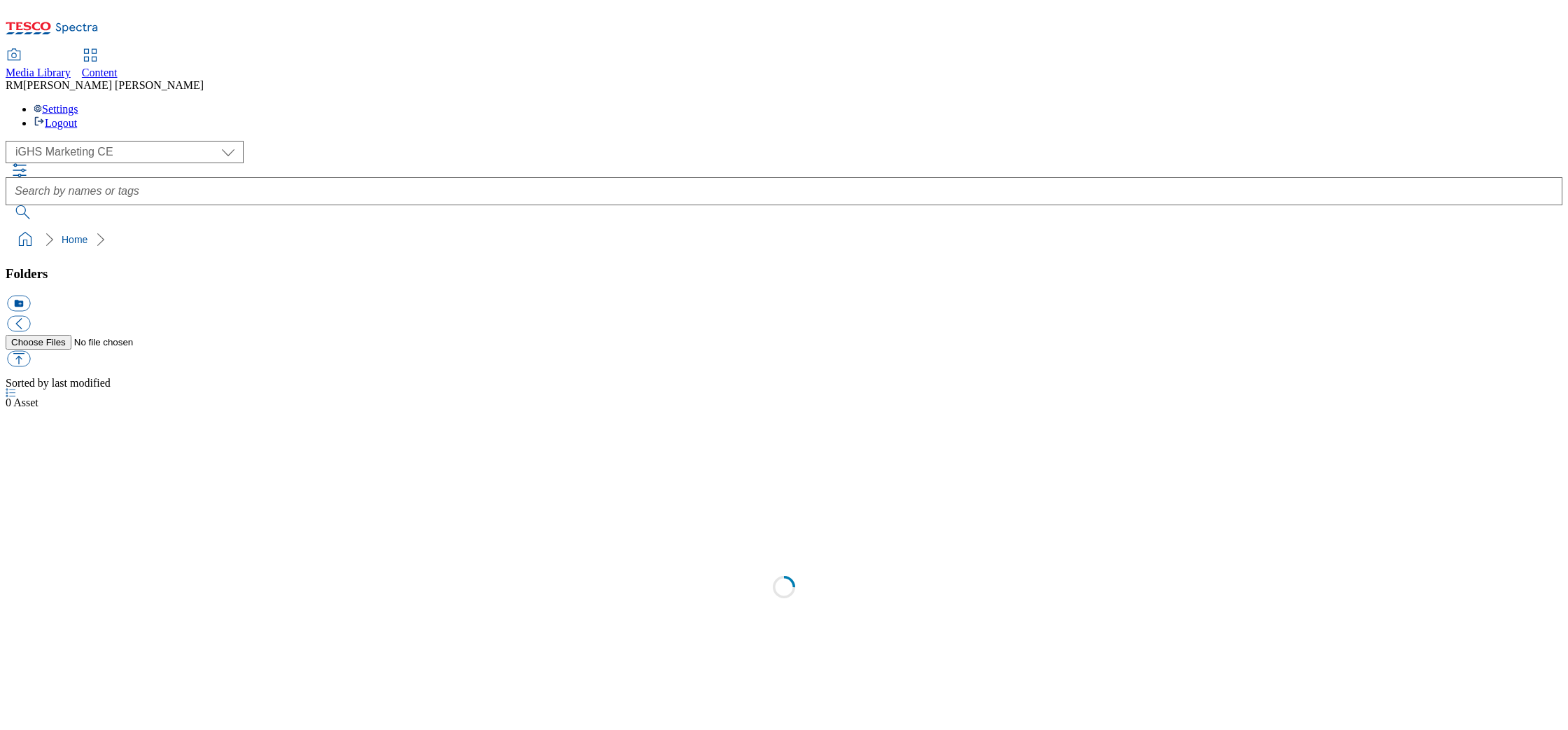
select select "flare-ighs-ce-mktg"
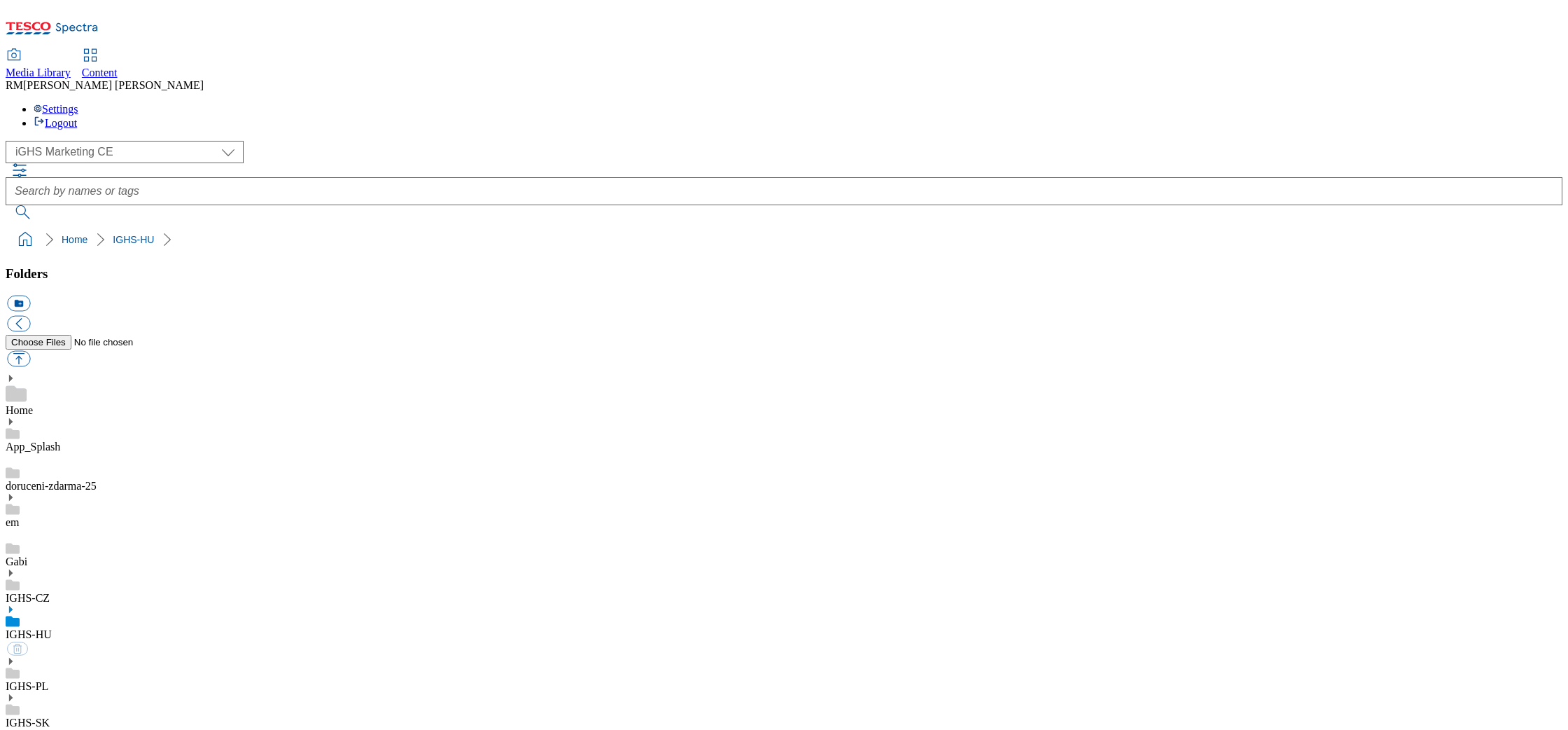
select select "flare-ighs-ce-mktg"
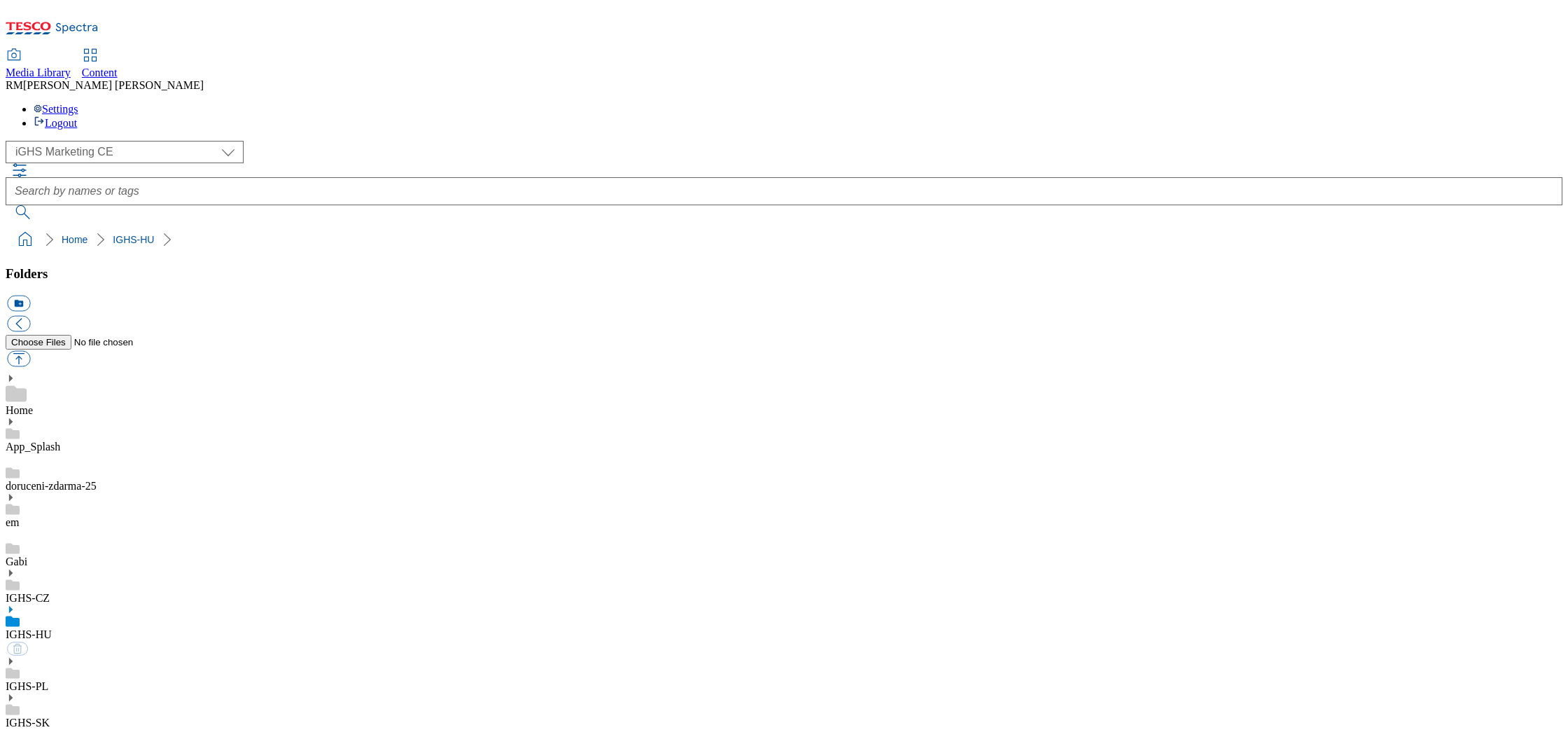
select select "flare-ighs-ce-mktg"
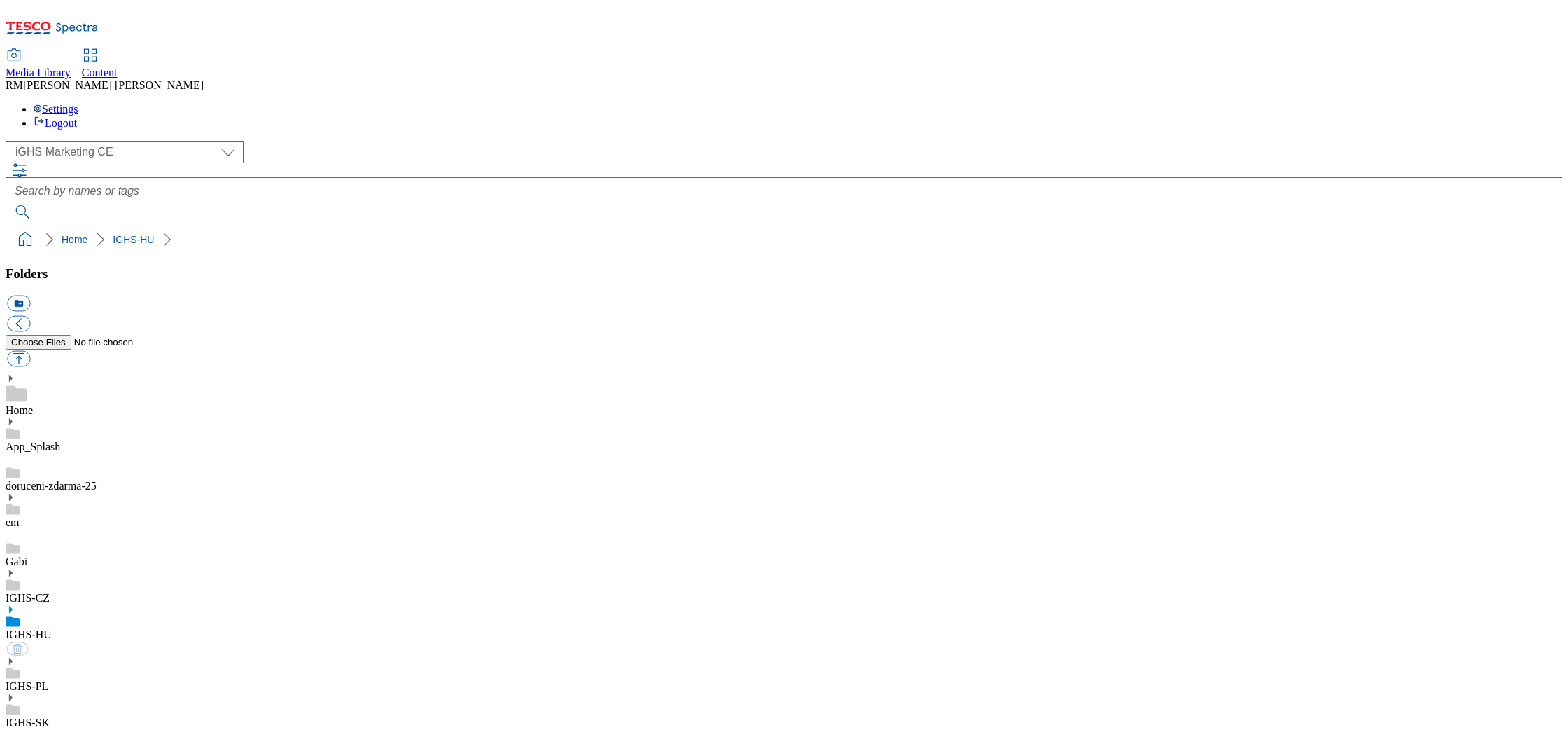
select select "flare-ighs-ce-mktg"
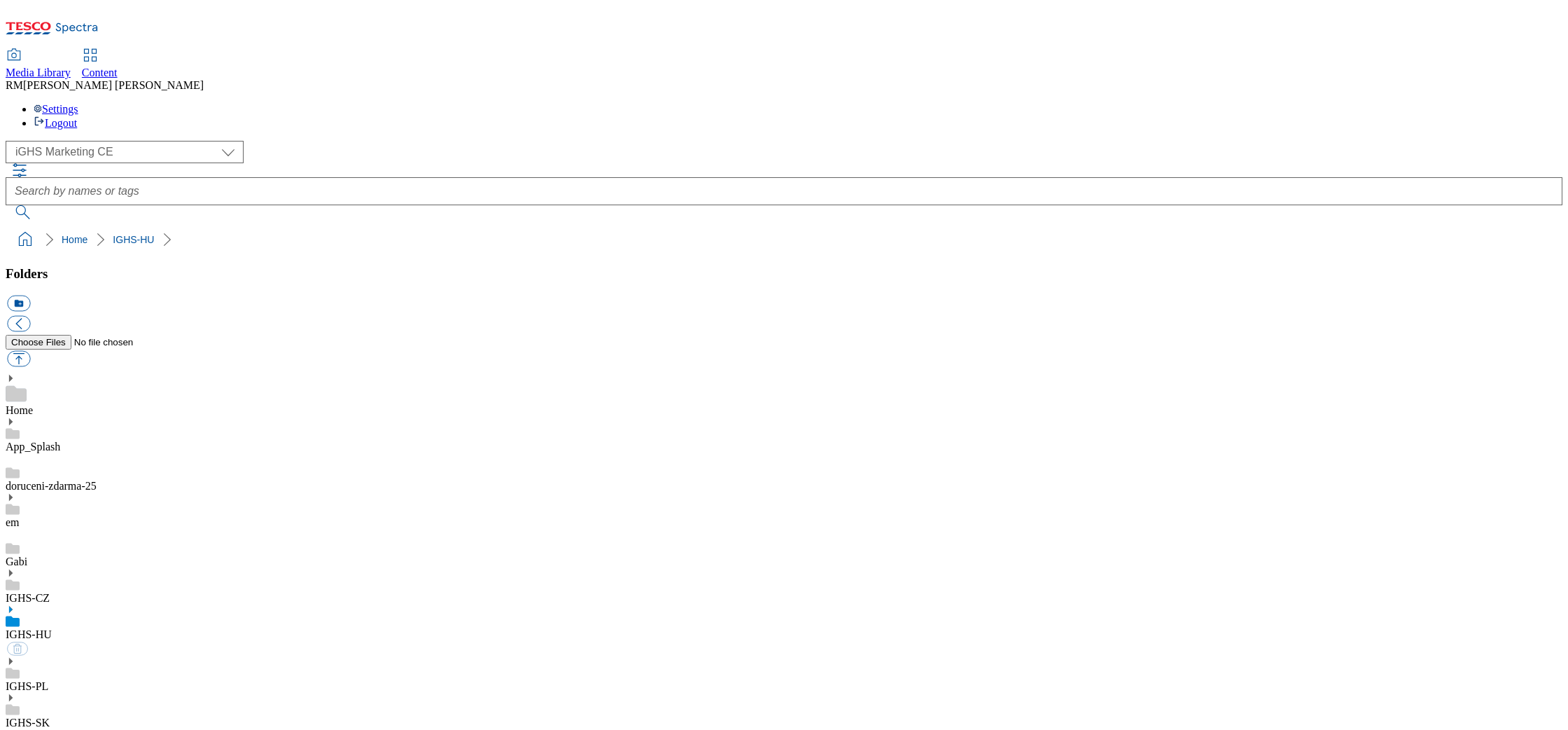
select select "flare-ighs-ce-mktg"
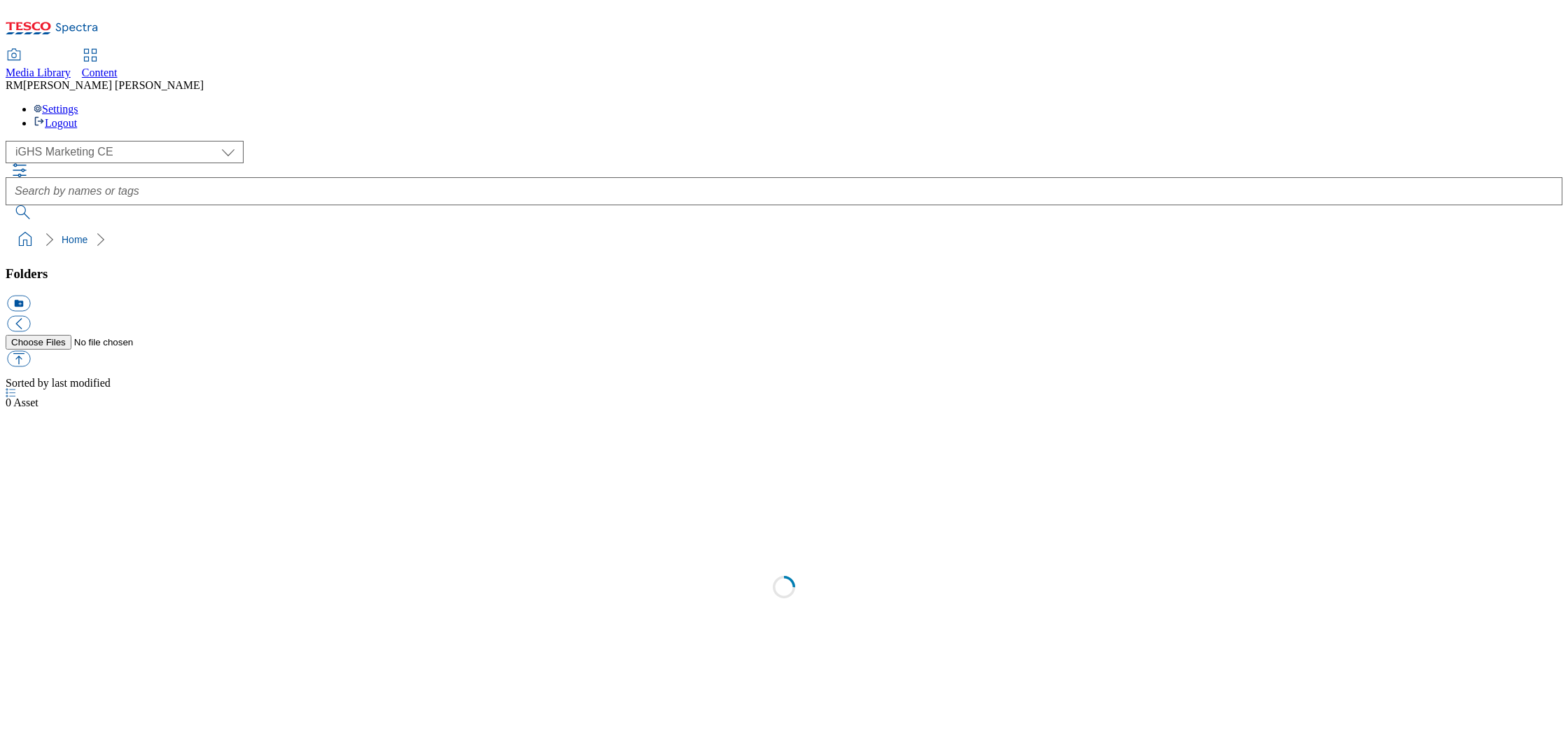
select select "flare-ighs-ce-mktg"
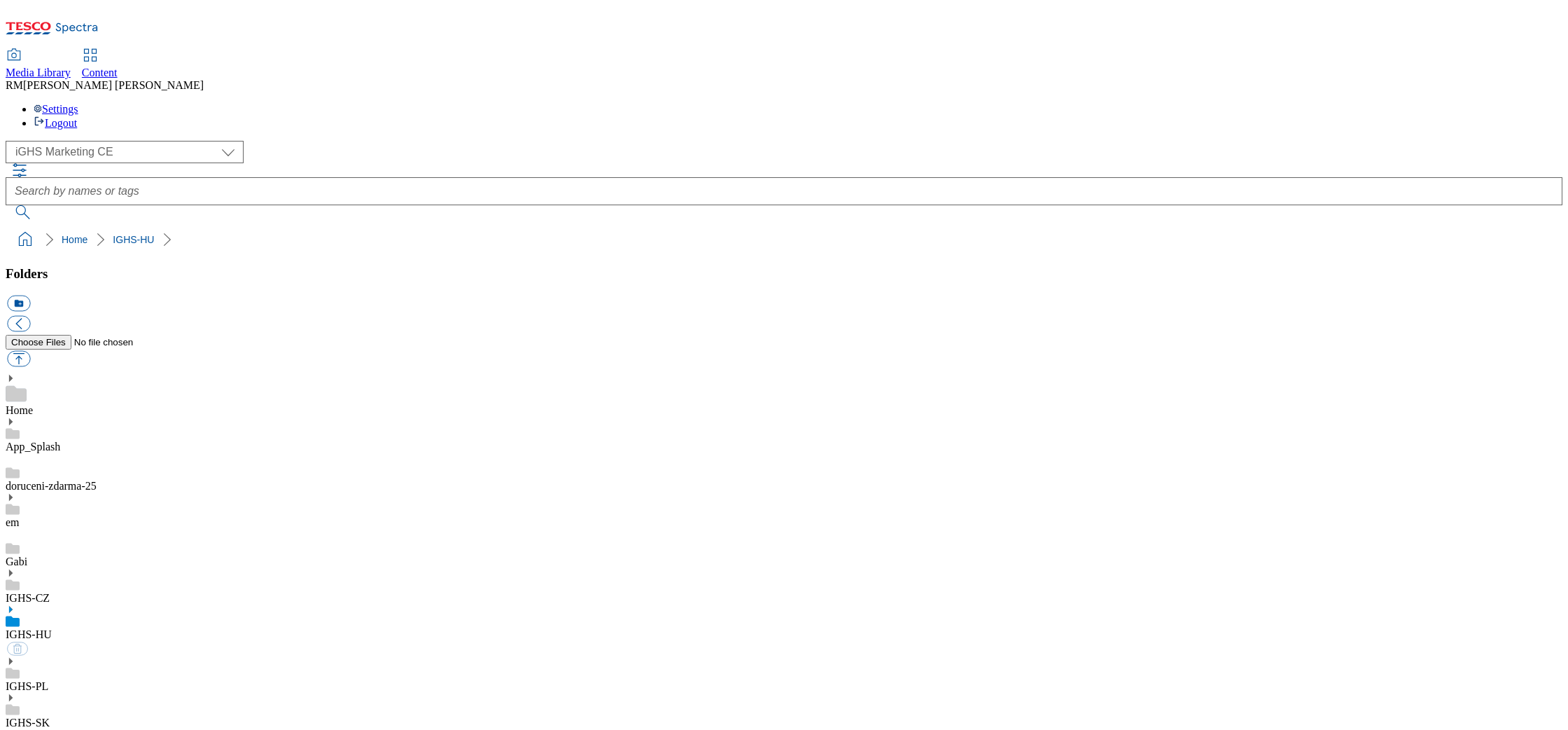
select select "flare-ighs-ce-mktg"
